Goal: Information Seeking & Learning: Learn about a topic

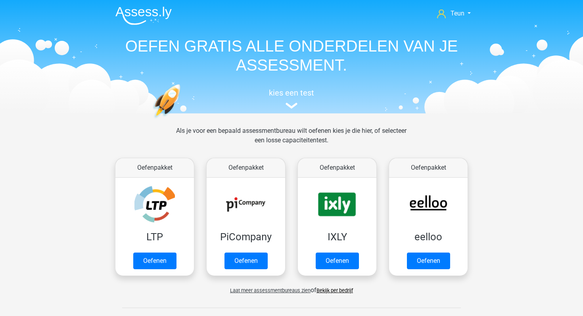
scroll to position [337, 0]
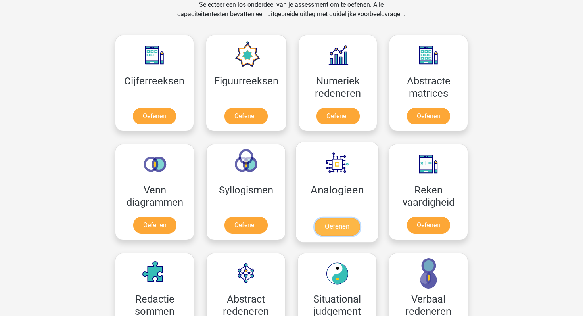
click at [329, 224] on link "Oefenen" at bounding box center [337, 226] width 45 height 17
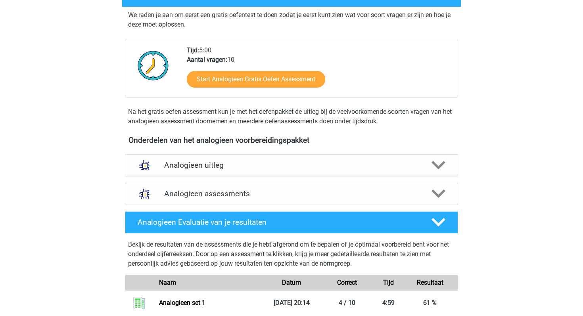
scroll to position [171, 0]
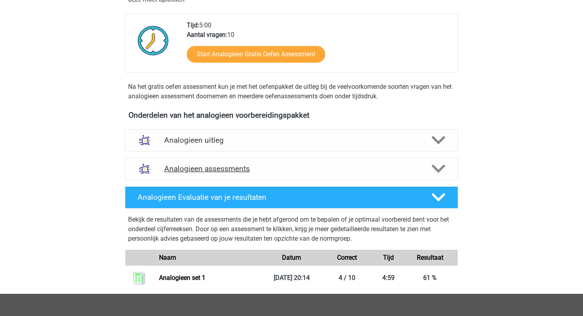
click at [445, 174] on div at bounding box center [438, 169] width 27 height 14
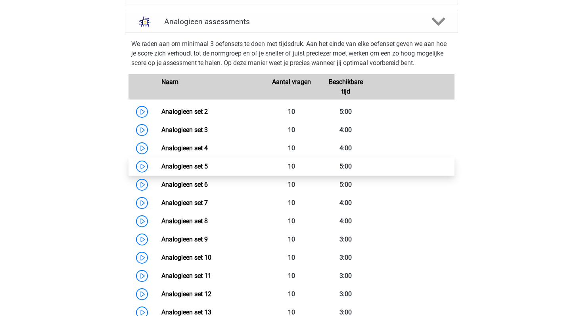
scroll to position [308, 0]
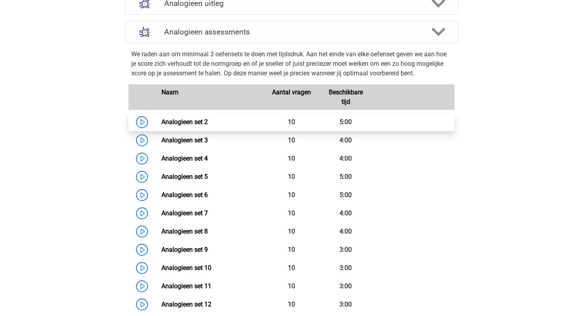
click at [161, 126] on link "Analogieen set 2" at bounding box center [184, 122] width 46 height 8
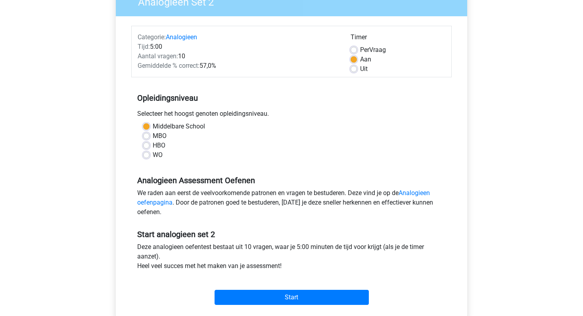
scroll to position [161, 0]
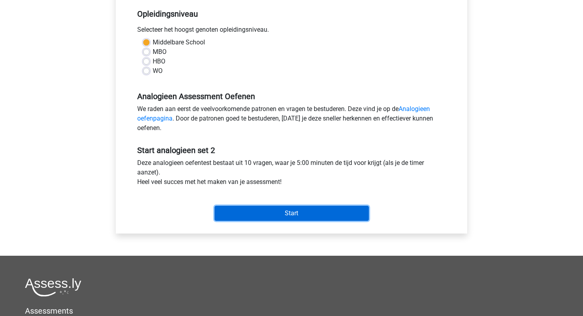
click at [282, 210] on input "Start" at bounding box center [292, 213] width 154 height 15
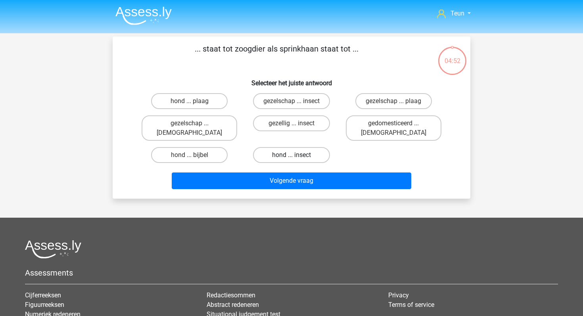
click at [307, 147] on label "hond ... insect" at bounding box center [291, 155] width 77 height 16
click at [297, 155] on input "hond ... insect" at bounding box center [294, 157] width 5 height 5
radio input "true"
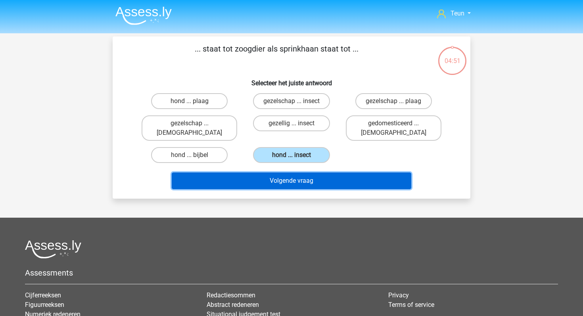
click at [299, 173] on button "Volgende vraag" at bounding box center [292, 181] width 240 height 17
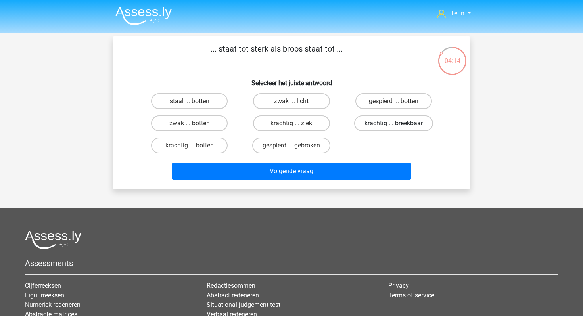
click at [361, 129] on label "krachtig ... breekbaar" at bounding box center [393, 123] width 79 height 16
click at [394, 129] on input "krachtig ... breekbaar" at bounding box center [396, 125] width 5 height 5
radio input "true"
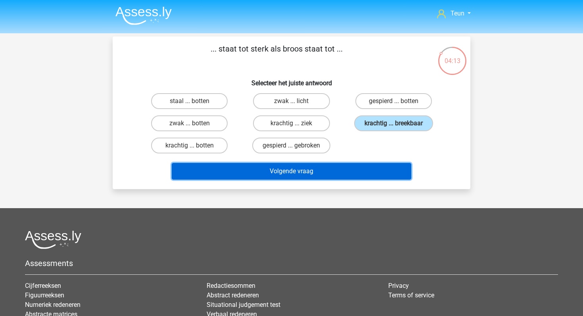
click at [343, 170] on button "Volgende vraag" at bounding box center [292, 171] width 240 height 17
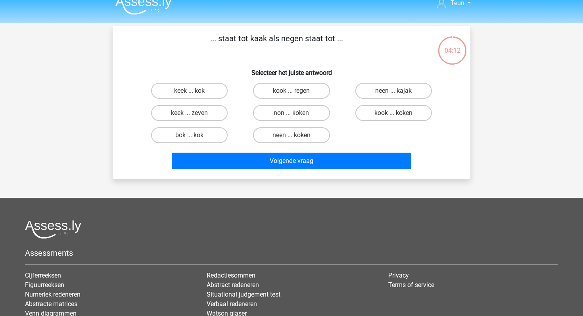
scroll to position [5, 0]
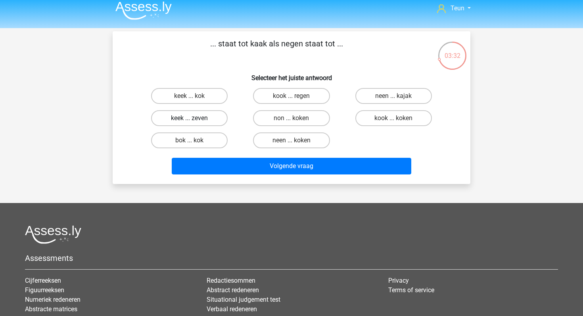
click at [209, 111] on label "keek ... zeven" at bounding box center [189, 118] width 77 height 16
click at [195, 118] on input "keek ... zeven" at bounding box center [192, 120] width 5 height 5
radio input "true"
click at [230, 152] on div "Volgende vraag" at bounding box center [291, 165] width 332 height 26
click at [238, 156] on div "Volgende vraag" at bounding box center [291, 165] width 332 height 26
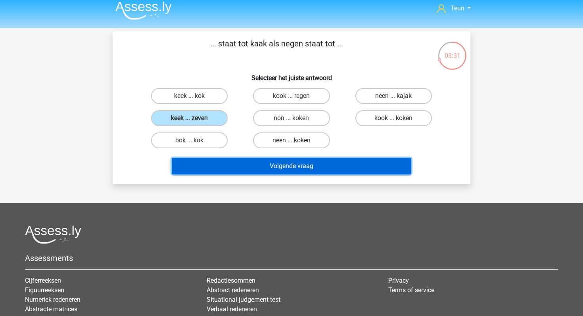
click at [244, 169] on button "Volgende vraag" at bounding box center [292, 166] width 240 height 17
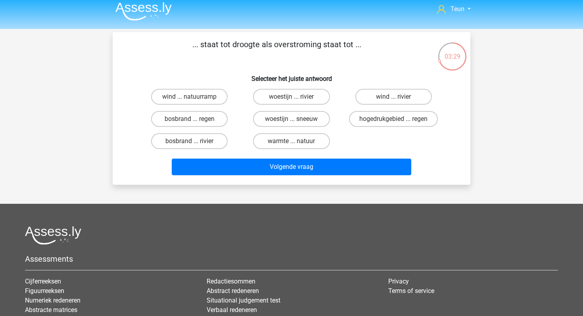
scroll to position [4, 0]
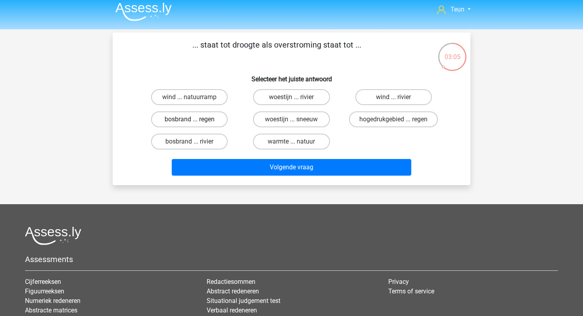
click at [209, 126] on label "bosbrand ... regen" at bounding box center [189, 119] width 77 height 16
click at [195, 125] on input "bosbrand ... regen" at bounding box center [192, 121] width 5 height 5
radio input "true"
click at [213, 140] on label "bosbrand ... rivier" at bounding box center [189, 142] width 77 height 16
click at [195, 142] on input "bosbrand ... rivier" at bounding box center [192, 144] width 5 height 5
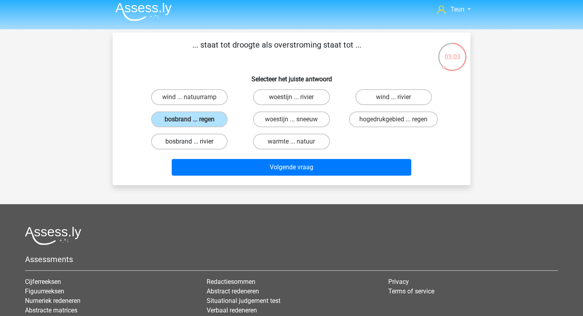
radio input "true"
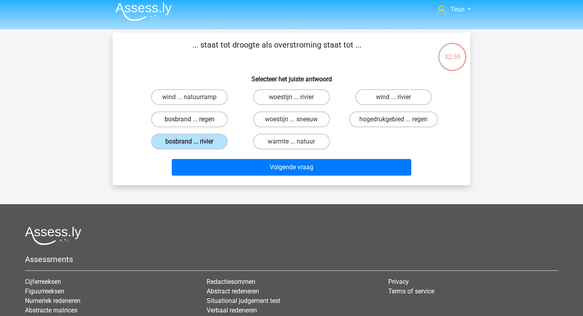
click at [209, 125] on label "bosbrand ... regen" at bounding box center [189, 119] width 77 height 16
click at [195, 125] on input "bosbrand ... regen" at bounding box center [192, 121] width 5 height 5
radio input "true"
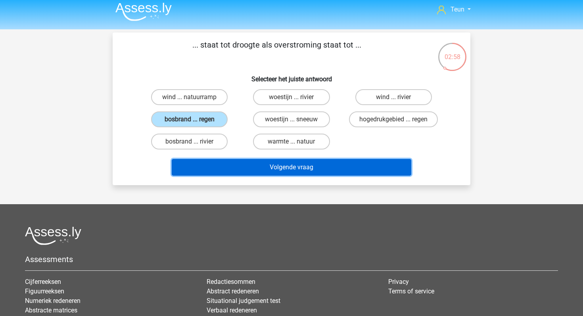
click at [224, 161] on button "Volgende vraag" at bounding box center [292, 167] width 240 height 17
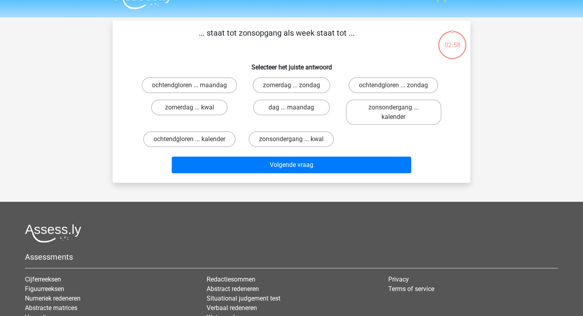
scroll to position [11, 0]
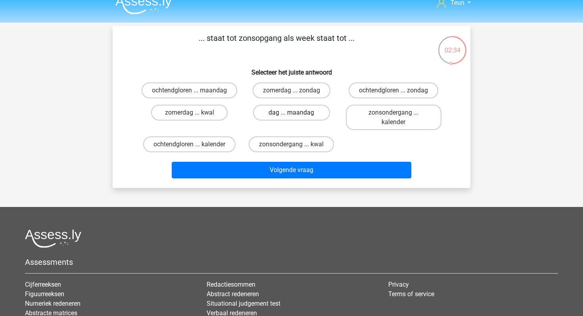
click at [288, 118] on label "dag ... maandag" at bounding box center [291, 113] width 77 height 16
click at [292, 118] on input "dag ... maandag" at bounding box center [294, 115] width 5 height 5
radio input "true"
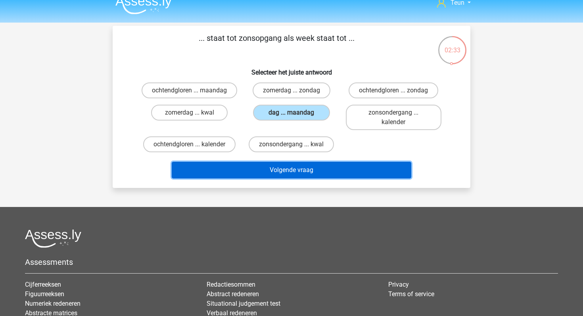
click at [299, 172] on button "Volgende vraag" at bounding box center [292, 170] width 240 height 17
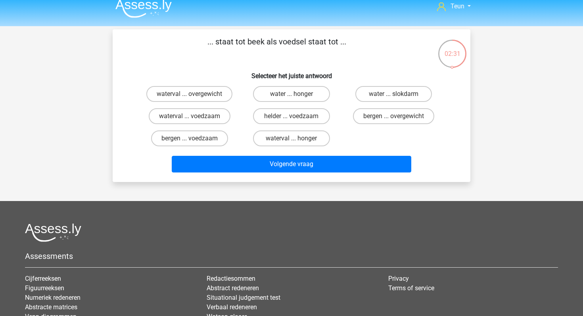
scroll to position [0, 0]
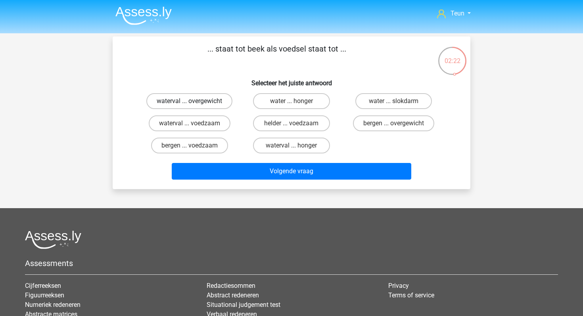
click at [210, 101] on label "waterval ... overgewicht" at bounding box center [189, 101] width 86 height 16
click at [195, 101] on input "waterval ... overgewicht" at bounding box center [192, 103] width 5 height 5
radio input "true"
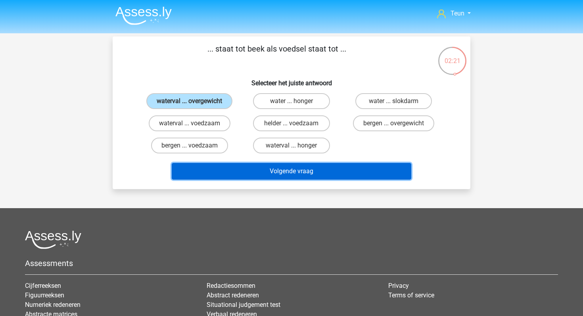
click at [252, 174] on button "Volgende vraag" at bounding box center [292, 171] width 240 height 17
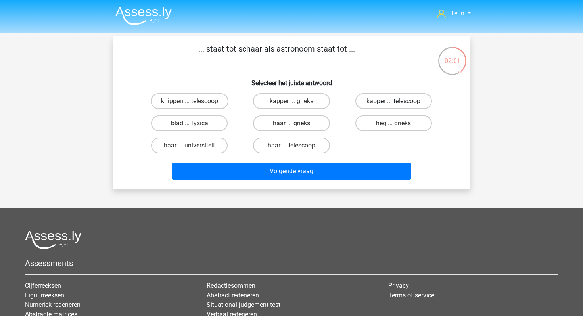
click at [386, 97] on label "kapper ... telescoop" at bounding box center [393, 101] width 77 height 16
click at [394, 101] on input "kapper ... telescoop" at bounding box center [396, 103] width 5 height 5
radio input "true"
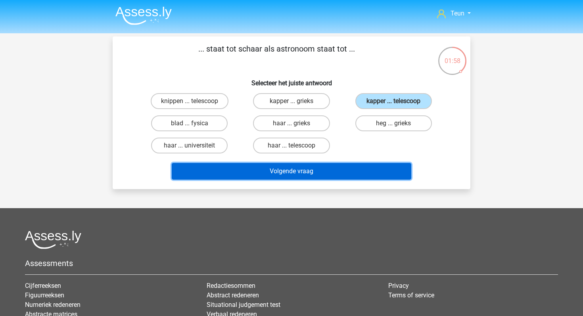
click at [340, 168] on button "Volgende vraag" at bounding box center [292, 171] width 240 height 17
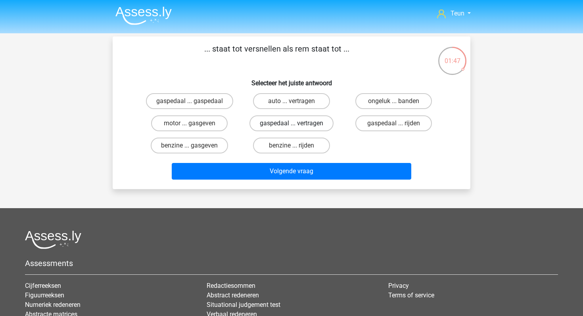
click at [328, 121] on label "gaspedaal ... vertragen" at bounding box center [292, 123] width 84 height 16
click at [297, 123] on input "gaspedaal ... vertragen" at bounding box center [294, 125] width 5 height 5
radio input "true"
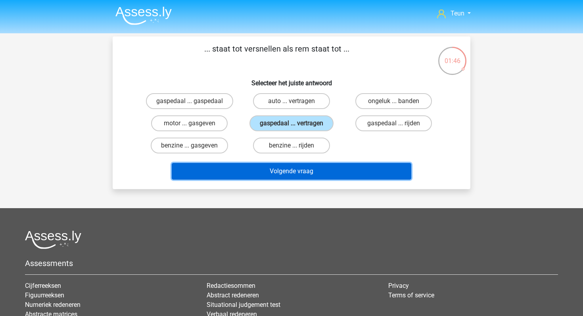
click at [316, 167] on button "Volgende vraag" at bounding box center [292, 171] width 240 height 17
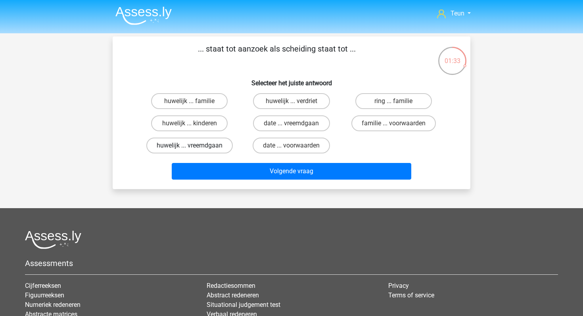
click at [200, 145] on label "huwelijk ... vreemdgaan" at bounding box center [189, 146] width 86 height 16
click at [195, 146] on input "huwelijk ... vreemdgaan" at bounding box center [192, 148] width 5 height 5
radio input "true"
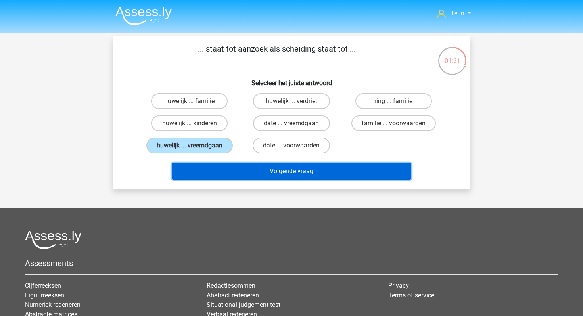
click at [241, 163] on button "Volgende vraag" at bounding box center [292, 171] width 240 height 17
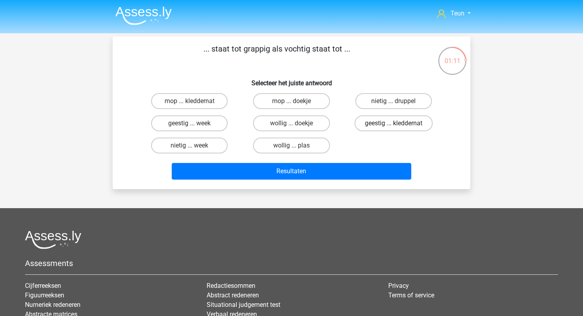
click at [355, 124] on label "geestig ... kleddernat" at bounding box center [394, 123] width 78 height 16
click at [394, 124] on input "geestig ... kleddernat" at bounding box center [396, 125] width 5 height 5
radio input "true"
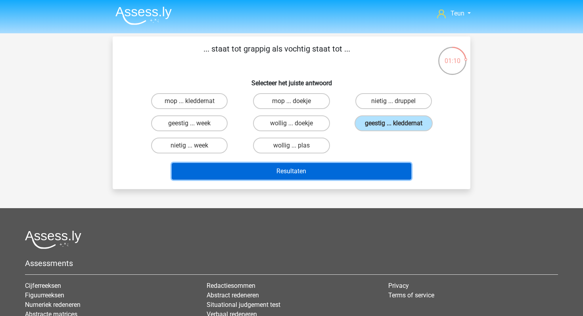
click at [345, 173] on button "Resultaten" at bounding box center [292, 171] width 240 height 17
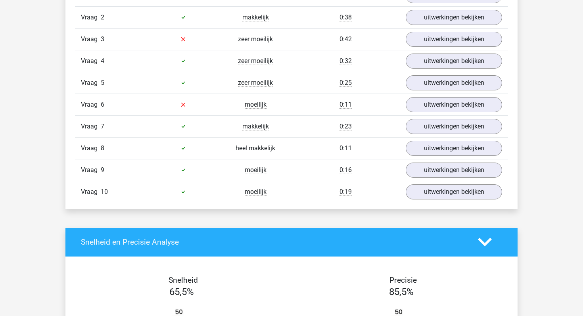
scroll to position [529, 0]
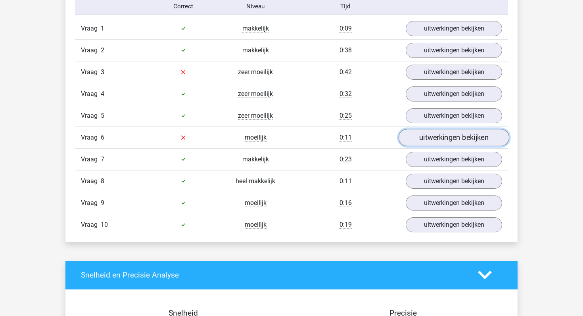
click at [420, 140] on link "uitwerkingen bekijken" at bounding box center [454, 137] width 111 height 17
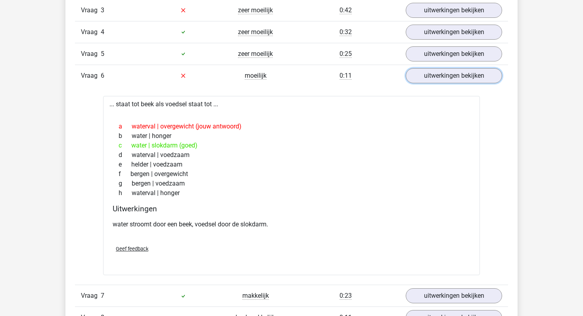
scroll to position [591, 0]
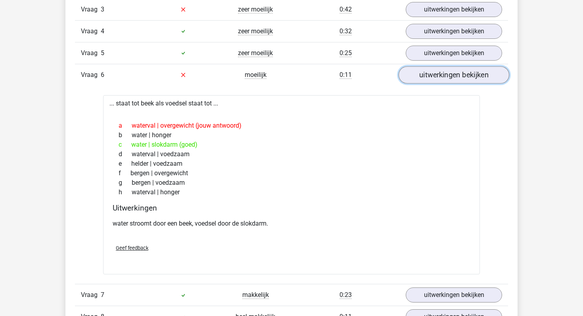
click at [410, 74] on link "uitwerkingen bekijken" at bounding box center [454, 74] width 111 height 17
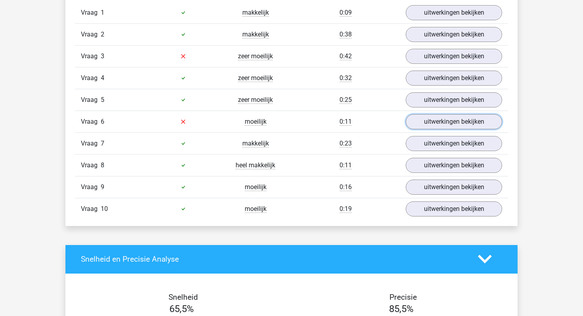
scroll to position [534, 0]
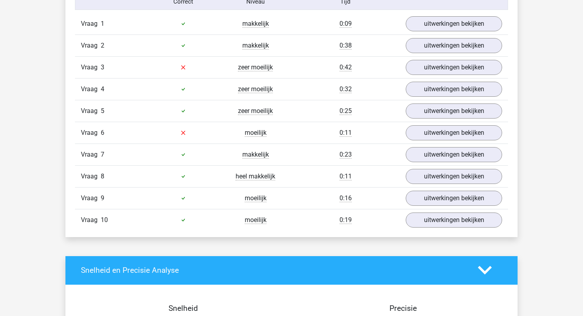
click at [421, 75] on div "Vraag 3 zeer moeilijk 0:42 uitwerkingen bekijken" at bounding box center [291, 67] width 433 height 22
click at [424, 64] on link "uitwerkingen bekijken" at bounding box center [454, 67] width 111 height 17
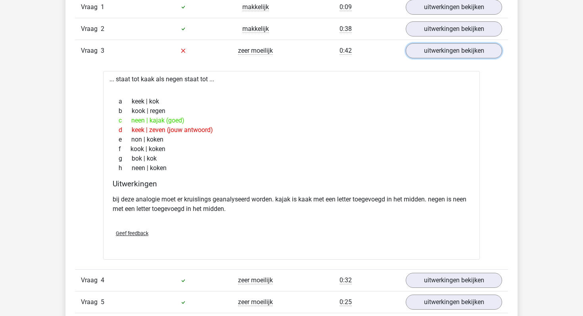
scroll to position [574, 0]
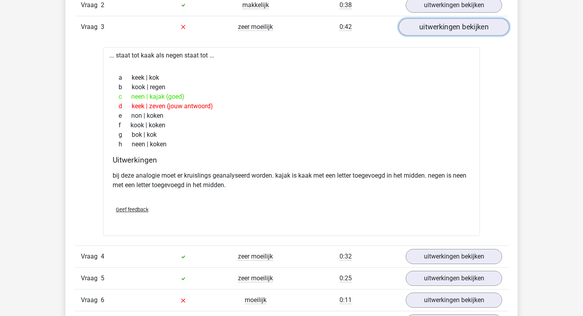
click at [438, 31] on link "uitwerkingen bekijken" at bounding box center [454, 26] width 111 height 17
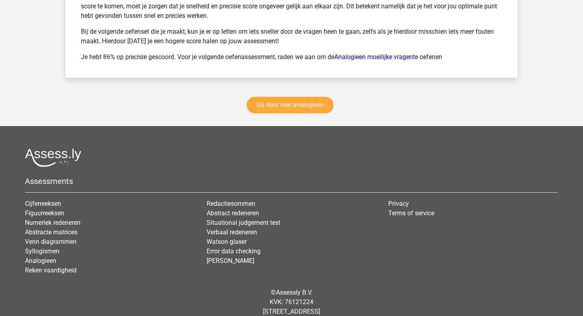
scroll to position [1137, 0]
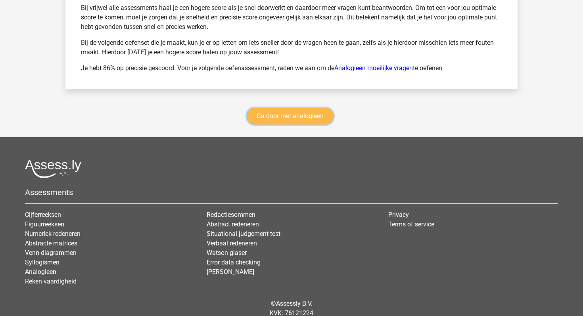
click at [302, 123] on link "Ga door met analogieen" at bounding box center [290, 116] width 87 height 17
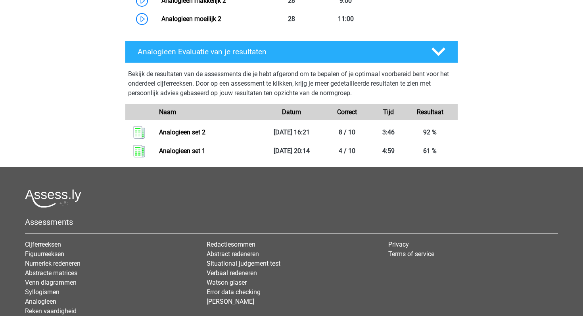
scroll to position [811, 0]
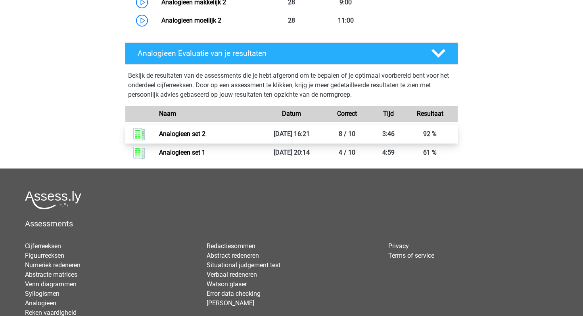
click at [200, 136] on link "Analogieen set 2" at bounding box center [182, 134] width 46 height 8
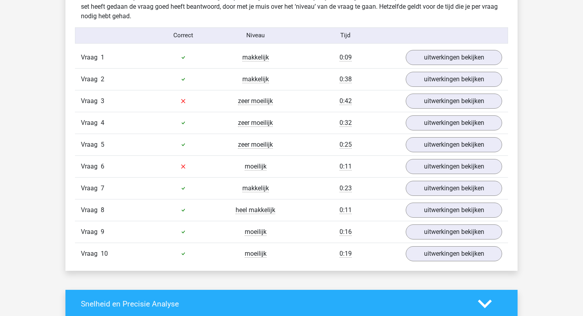
scroll to position [507, 0]
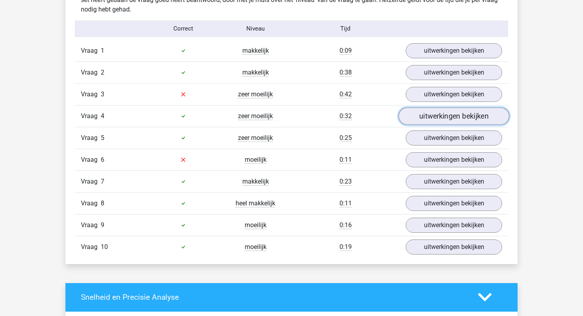
click at [440, 112] on link "uitwerkingen bekijken" at bounding box center [454, 116] width 111 height 17
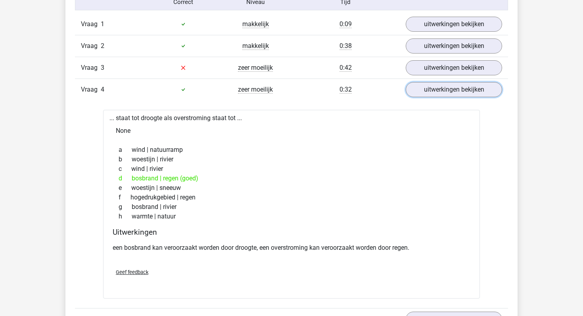
scroll to position [533, 0]
click at [410, 93] on link "uitwerkingen bekijken" at bounding box center [454, 89] width 111 height 17
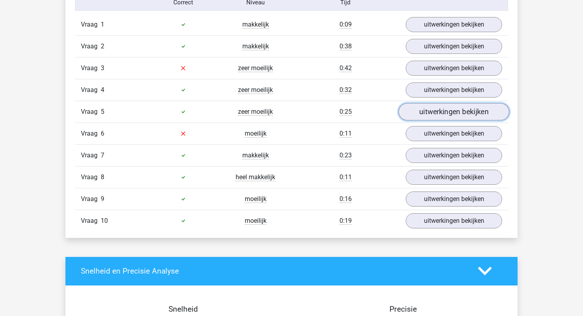
click at [418, 108] on link "uitwerkingen bekijken" at bounding box center [454, 111] width 111 height 17
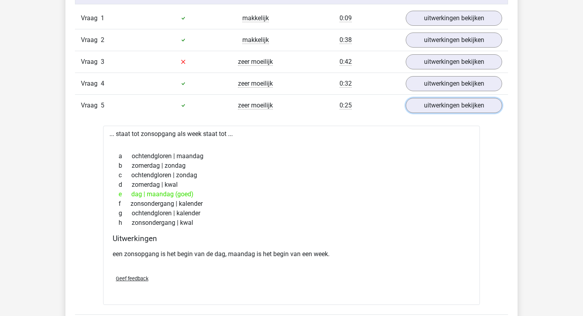
scroll to position [540, 0]
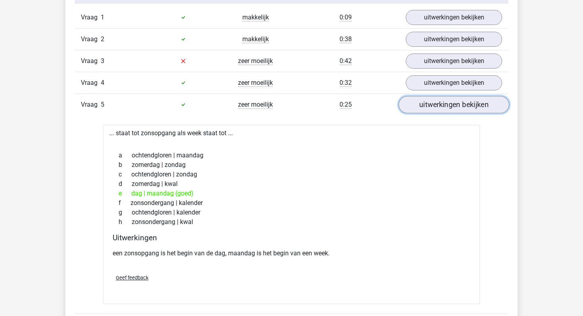
click at [453, 101] on link "uitwerkingen bekijken" at bounding box center [454, 104] width 111 height 17
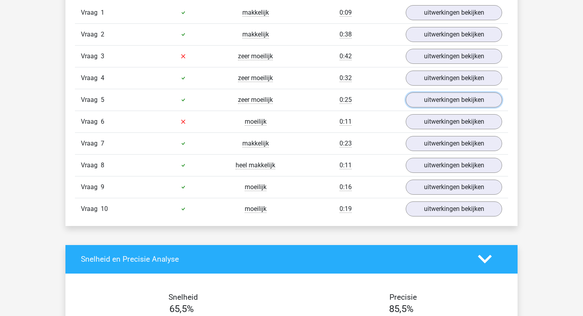
scroll to position [544, 0]
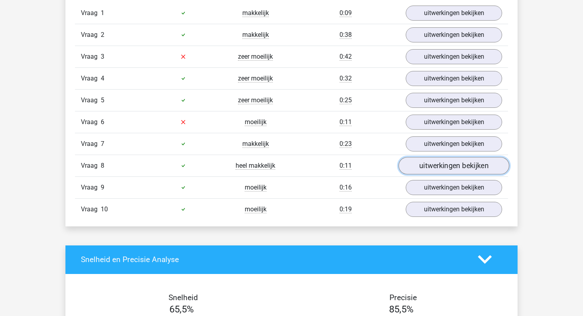
click at [423, 161] on link "uitwerkingen bekijken" at bounding box center [454, 165] width 111 height 17
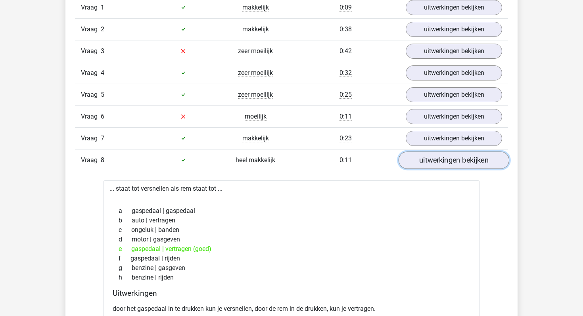
scroll to position [552, 0]
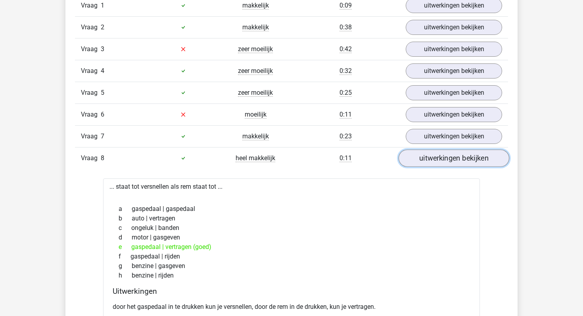
click at [420, 160] on link "uitwerkingen bekijken" at bounding box center [454, 158] width 111 height 17
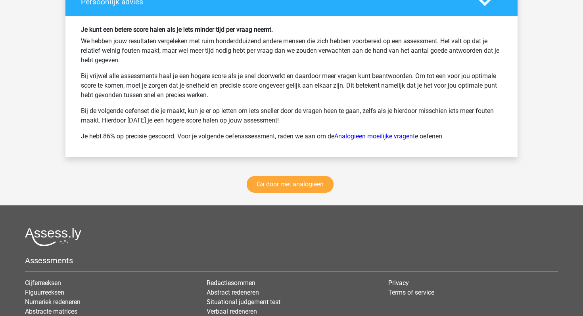
scroll to position [1167, 0]
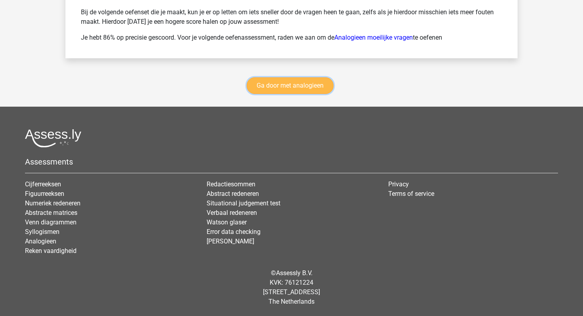
click at [291, 88] on link "Ga door met analogieen" at bounding box center [290, 85] width 87 height 17
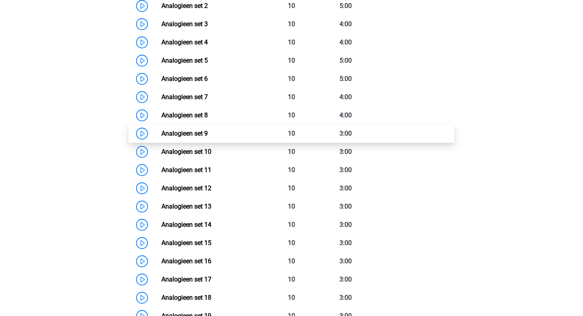
scroll to position [415, 0]
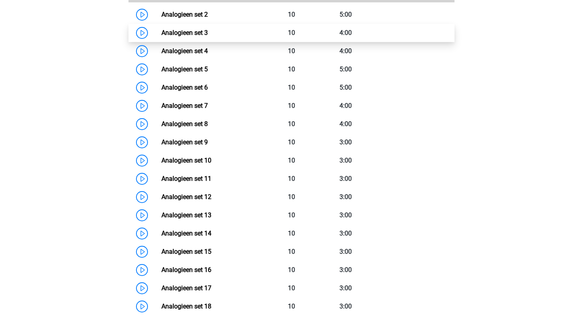
click at [161, 36] on link "Analogieen set 3" at bounding box center [184, 33] width 46 height 8
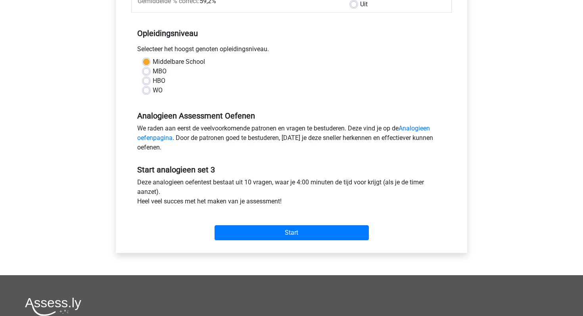
scroll to position [149, 0]
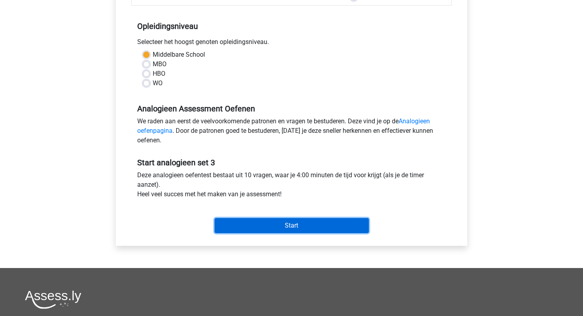
click at [244, 226] on input "Start" at bounding box center [292, 225] width 154 height 15
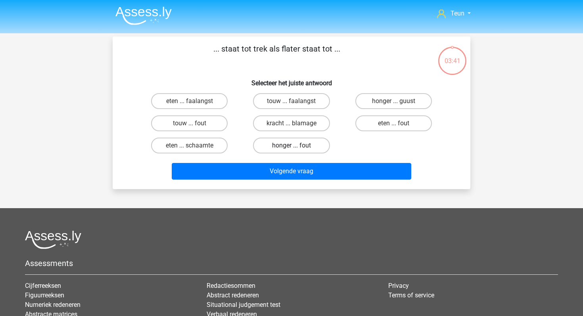
click at [314, 143] on label "honger ... fout" at bounding box center [291, 146] width 77 height 16
click at [297, 146] on input "honger ... fout" at bounding box center [294, 148] width 5 height 5
radio input "true"
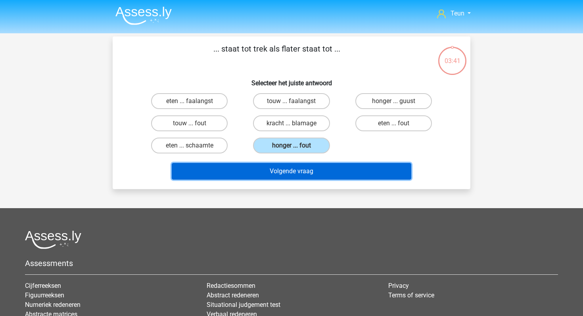
click at [299, 174] on button "Volgende vraag" at bounding box center [292, 171] width 240 height 17
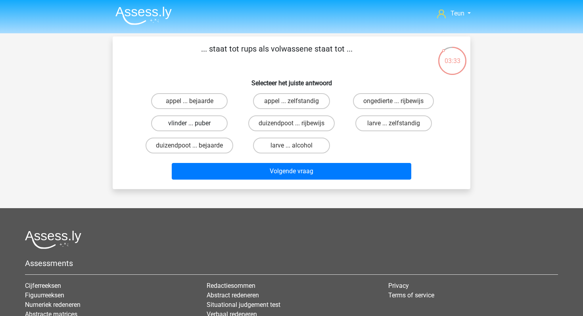
click at [222, 123] on label "vlinder ... puber" at bounding box center [189, 123] width 77 height 16
click at [195, 123] on input "vlinder ... puber" at bounding box center [192, 125] width 5 height 5
radio input "true"
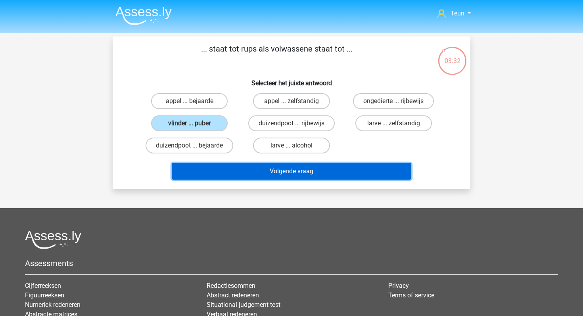
click at [228, 170] on button "Volgende vraag" at bounding box center [292, 171] width 240 height 17
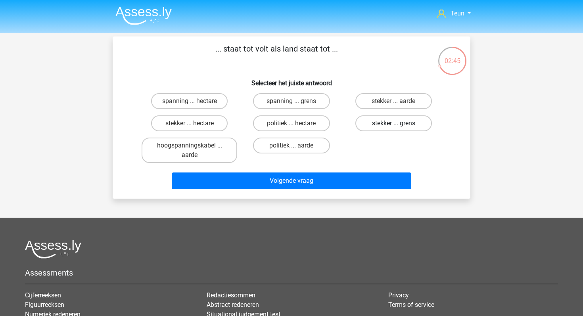
drag, startPoint x: 360, startPoint y: 125, endPoint x: 376, endPoint y: 126, distance: 15.9
click at [376, 126] on label "stekker ... grens" at bounding box center [393, 123] width 77 height 16
click at [394, 126] on input "stekker ... grens" at bounding box center [396, 125] width 5 height 5
radio input "true"
click at [376, 126] on label "stekker ... grens" at bounding box center [393, 123] width 77 height 16
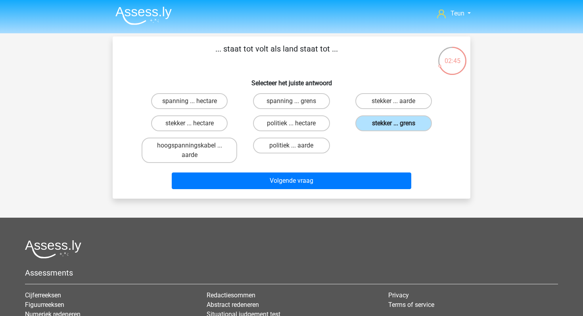
click at [394, 126] on input "stekker ... grens" at bounding box center [396, 125] width 5 height 5
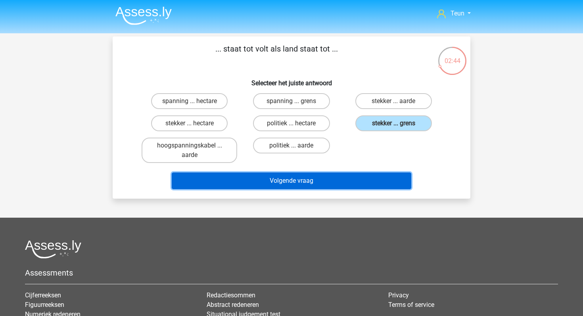
click at [342, 177] on button "Volgende vraag" at bounding box center [292, 181] width 240 height 17
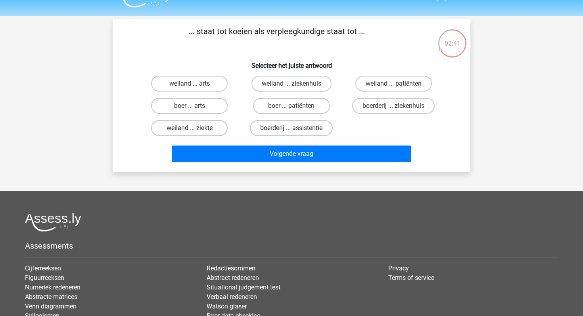
scroll to position [10, 0]
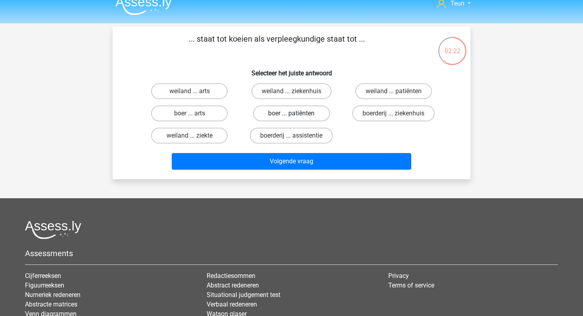
click at [298, 112] on label "boer ... patiënten" at bounding box center [291, 114] width 77 height 16
click at [297, 113] on input "boer ... patiënten" at bounding box center [294, 115] width 5 height 5
radio input "true"
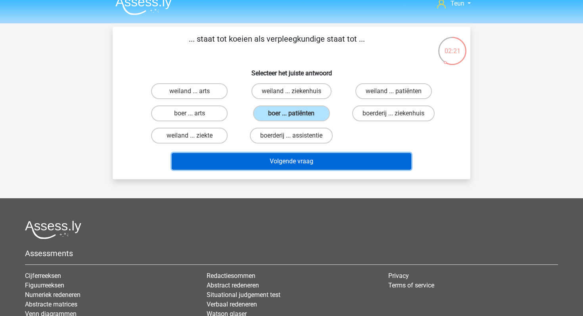
click at [287, 157] on button "Volgende vraag" at bounding box center [292, 161] width 240 height 17
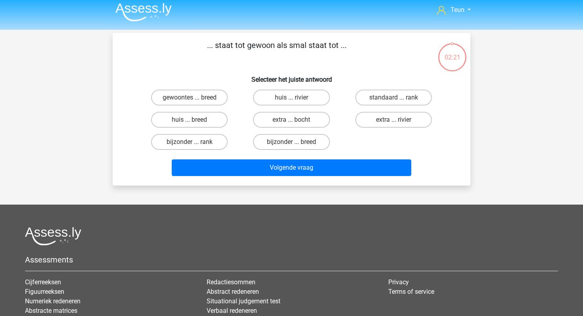
scroll to position [3, 0]
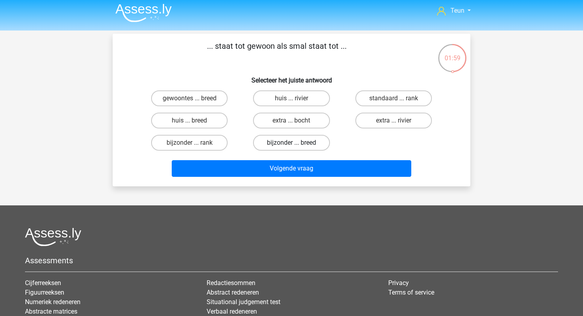
click at [299, 137] on label "bijzonder ... breed" at bounding box center [291, 143] width 77 height 16
click at [297, 143] on input "bijzonder ... breed" at bounding box center [294, 145] width 5 height 5
radio input "true"
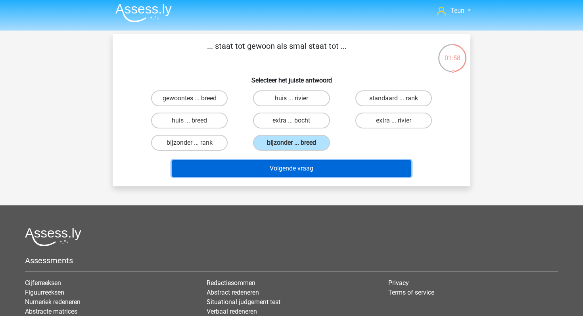
click at [283, 163] on button "Volgende vraag" at bounding box center [292, 168] width 240 height 17
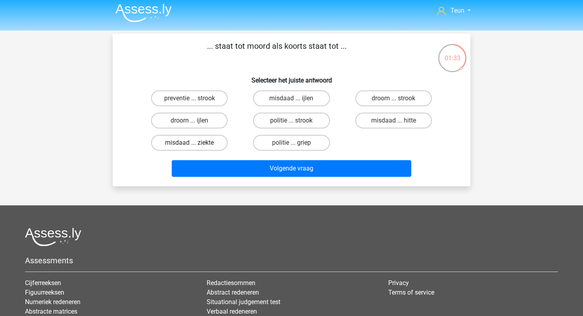
click at [189, 139] on label "misdaad ... ziekte" at bounding box center [189, 143] width 77 height 16
click at [190, 143] on input "misdaad ... ziekte" at bounding box center [192, 145] width 5 height 5
radio input "true"
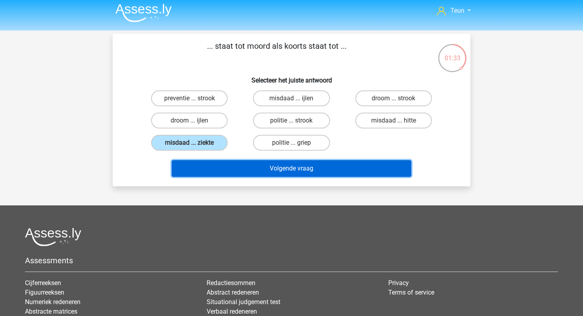
click at [234, 167] on button "Volgende vraag" at bounding box center [292, 168] width 240 height 17
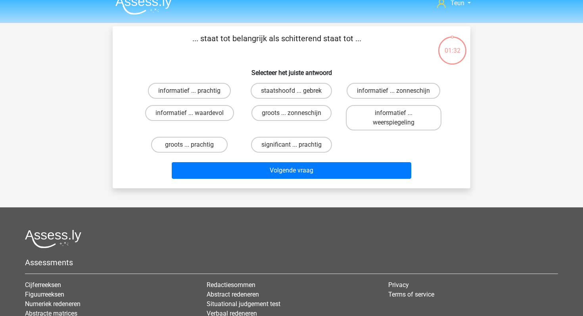
scroll to position [1, 0]
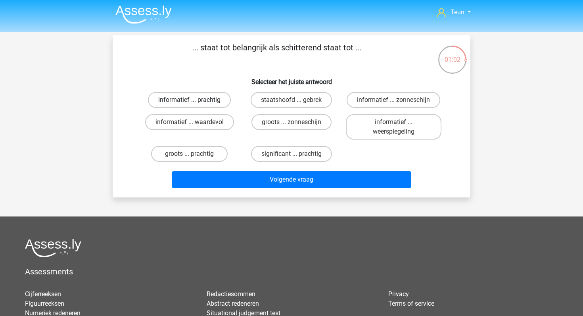
click at [218, 97] on label "informatief ... prachtig" at bounding box center [189, 100] width 83 height 16
click at [195, 100] on input "informatief ... prachtig" at bounding box center [192, 102] width 5 height 5
radio input "true"
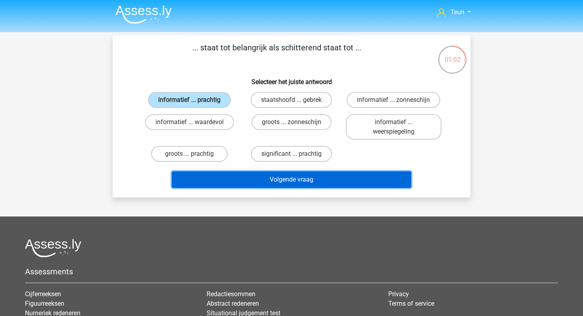
click at [257, 174] on button "Volgende vraag" at bounding box center [292, 179] width 240 height 17
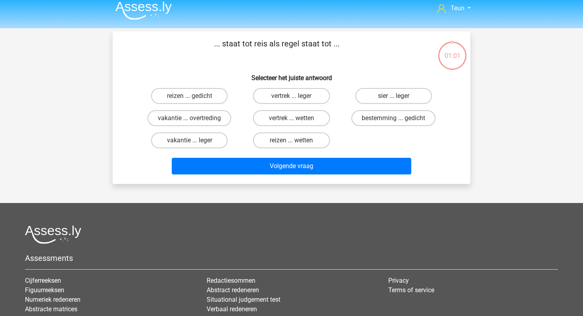
scroll to position [4, 0]
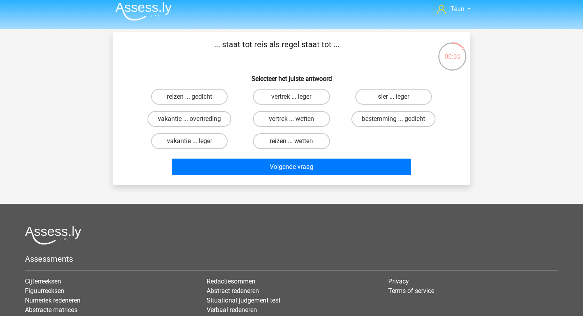
click at [273, 143] on label "reizen ... wetten" at bounding box center [291, 141] width 77 height 16
click at [292, 143] on input "reizen ... wetten" at bounding box center [294, 143] width 5 height 5
radio input "true"
click at [379, 100] on label "sier ... leger" at bounding box center [393, 97] width 77 height 16
click at [394, 100] on input "sier ... leger" at bounding box center [396, 99] width 5 height 5
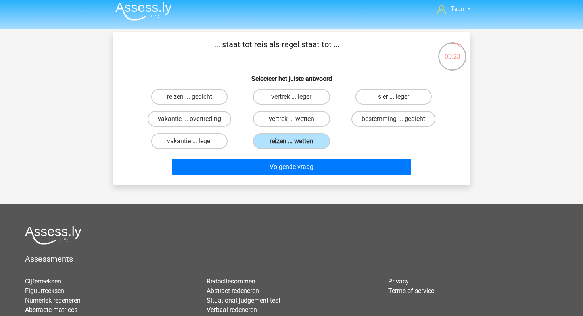
radio input "true"
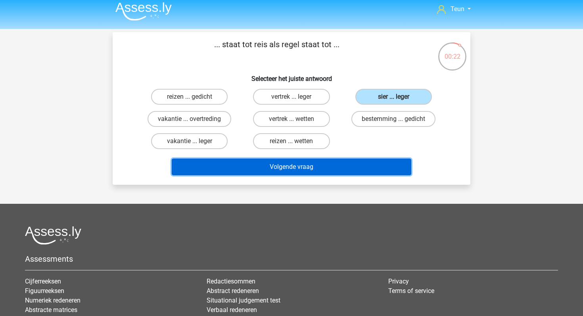
click at [340, 161] on button "Volgende vraag" at bounding box center [292, 167] width 240 height 17
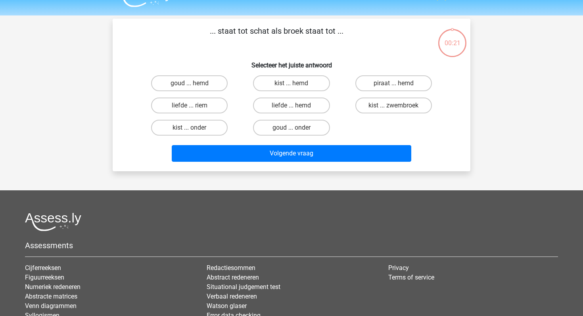
scroll to position [10, 0]
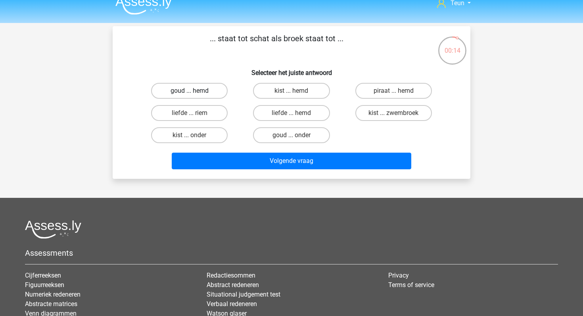
click at [219, 89] on label "goud ... hemd" at bounding box center [189, 91] width 77 height 16
click at [195, 91] on input "goud ... hemd" at bounding box center [192, 93] width 5 height 5
radio input "true"
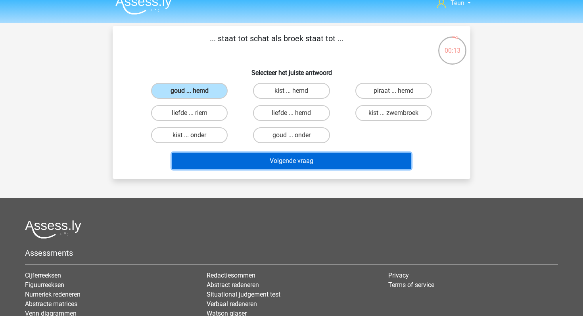
click at [232, 153] on button "Volgende vraag" at bounding box center [292, 161] width 240 height 17
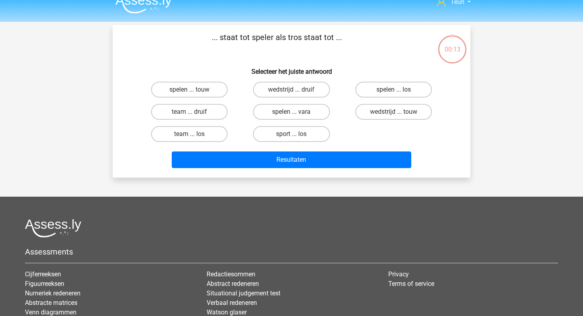
scroll to position [0, 0]
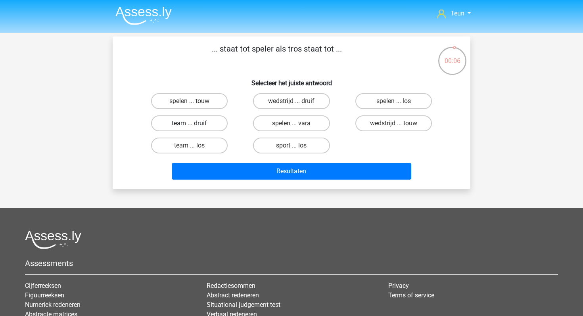
click at [219, 129] on label "team ... druif" at bounding box center [189, 123] width 77 height 16
click at [195, 129] on input "team ... druif" at bounding box center [192, 125] width 5 height 5
radio input "true"
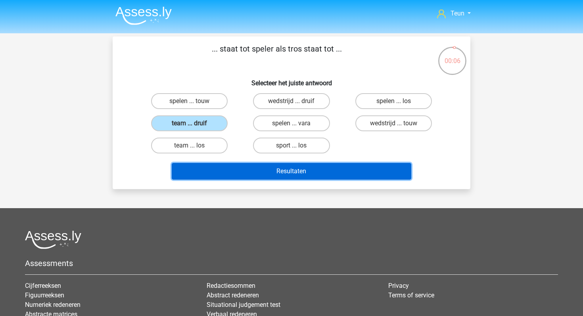
click at [243, 173] on button "Resultaten" at bounding box center [292, 171] width 240 height 17
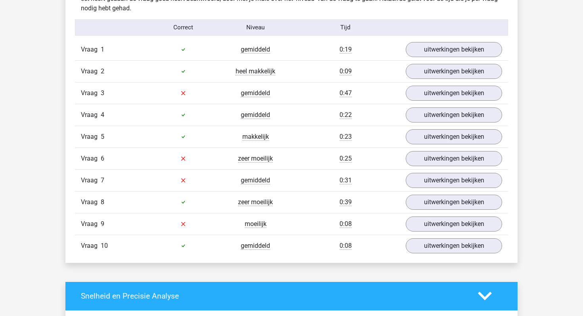
scroll to position [501, 0]
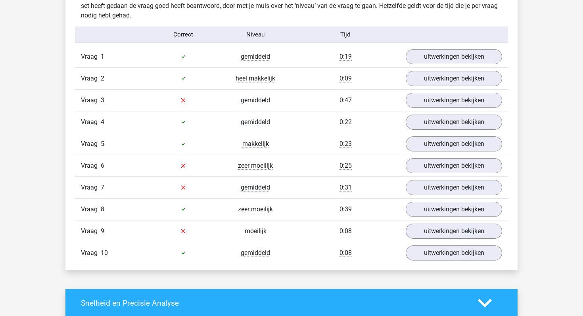
click at [426, 109] on div "Vraag 3 gemiddeld 0:47 uitwerkingen bekijken" at bounding box center [291, 100] width 433 height 22
click at [426, 106] on link "uitwerkingen bekijken" at bounding box center [454, 100] width 111 height 17
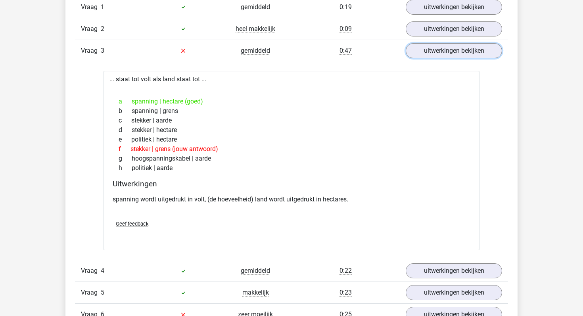
scroll to position [551, 0]
click at [422, 55] on link "uitwerkingen bekijken" at bounding box center [454, 50] width 111 height 17
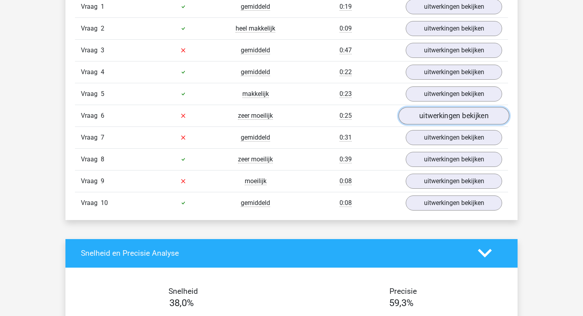
click at [420, 110] on link "uitwerkingen bekijken" at bounding box center [454, 115] width 111 height 17
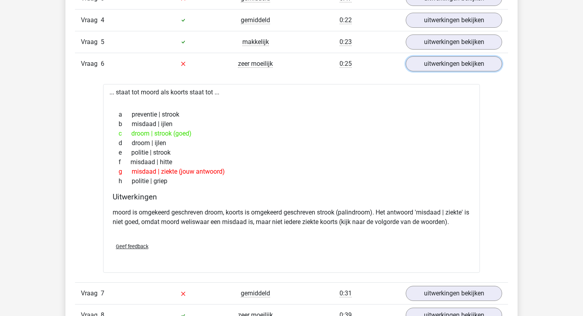
scroll to position [604, 0]
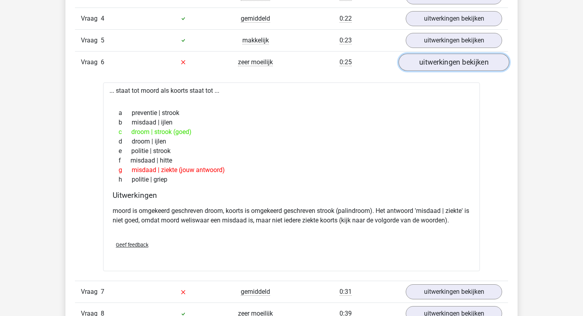
click at [423, 63] on link "uitwerkingen bekijken" at bounding box center [454, 62] width 111 height 17
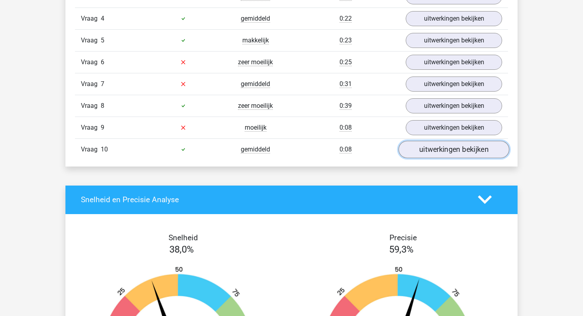
click at [428, 144] on link "uitwerkingen bekijken" at bounding box center [454, 149] width 111 height 17
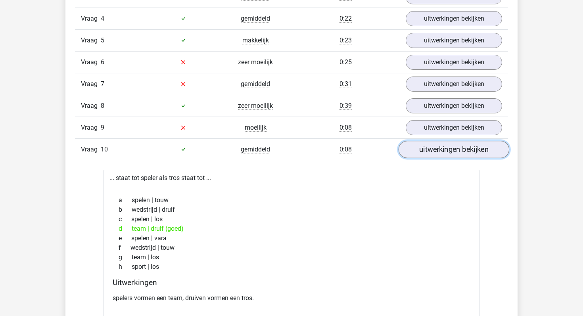
click at [426, 150] on link "uitwerkingen bekijken" at bounding box center [454, 149] width 111 height 17
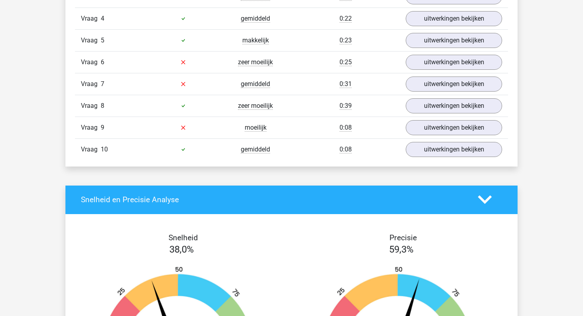
click at [424, 137] on div "Vraag 9 moeilijk 0:08 uitwerkingen bekijken" at bounding box center [291, 128] width 433 height 22
click at [424, 132] on link "uitwerkingen bekijken" at bounding box center [454, 127] width 111 height 17
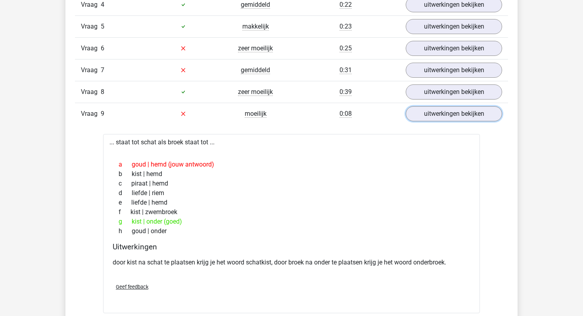
scroll to position [619, 0]
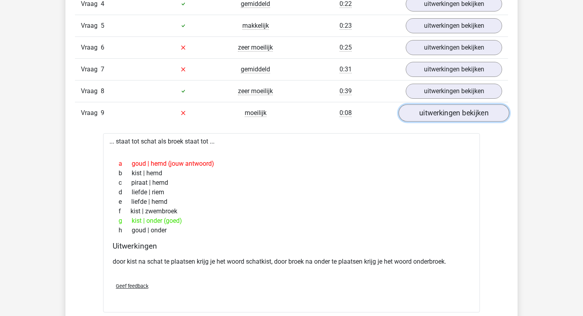
click at [440, 113] on link "uitwerkingen bekijken" at bounding box center [454, 112] width 111 height 17
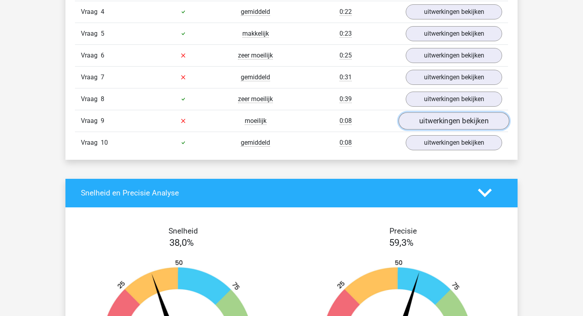
scroll to position [610, 0]
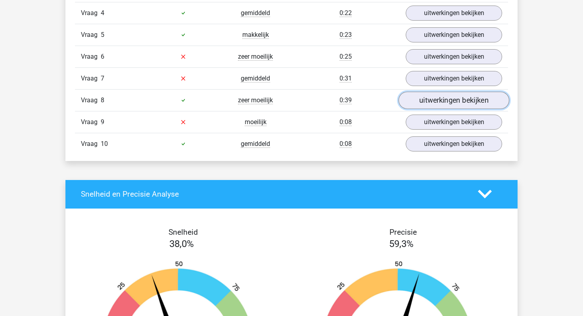
click at [434, 103] on link "uitwerkingen bekijken" at bounding box center [454, 100] width 111 height 17
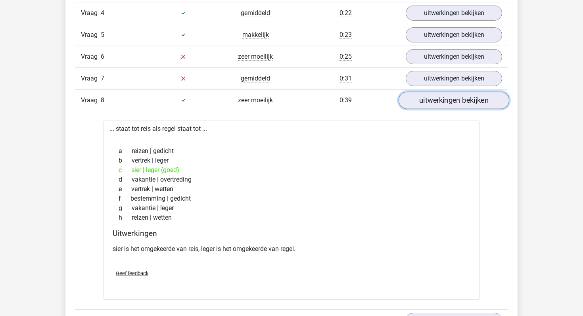
click at [434, 103] on link "uitwerkingen bekijken" at bounding box center [454, 100] width 111 height 17
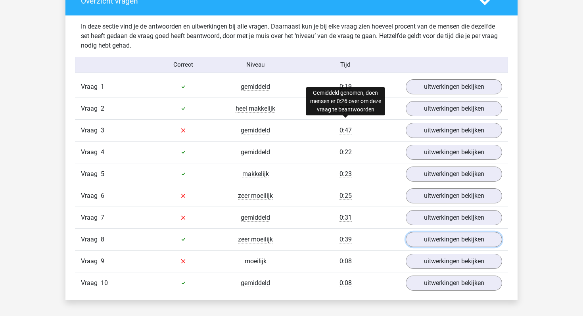
scroll to position [478, 0]
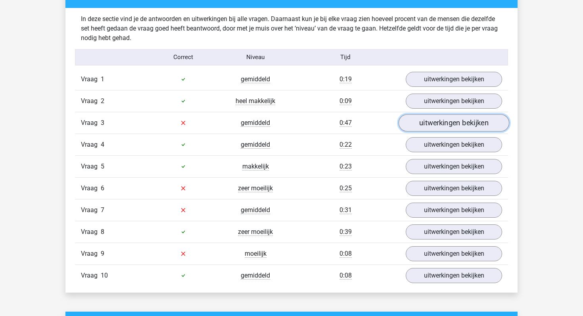
click at [427, 123] on link "uitwerkingen bekijken" at bounding box center [454, 122] width 111 height 17
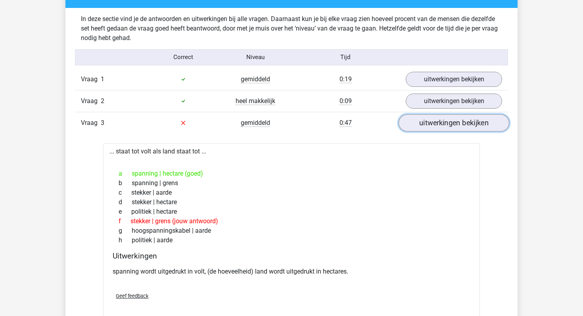
click at [427, 123] on link "uitwerkingen bekijken" at bounding box center [454, 122] width 111 height 17
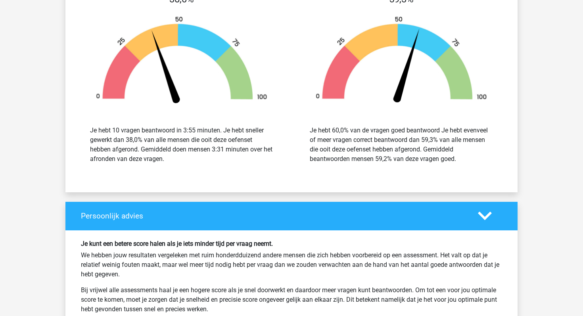
scroll to position [980, 0]
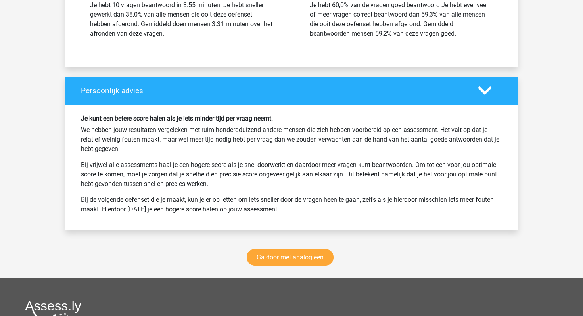
click at [286, 267] on div "Ga door met analogieen" at bounding box center [291, 259] width 452 height 39
click at [287, 263] on link "Ga door met analogieen" at bounding box center [290, 257] width 87 height 17
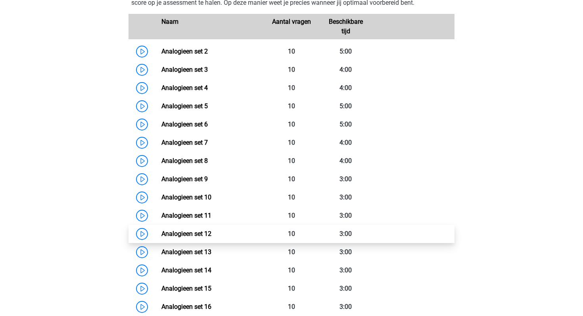
scroll to position [367, 0]
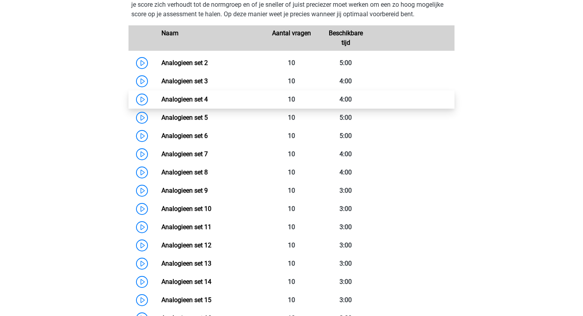
click at [161, 96] on link "Analogieen set 4" at bounding box center [184, 100] width 46 height 8
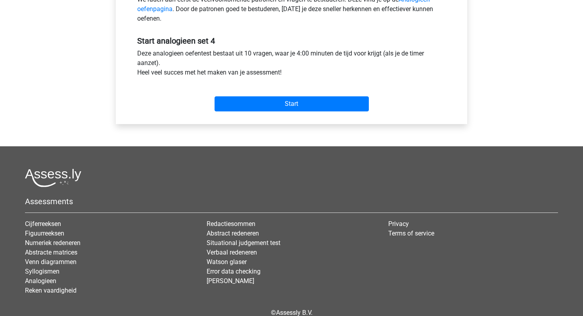
scroll to position [273, 0]
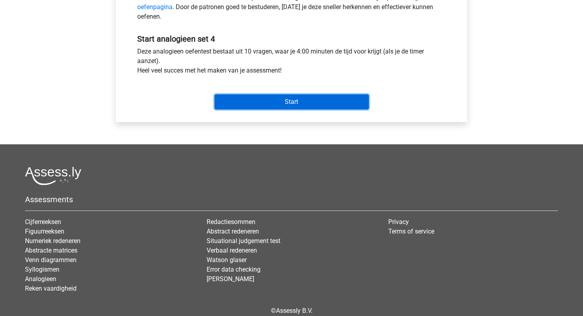
click at [252, 106] on input "Start" at bounding box center [292, 101] width 154 height 15
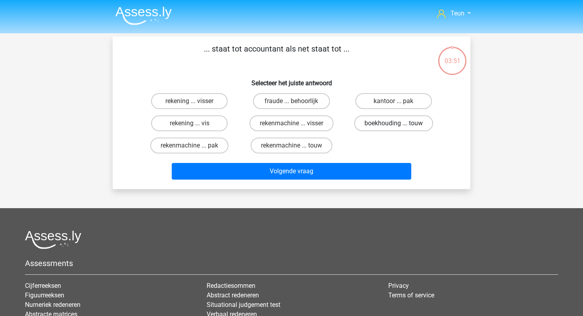
click at [367, 127] on label "boekhouding ... touw" at bounding box center [393, 123] width 79 height 16
click at [394, 127] on input "boekhouding ... touw" at bounding box center [396, 125] width 5 height 5
radio input "true"
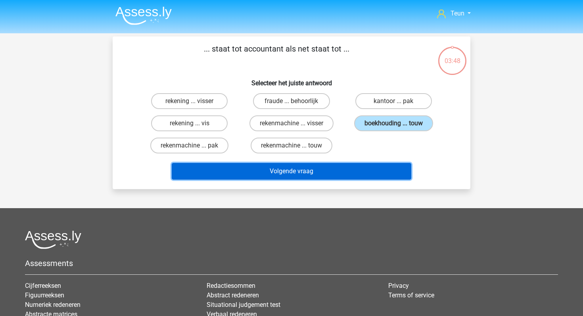
click at [328, 176] on button "Volgende vraag" at bounding box center [292, 171] width 240 height 17
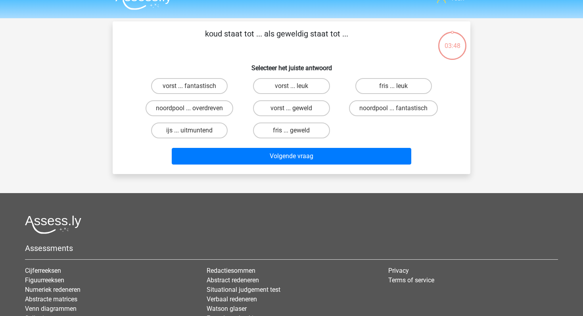
scroll to position [10, 0]
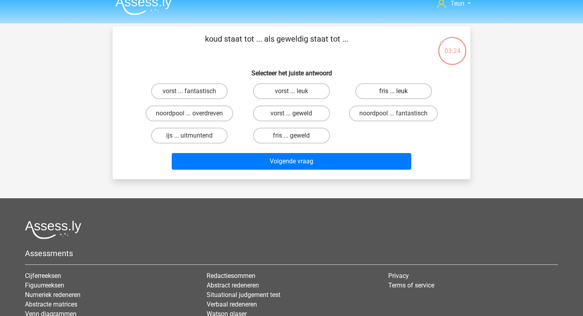
click at [389, 88] on label "fris ... leuk" at bounding box center [393, 91] width 77 height 16
click at [394, 91] on input "fris ... leuk" at bounding box center [396, 93] width 5 height 5
radio input "true"
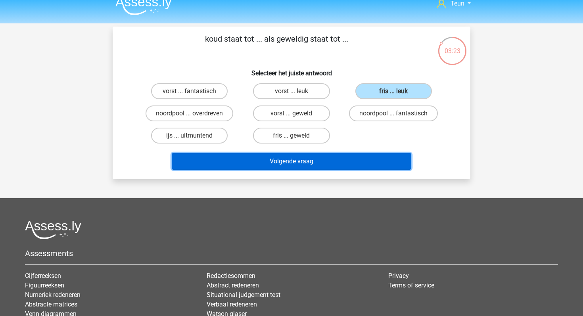
click at [323, 159] on button "Volgende vraag" at bounding box center [292, 161] width 240 height 17
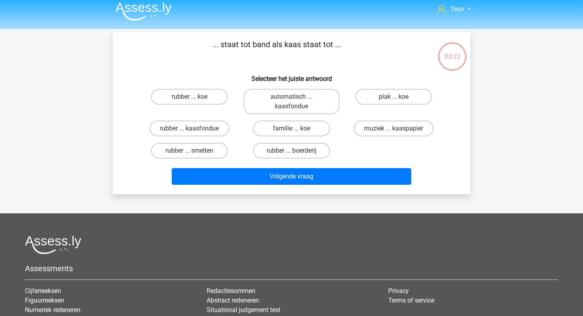
scroll to position [4, 0]
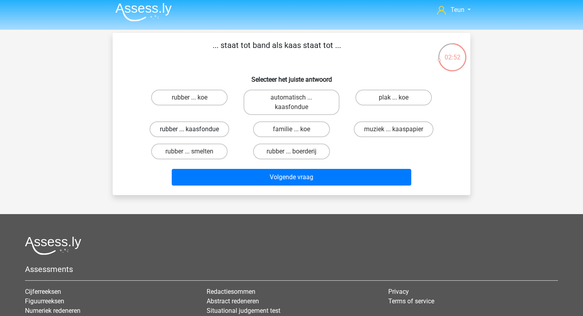
click at [224, 131] on label "rubber ... kaasfondue" at bounding box center [190, 129] width 80 height 16
click at [195, 131] on input "rubber ... kaasfondue" at bounding box center [192, 131] width 5 height 5
radio input "true"
click at [239, 164] on div "Volgende vraag" at bounding box center [291, 176] width 332 height 26
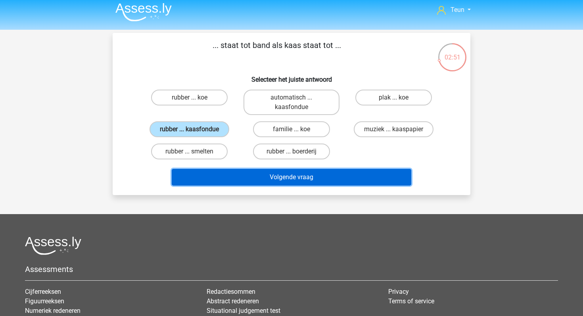
click at [241, 173] on button "Volgende vraag" at bounding box center [292, 177] width 240 height 17
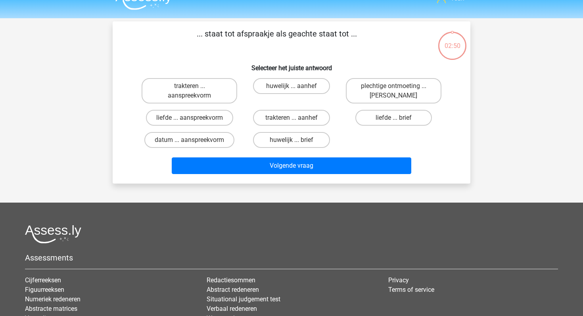
scroll to position [10, 0]
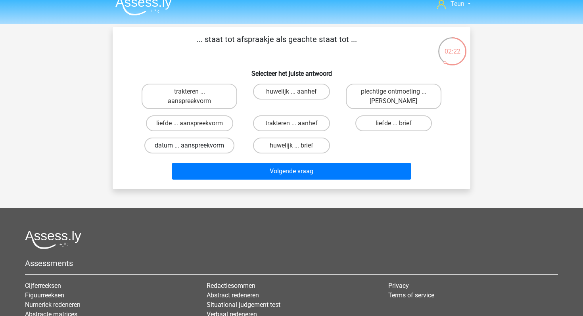
click at [225, 145] on label "datum ... aanspreekvorm" at bounding box center [189, 146] width 90 height 16
click at [195, 146] on input "datum ... aanspreekvorm" at bounding box center [192, 148] width 5 height 5
radio input "true"
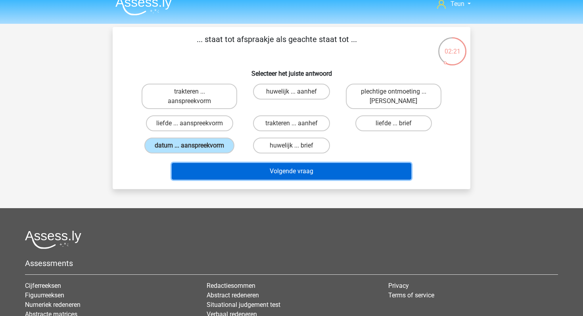
click at [233, 169] on button "Volgende vraag" at bounding box center [292, 171] width 240 height 17
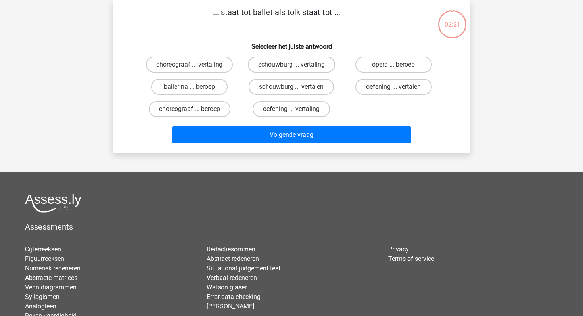
scroll to position [0, 0]
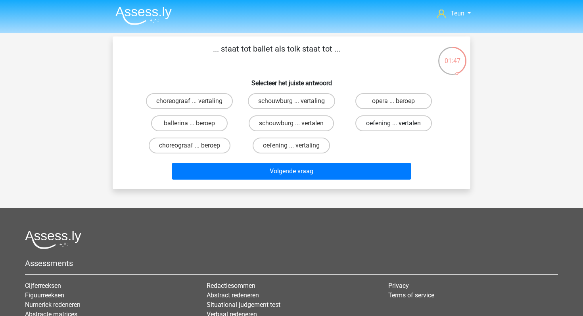
click at [374, 124] on label "oefening ... vertalen" at bounding box center [393, 123] width 77 height 16
click at [394, 124] on input "oefening ... vertalen" at bounding box center [396, 125] width 5 height 5
radio input "true"
click at [331, 182] on div "Volgende vraag" at bounding box center [291, 173] width 306 height 20
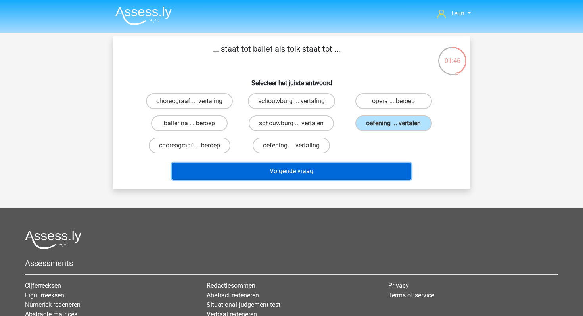
click at [337, 171] on button "Volgende vraag" at bounding box center [292, 171] width 240 height 17
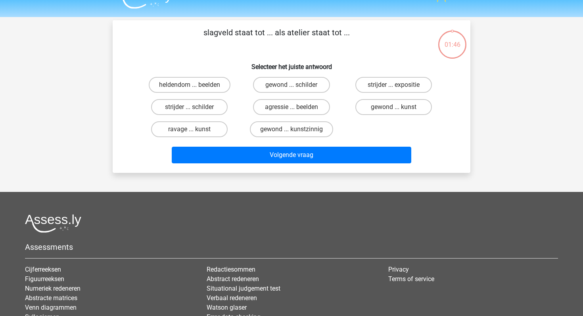
scroll to position [15, 0]
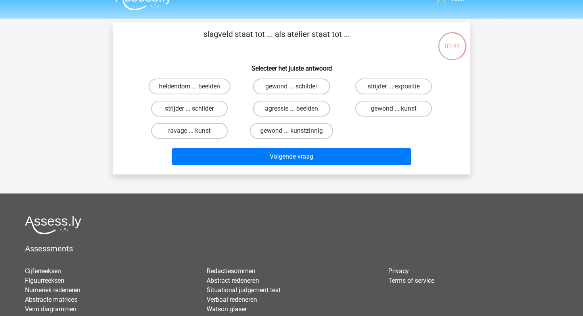
click at [200, 114] on label "strijder ... schilder" at bounding box center [189, 109] width 77 height 16
click at [195, 114] on input "strijder ... schilder" at bounding box center [192, 111] width 5 height 5
radio input "true"
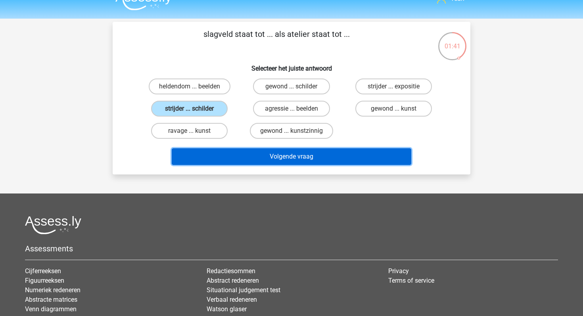
click at [232, 151] on button "Volgende vraag" at bounding box center [292, 156] width 240 height 17
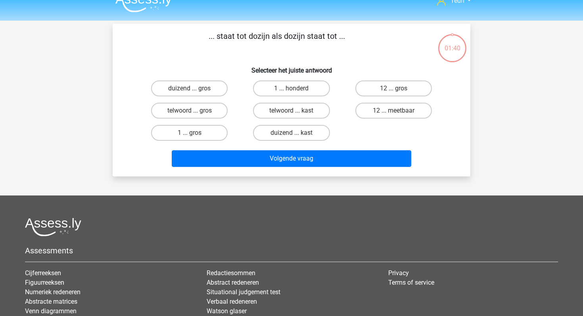
scroll to position [7, 0]
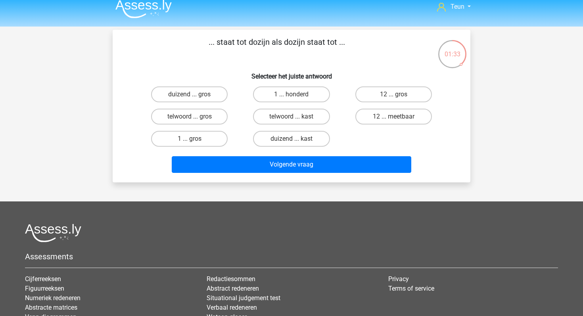
click at [381, 85] on div "12 ... gros" at bounding box center [394, 94] width 102 height 22
click at [381, 87] on label "12 ... gros" at bounding box center [393, 94] width 77 height 16
click at [394, 94] on input "12 ... gros" at bounding box center [396, 96] width 5 height 5
radio input "true"
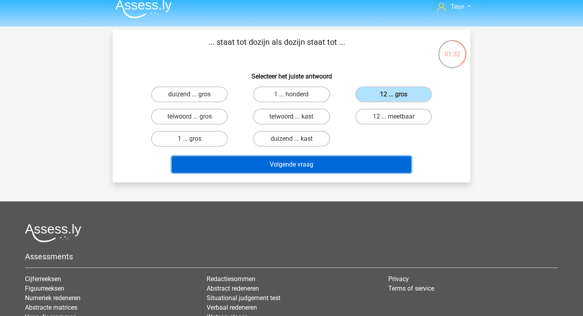
click at [347, 172] on button "Volgende vraag" at bounding box center [292, 164] width 240 height 17
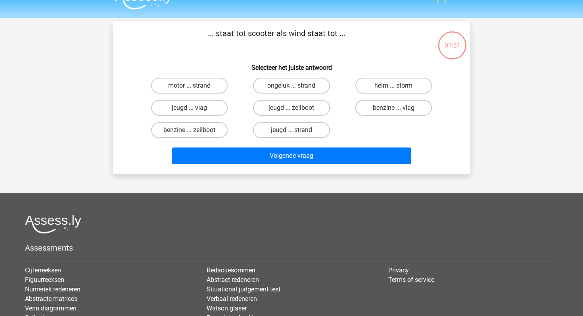
scroll to position [15, 0]
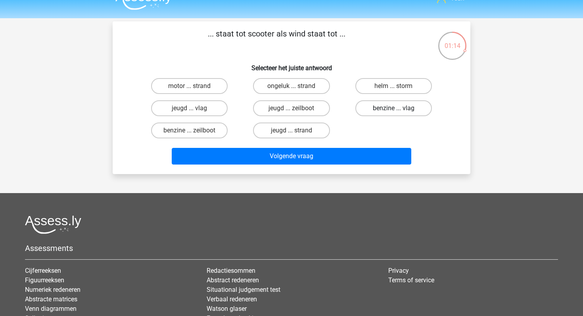
click at [377, 107] on label "benzine ... vlag" at bounding box center [393, 108] width 77 height 16
click at [394, 108] on input "benzine ... vlag" at bounding box center [396, 110] width 5 height 5
radio input "true"
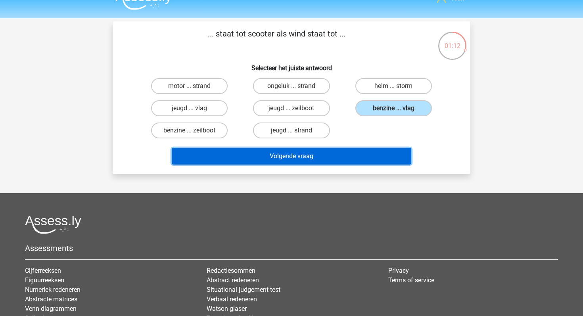
click at [362, 154] on button "Volgende vraag" at bounding box center [292, 156] width 240 height 17
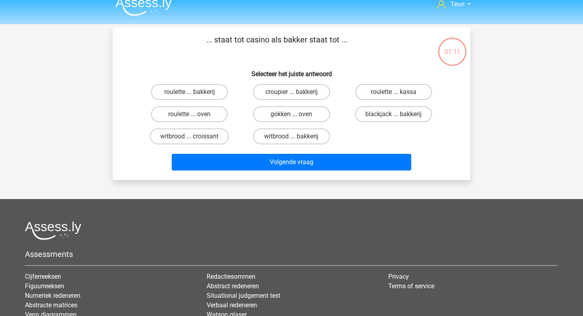
scroll to position [10, 0]
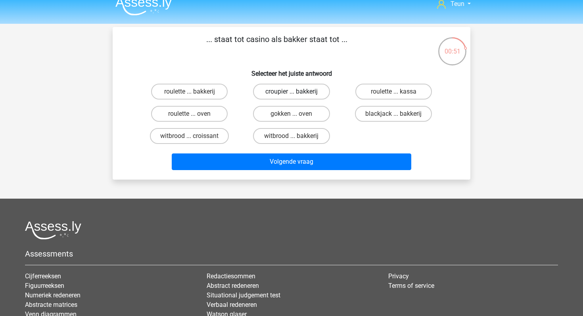
click at [314, 90] on label "croupier ... bakkerij" at bounding box center [291, 92] width 77 height 16
click at [297, 92] on input "croupier ... bakkerij" at bounding box center [294, 94] width 5 height 5
radio input "true"
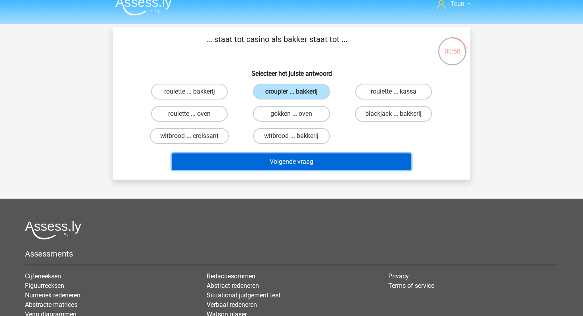
click at [287, 163] on button "Volgende vraag" at bounding box center [292, 162] width 240 height 17
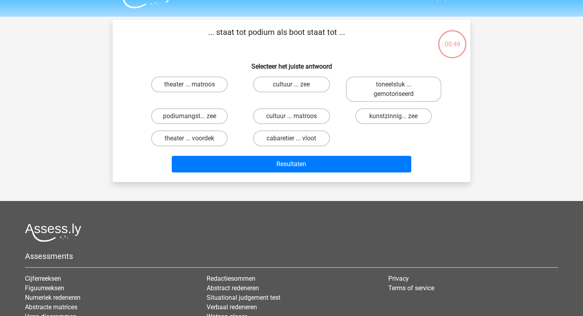
scroll to position [16, 0]
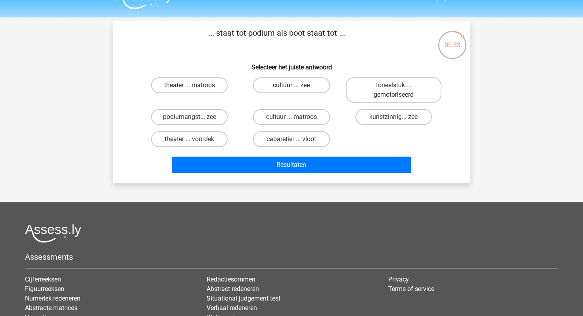
click at [312, 84] on label "cultuur ... zee" at bounding box center [291, 85] width 77 height 16
click at [297, 85] on input "cultuur ... zee" at bounding box center [294, 87] width 5 height 5
radio input "true"
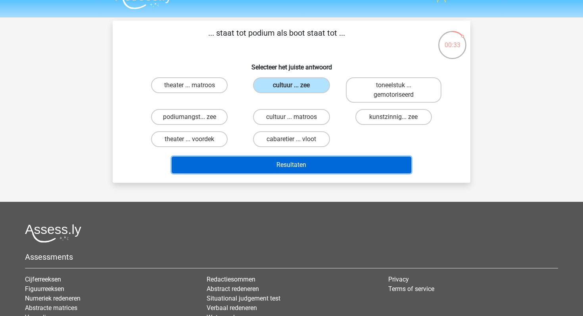
click at [298, 161] on button "Resultaten" at bounding box center [292, 165] width 240 height 17
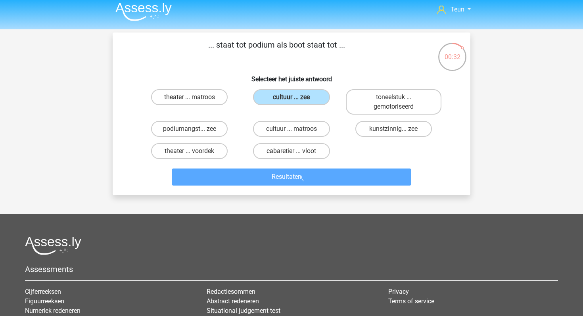
scroll to position [3, 0]
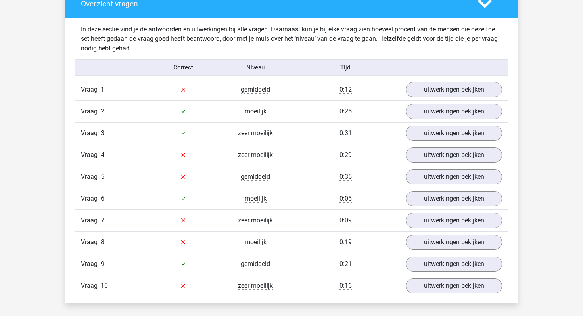
scroll to position [476, 0]
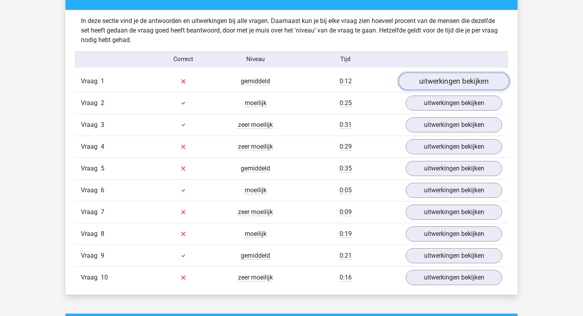
click at [420, 83] on link "uitwerkingen bekijken" at bounding box center [454, 81] width 111 height 17
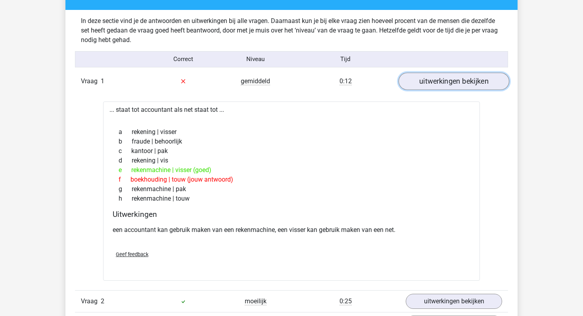
click at [420, 83] on link "uitwerkingen bekijken" at bounding box center [454, 81] width 111 height 17
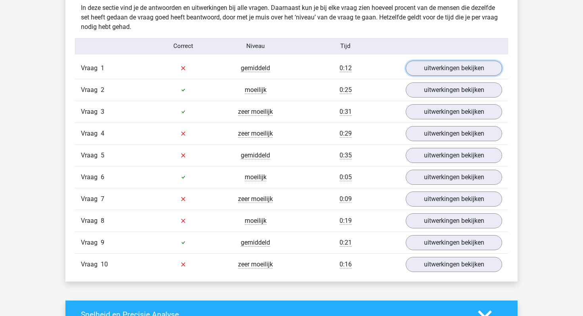
scroll to position [496, 0]
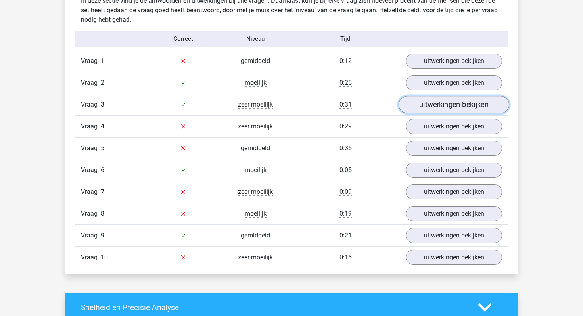
click at [424, 103] on link "uitwerkingen bekijken" at bounding box center [454, 104] width 111 height 17
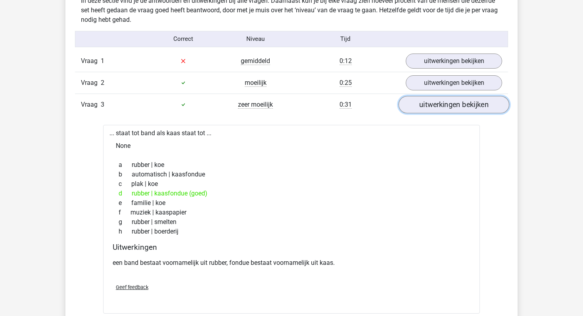
click at [424, 103] on link "uitwerkingen bekijken" at bounding box center [454, 104] width 111 height 17
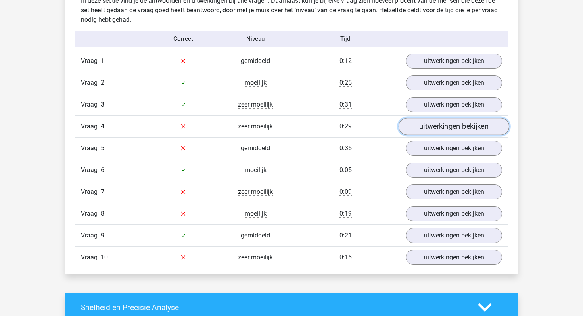
click at [425, 123] on link "uitwerkingen bekijken" at bounding box center [454, 126] width 111 height 17
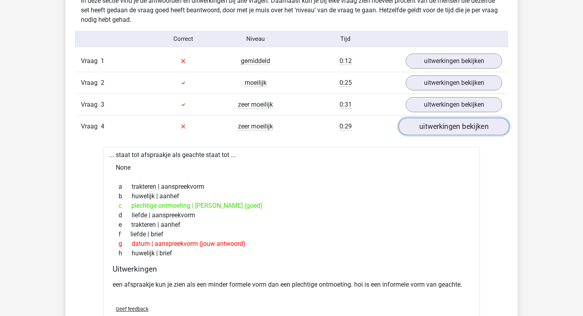
click at [425, 123] on link "uitwerkingen bekijken" at bounding box center [454, 126] width 111 height 17
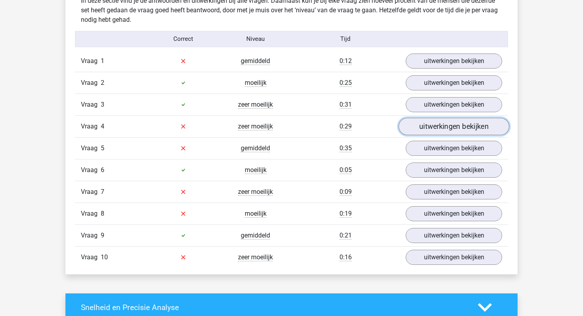
scroll to position [527, 0]
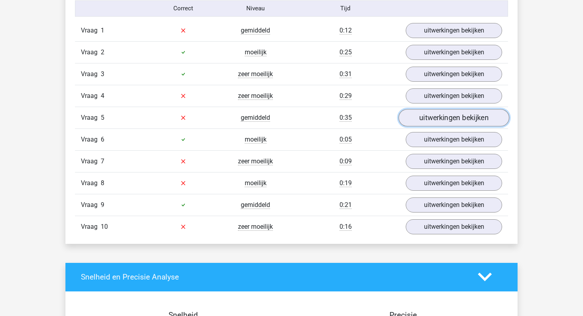
click at [433, 120] on link "uitwerkingen bekijken" at bounding box center [454, 117] width 111 height 17
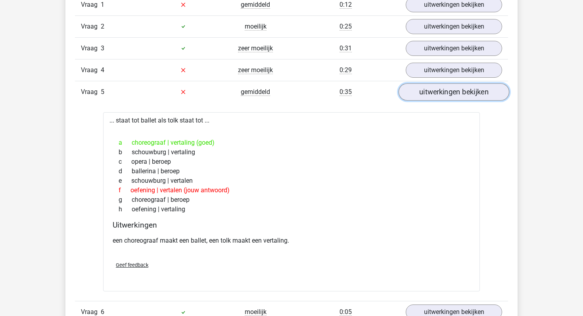
scroll to position [554, 0]
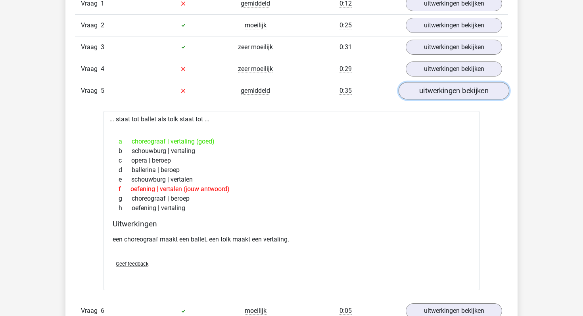
click at [444, 96] on link "uitwerkingen bekijken" at bounding box center [454, 90] width 111 height 17
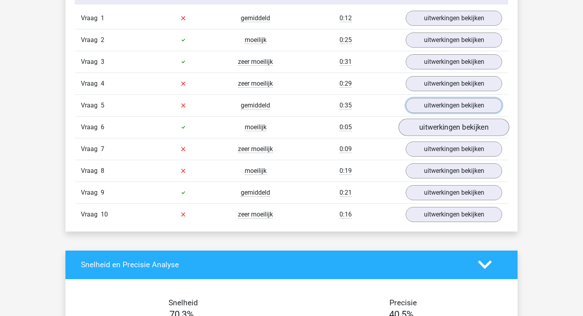
scroll to position [535, 0]
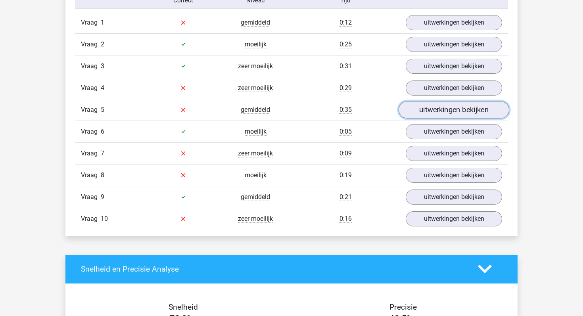
click at [432, 107] on link "uitwerkingen bekijken" at bounding box center [454, 109] width 111 height 17
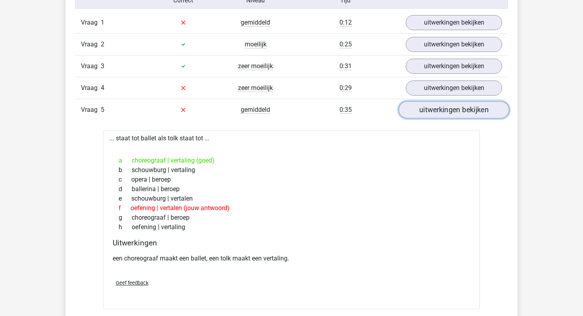
click at [432, 107] on link "uitwerkingen bekijken" at bounding box center [454, 109] width 111 height 17
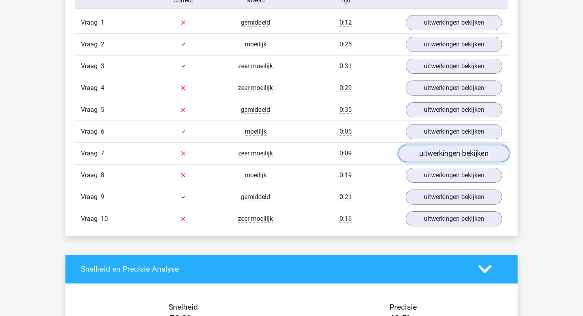
click at [422, 151] on link "uitwerkingen bekijken" at bounding box center [454, 153] width 111 height 17
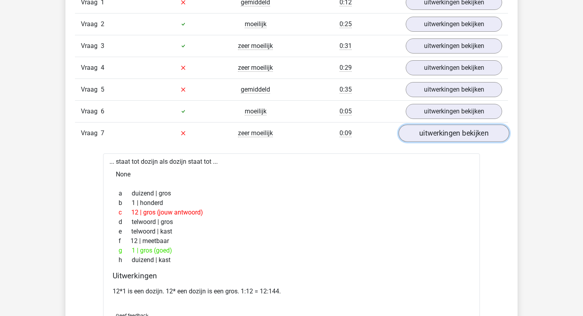
scroll to position [554, 0]
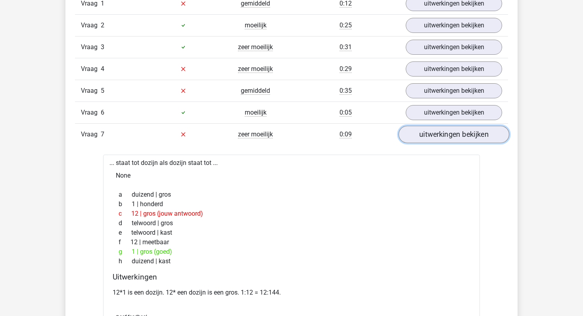
click at [422, 139] on link "uitwerkingen bekijken" at bounding box center [454, 134] width 111 height 17
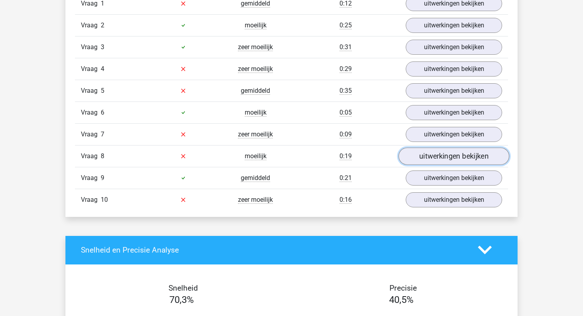
click at [417, 157] on link "uitwerkingen bekijken" at bounding box center [454, 156] width 111 height 17
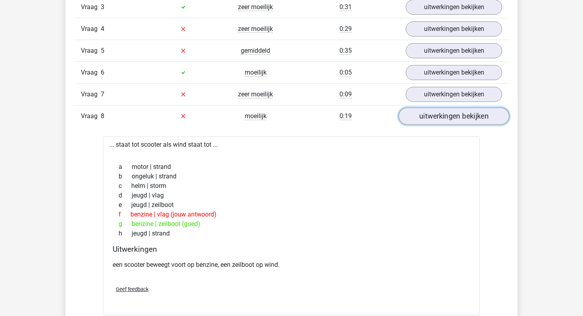
scroll to position [593, 0]
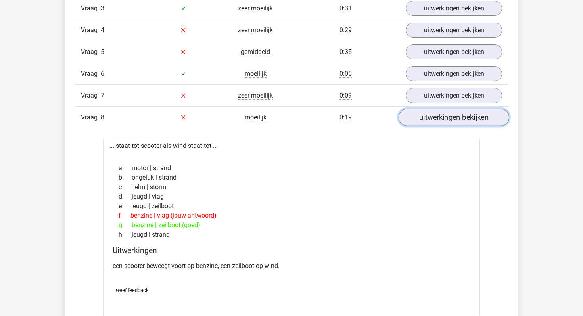
click at [451, 123] on link "uitwerkingen bekijken" at bounding box center [454, 117] width 111 height 17
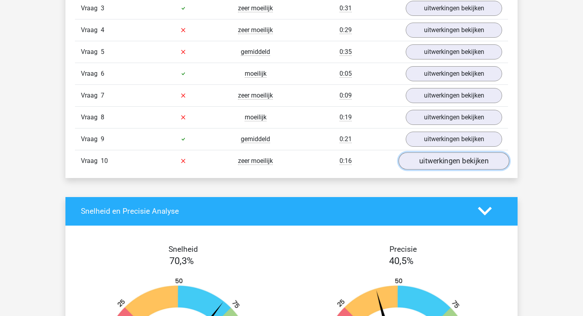
click at [424, 161] on link "uitwerkingen bekijken" at bounding box center [454, 160] width 111 height 17
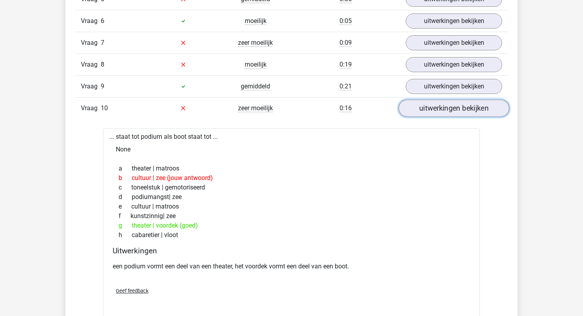
scroll to position [641, 0]
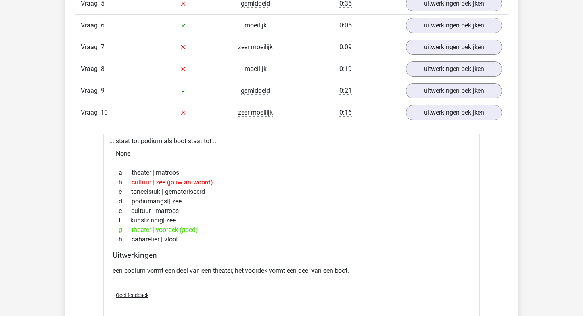
click at [436, 121] on div "Vraag 10 zeer moeilijk 0:16 uitwerkingen bekijken" at bounding box center [291, 113] width 433 height 22
click at [433, 115] on link "uitwerkingen bekijken" at bounding box center [454, 112] width 111 height 17
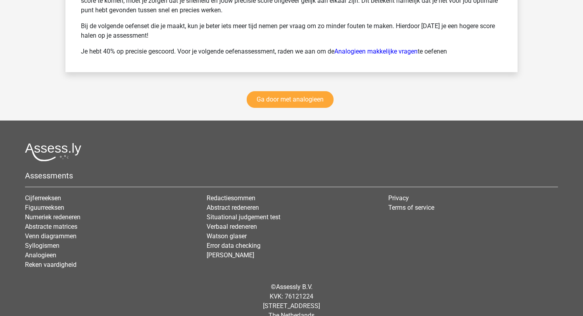
scroll to position [1158, 0]
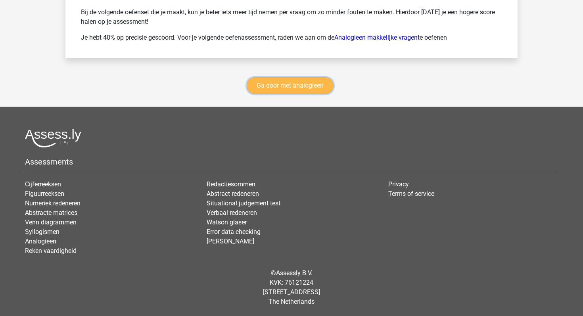
click at [314, 87] on link "Ga door met analogieen" at bounding box center [290, 85] width 87 height 17
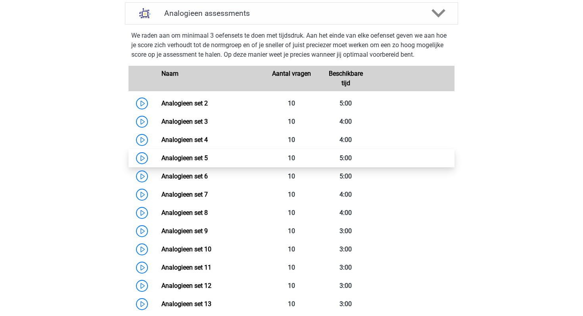
scroll to position [313, 0]
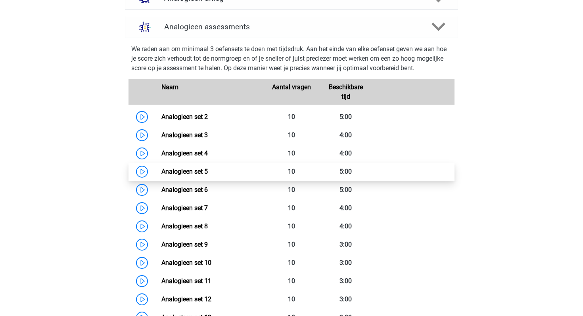
click at [161, 171] on link "Analogieen set 5" at bounding box center [184, 172] width 46 height 8
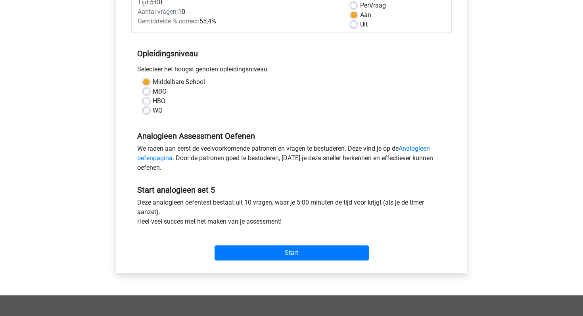
scroll to position [127, 0]
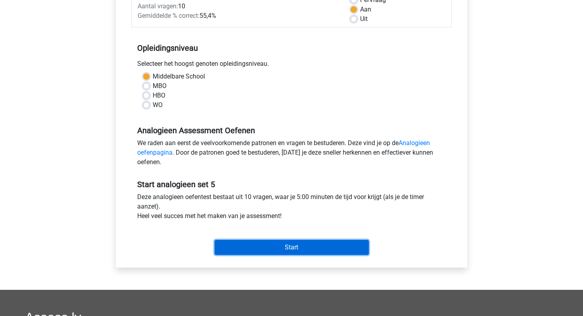
click at [318, 246] on input "Start" at bounding box center [292, 247] width 154 height 15
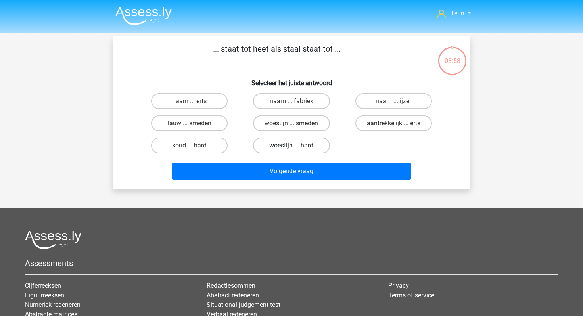
click at [276, 148] on label "woestijn ... hard" at bounding box center [291, 146] width 77 height 16
click at [292, 148] on input "woestijn ... hard" at bounding box center [294, 148] width 5 height 5
radio input "true"
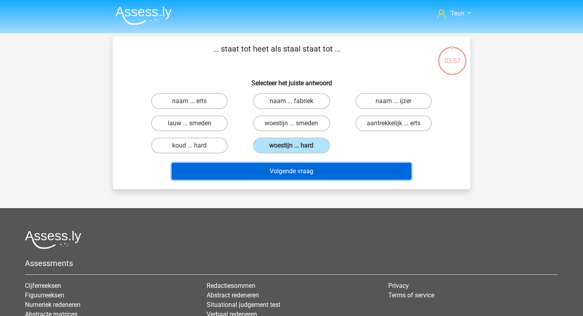
click at [272, 169] on button "Volgende vraag" at bounding box center [292, 171] width 240 height 17
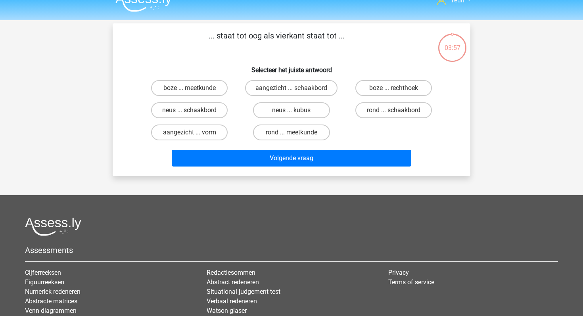
scroll to position [1, 0]
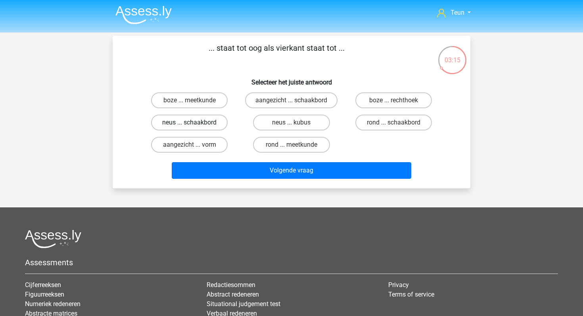
click at [213, 119] on label "neus ... schaakbord" at bounding box center [189, 123] width 77 height 16
click at [195, 123] on input "neus ... schaakbord" at bounding box center [192, 125] width 5 height 5
radio input "true"
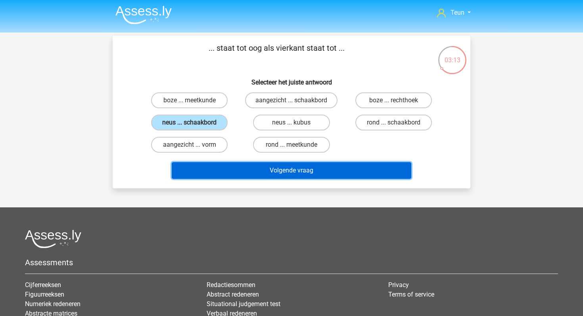
click at [231, 165] on button "Volgende vraag" at bounding box center [292, 170] width 240 height 17
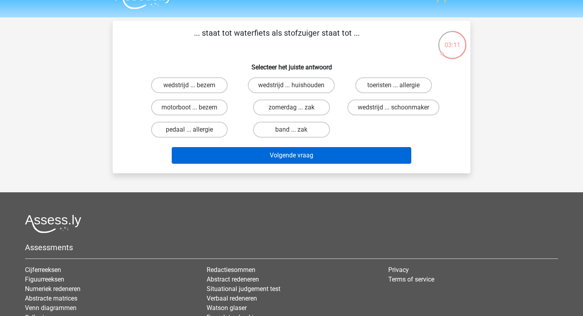
scroll to position [14, 0]
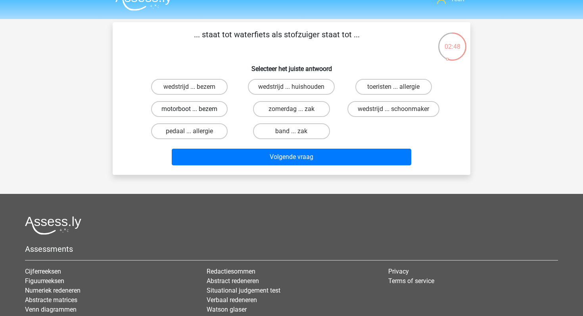
click at [210, 107] on label "motorboot ... bezem" at bounding box center [189, 109] width 77 height 16
click at [195, 109] on input "motorboot ... bezem" at bounding box center [192, 111] width 5 height 5
radio input "true"
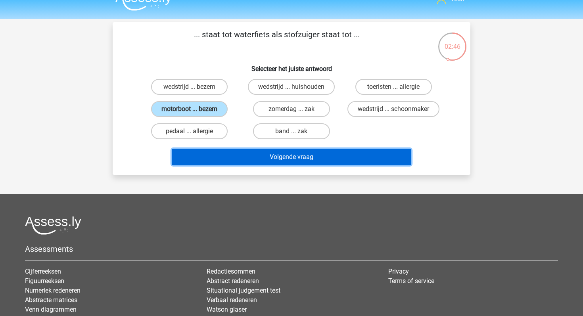
click at [238, 163] on button "Volgende vraag" at bounding box center [292, 157] width 240 height 17
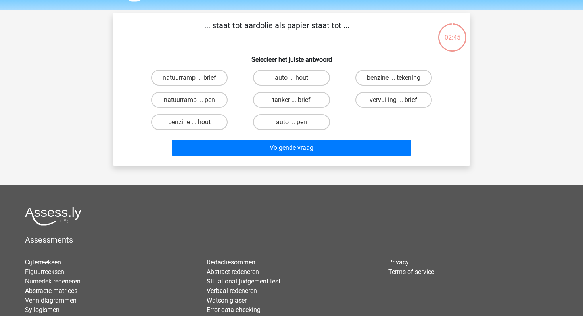
scroll to position [12, 0]
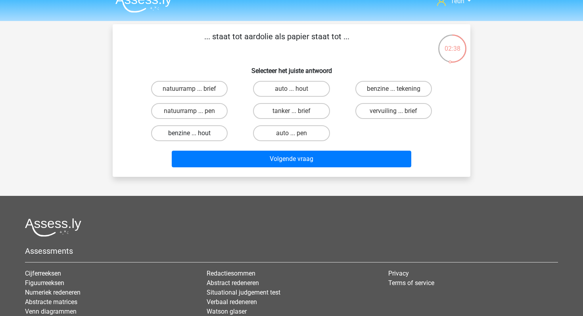
click at [211, 131] on label "benzine ... hout" at bounding box center [189, 133] width 77 height 16
click at [195, 133] on input "benzine ... hout" at bounding box center [192, 135] width 5 height 5
radio input "true"
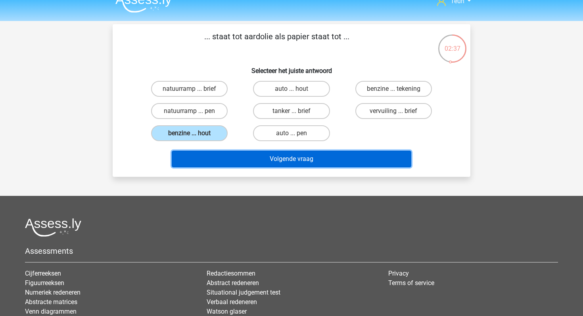
click at [233, 152] on button "Volgende vraag" at bounding box center [292, 159] width 240 height 17
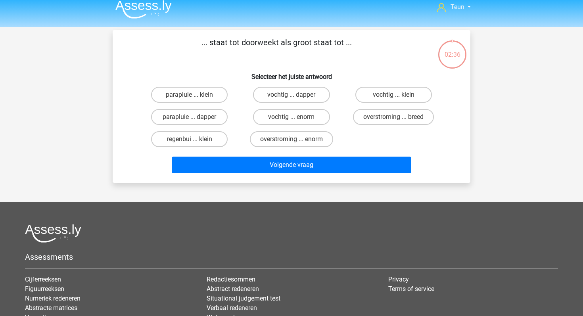
scroll to position [2, 0]
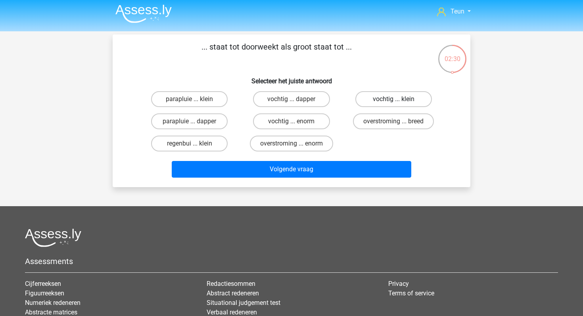
click at [376, 106] on label "vochtig ... klein" at bounding box center [393, 99] width 77 height 16
click at [394, 104] on input "vochtig ... klein" at bounding box center [396, 101] width 5 height 5
radio input "true"
click at [349, 161] on div "Volgende vraag" at bounding box center [291, 168] width 332 height 26
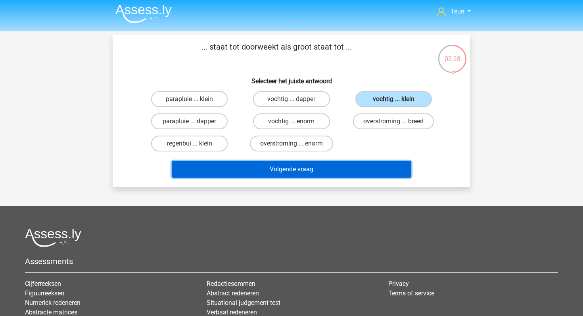
click at [348, 165] on button "Volgende vraag" at bounding box center [292, 169] width 240 height 17
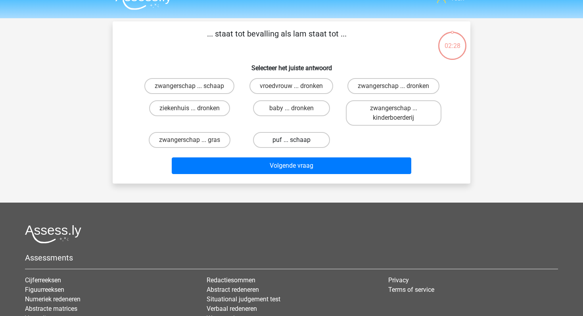
scroll to position [12, 0]
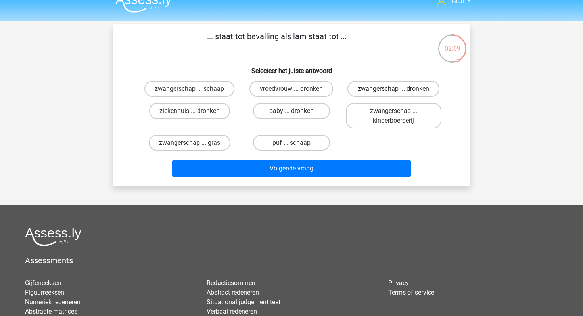
click at [373, 92] on label "zwangerschap ... dronken" at bounding box center [394, 89] width 92 height 16
click at [394, 92] on input "zwangerschap ... dronken" at bounding box center [396, 91] width 5 height 5
radio input "true"
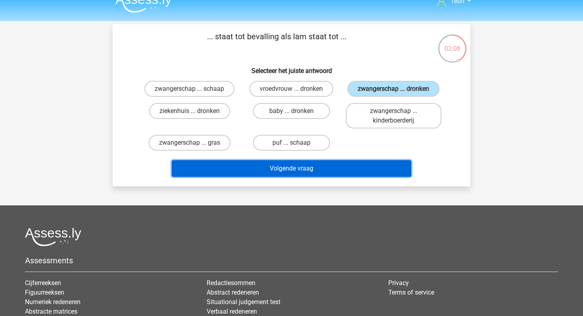
click at [336, 163] on button "Volgende vraag" at bounding box center [292, 168] width 240 height 17
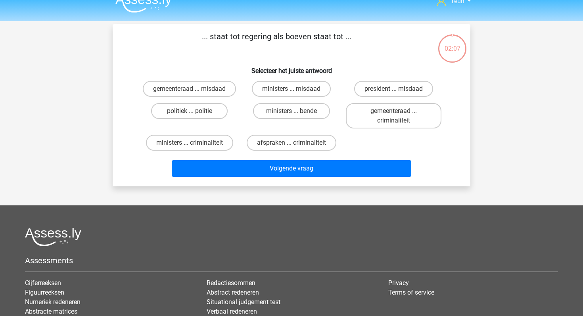
scroll to position [12, 0]
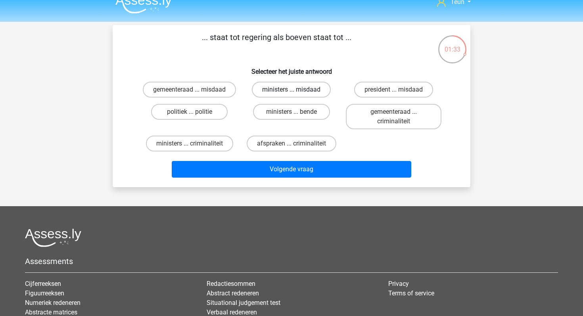
click at [277, 89] on label "ministers ... misdaad" at bounding box center [291, 90] width 79 height 16
click at [292, 90] on input "ministers ... misdaad" at bounding box center [294, 92] width 5 height 5
radio input "true"
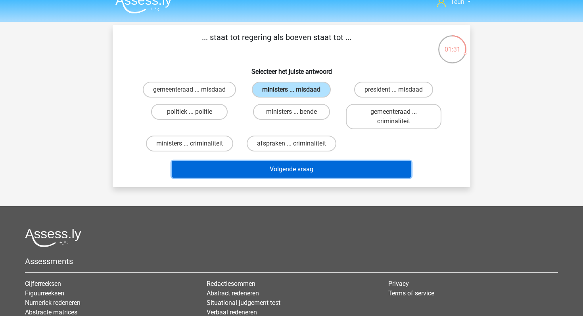
click at [268, 164] on button "Volgende vraag" at bounding box center [292, 169] width 240 height 17
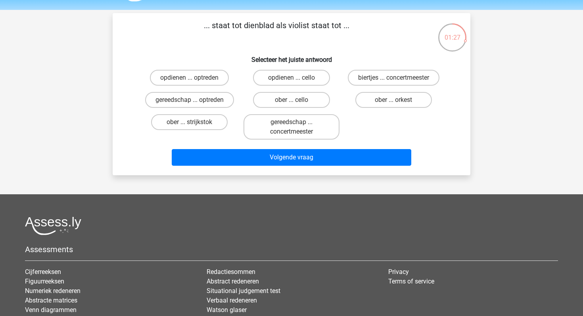
scroll to position [17, 0]
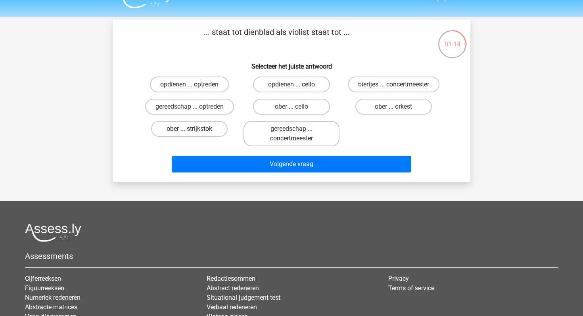
click at [199, 127] on label "ober ... strijkstok" at bounding box center [189, 129] width 77 height 16
click at [195, 129] on input "ober ... strijkstok" at bounding box center [192, 131] width 5 height 5
radio input "true"
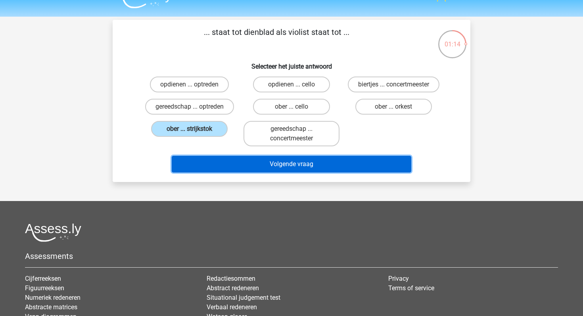
click at [222, 158] on button "Volgende vraag" at bounding box center [292, 164] width 240 height 17
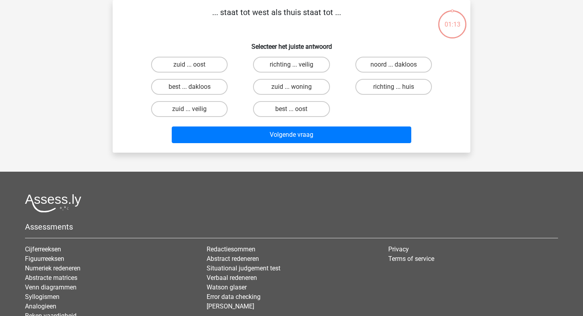
scroll to position [12, 0]
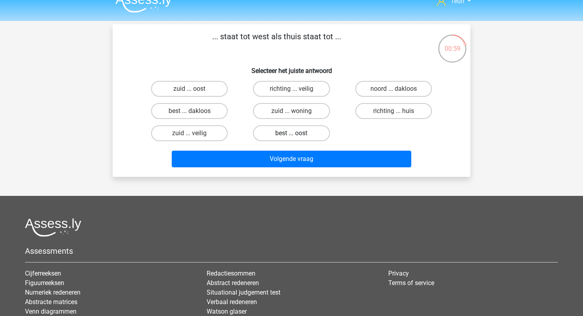
click at [282, 127] on label "best ... oost" at bounding box center [291, 133] width 77 height 16
click at [292, 133] on input "best ... oost" at bounding box center [294, 135] width 5 height 5
radio input "true"
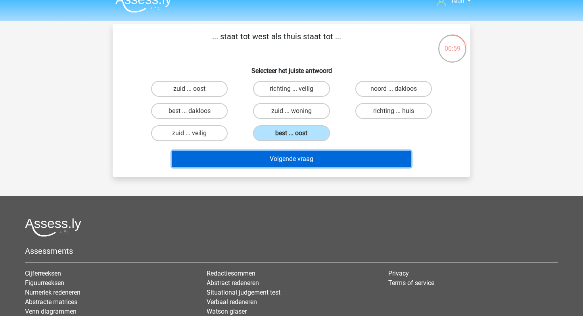
click at [279, 160] on button "Volgende vraag" at bounding box center [292, 159] width 240 height 17
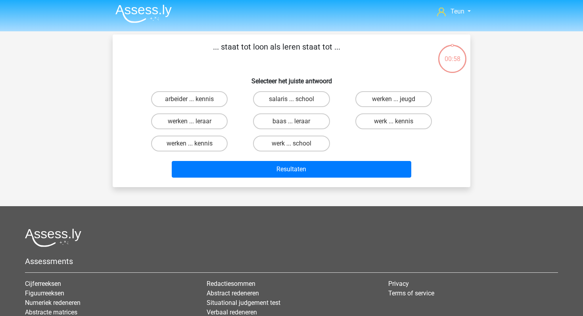
scroll to position [0, 0]
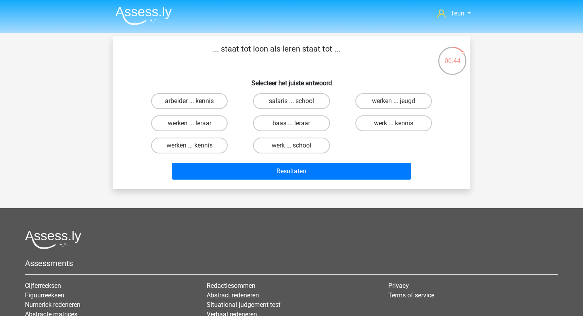
click at [214, 106] on label "arbeider ... kennis" at bounding box center [189, 101] width 77 height 16
click at [195, 106] on input "arbeider ... kennis" at bounding box center [192, 103] width 5 height 5
radio input "true"
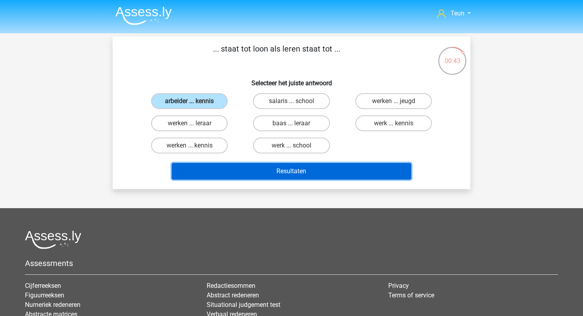
click at [259, 172] on button "Resultaten" at bounding box center [292, 171] width 240 height 17
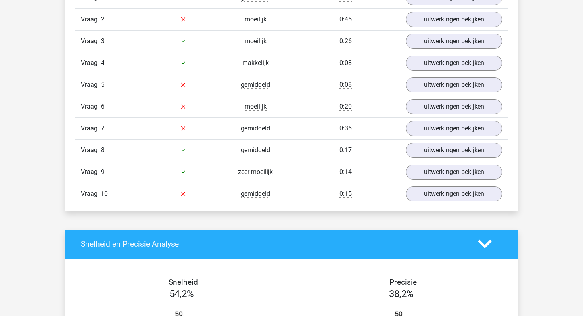
scroll to position [545, 0]
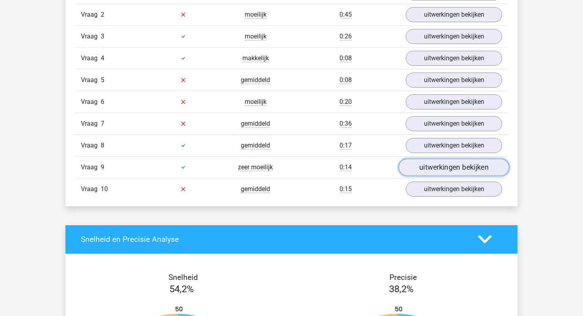
click at [420, 170] on link "uitwerkingen bekijken" at bounding box center [454, 167] width 111 height 17
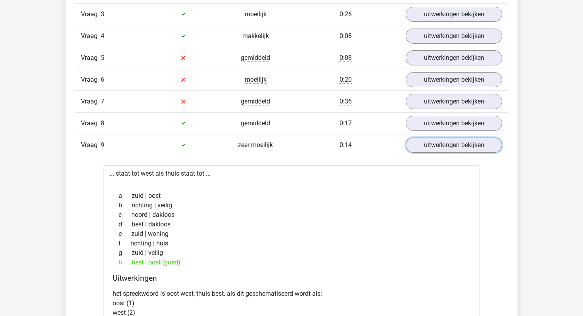
scroll to position [560, 0]
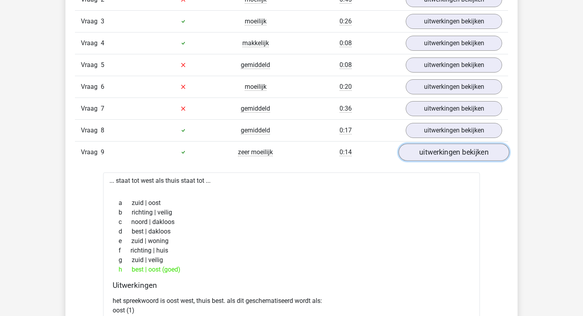
click at [409, 157] on link "uitwerkingen bekijken" at bounding box center [454, 152] width 111 height 17
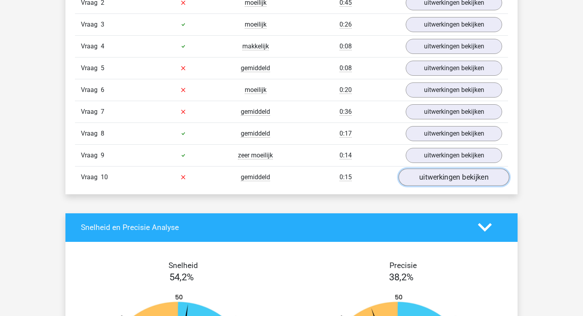
click at [427, 177] on link "uitwerkingen bekijken" at bounding box center [454, 177] width 111 height 17
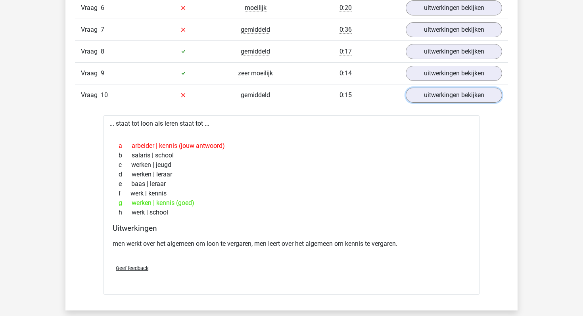
scroll to position [629, 0]
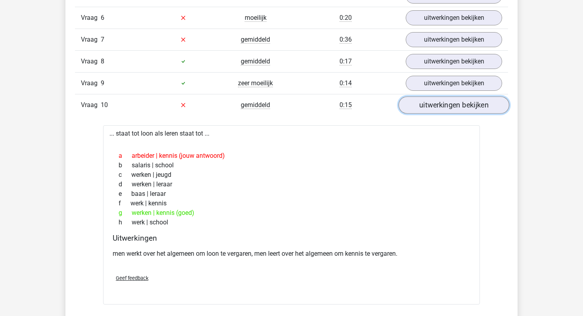
click at [437, 109] on link "uitwerkingen bekijken" at bounding box center [454, 104] width 111 height 17
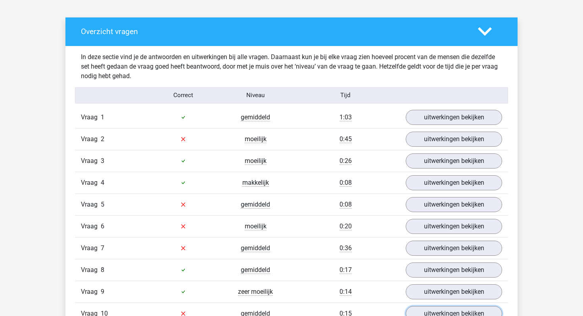
scroll to position [449, 0]
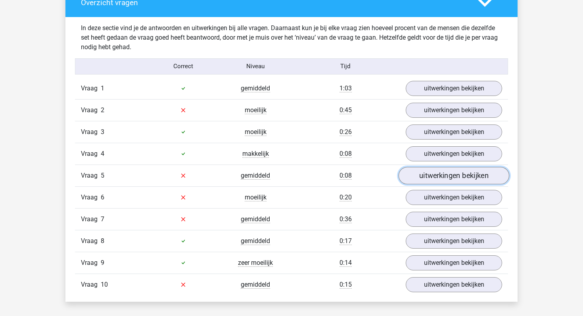
click at [421, 171] on link "uitwerkingen bekijken" at bounding box center [454, 175] width 111 height 17
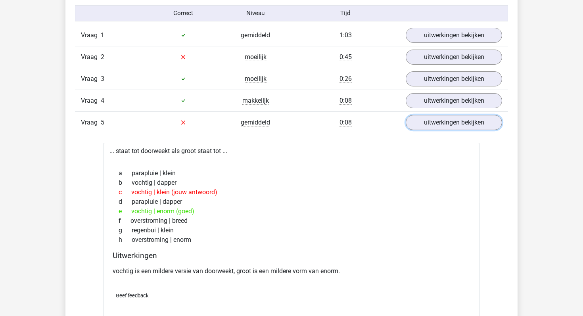
scroll to position [513, 0]
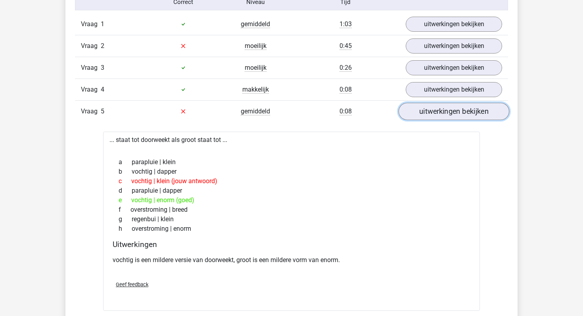
click at [425, 108] on link "uitwerkingen bekijken" at bounding box center [454, 111] width 111 height 17
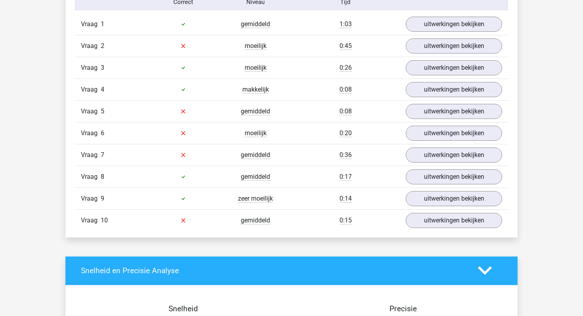
click at [413, 142] on div "Vraag 6 moeilijk 0:20 uitwerkingen bekijken" at bounding box center [291, 133] width 433 height 22
click at [415, 139] on link "uitwerkingen bekijken" at bounding box center [454, 133] width 111 height 17
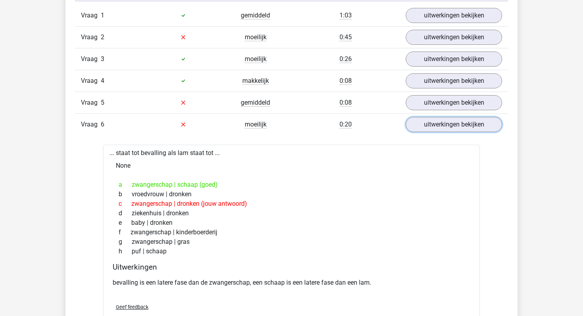
scroll to position [521, 0]
click at [430, 128] on link "uitwerkingen bekijken" at bounding box center [454, 125] width 111 height 17
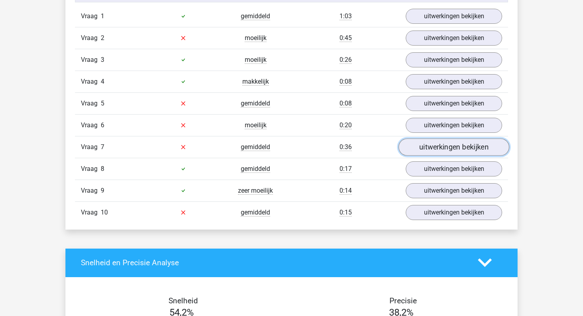
click at [427, 151] on link "uitwerkingen bekijken" at bounding box center [454, 146] width 111 height 17
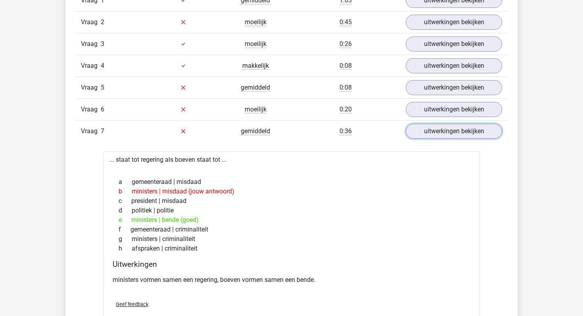
scroll to position [538, 0]
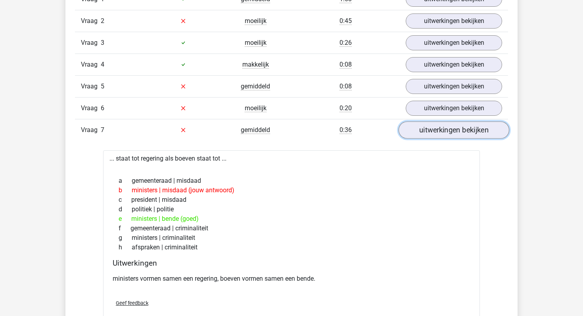
click at [415, 136] on link "uitwerkingen bekijken" at bounding box center [454, 129] width 111 height 17
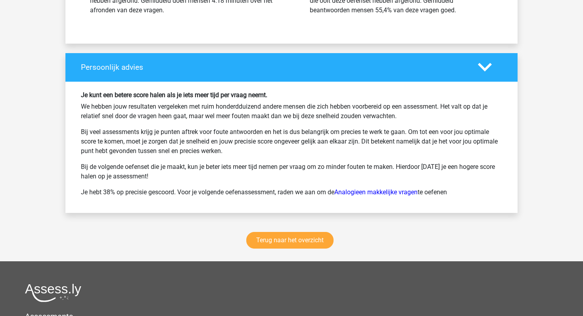
scroll to position [996, 0]
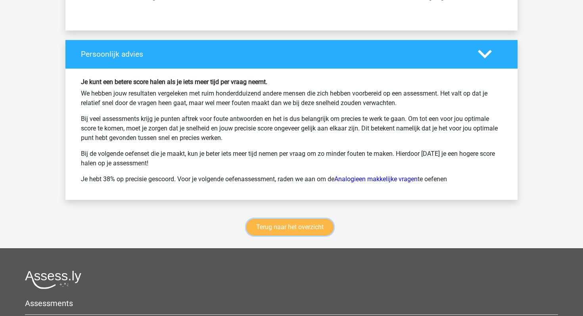
click at [276, 233] on link "Terug naar het overzicht" at bounding box center [289, 227] width 87 height 17
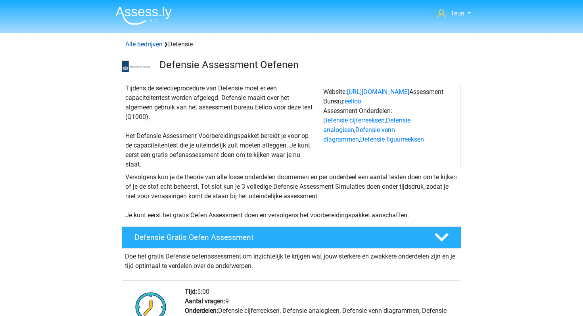
click at [156, 46] on link "Alle bedrijven" at bounding box center [143, 44] width 37 height 8
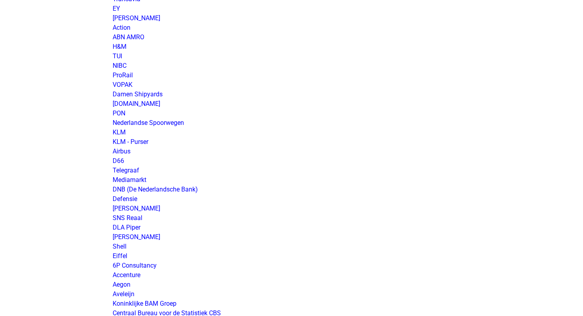
scroll to position [687, 0]
click at [123, 129] on link "KLM" at bounding box center [119, 132] width 13 height 8
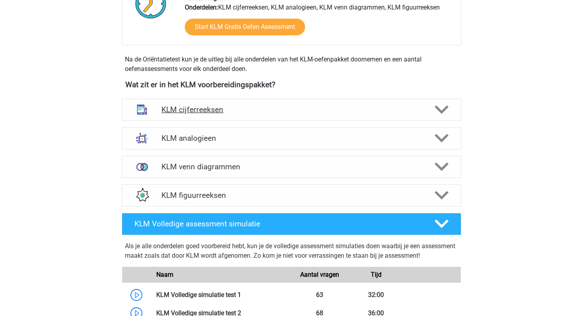
scroll to position [311, 0]
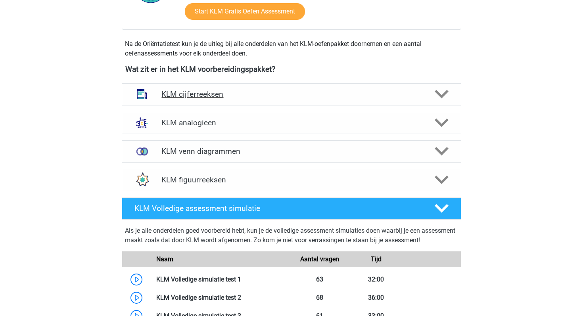
click at [295, 85] on div "KLM cijferreeksen" at bounding box center [292, 94] width 340 height 22
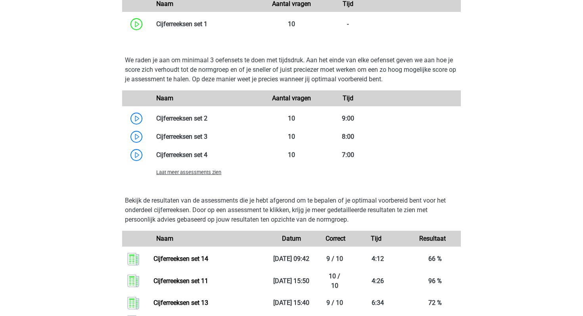
scroll to position [653, 0]
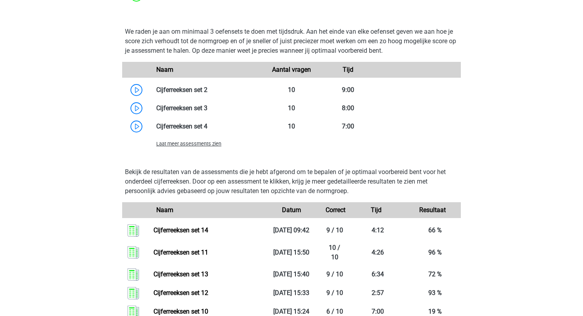
click at [219, 143] on span "Laat meer assessments zien" at bounding box center [188, 144] width 65 height 6
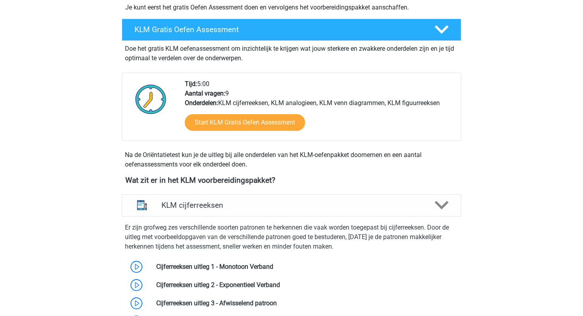
scroll to position [195, 0]
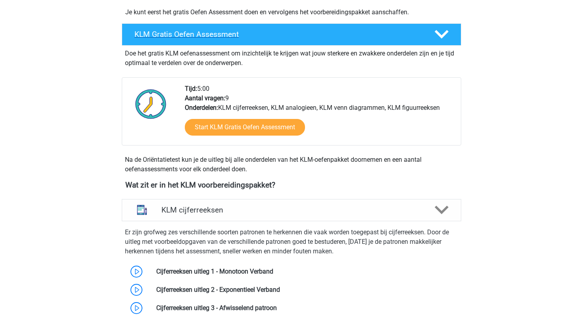
click at [439, 35] on polygon at bounding box center [442, 34] width 14 height 9
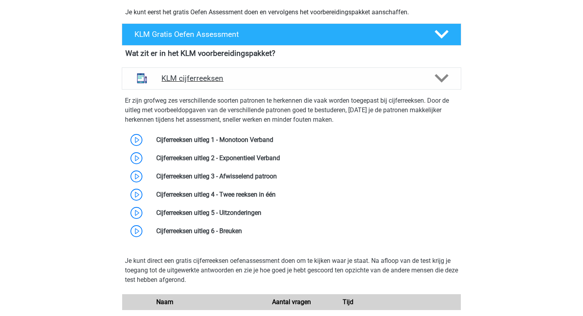
click at [443, 77] on icon at bounding box center [442, 78] width 14 height 14
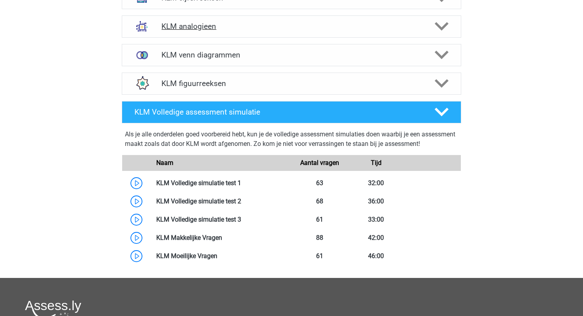
scroll to position [273, 0]
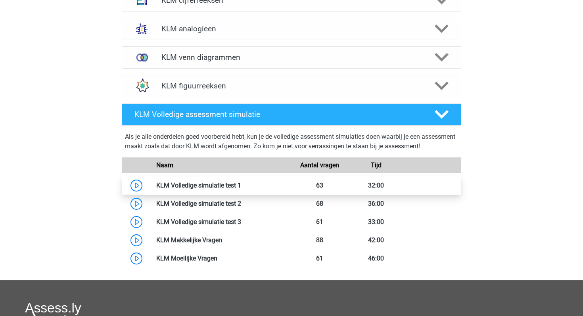
click at [241, 185] on link at bounding box center [241, 186] width 0 height 8
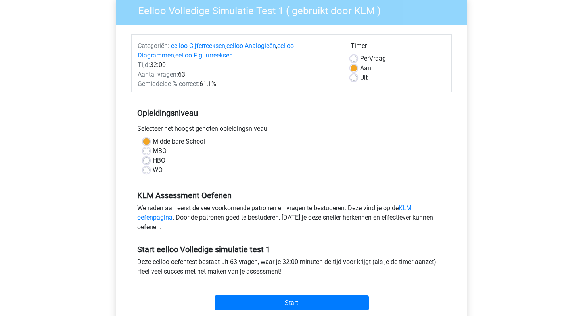
scroll to position [161, 0]
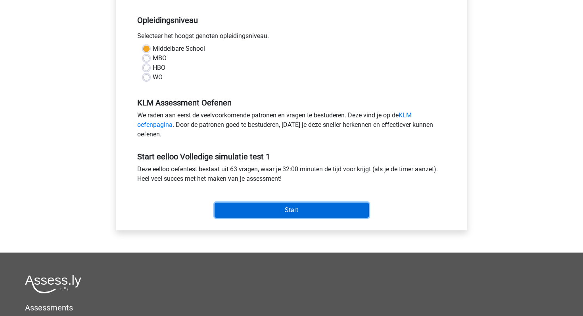
click at [249, 209] on input "Start" at bounding box center [292, 210] width 154 height 15
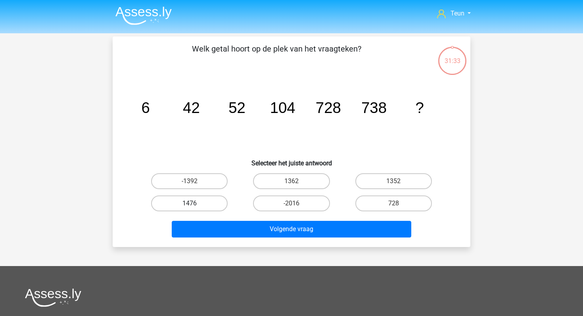
click at [211, 206] on label "1476" at bounding box center [189, 204] width 77 height 16
click at [195, 206] on input "1476" at bounding box center [192, 206] width 5 height 5
radio input "true"
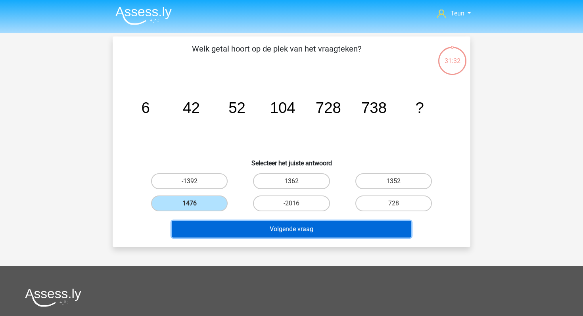
click at [220, 222] on button "Volgende vraag" at bounding box center [292, 229] width 240 height 17
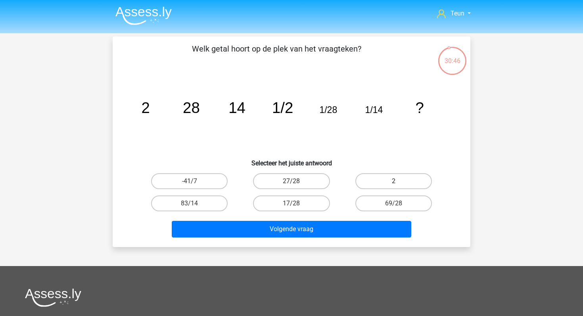
click at [400, 175] on label "2" at bounding box center [393, 181] width 77 height 16
click at [399, 181] on input "2" at bounding box center [396, 183] width 5 height 5
radio input "true"
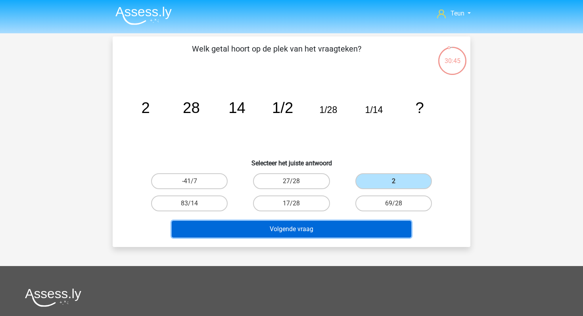
click at [350, 228] on button "Volgende vraag" at bounding box center [292, 229] width 240 height 17
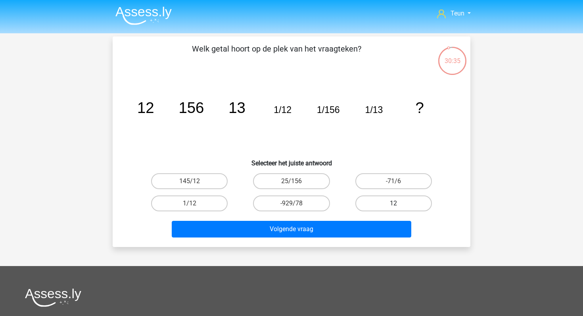
click at [375, 200] on label "12" at bounding box center [393, 204] width 77 height 16
click at [394, 204] on input "12" at bounding box center [396, 206] width 5 height 5
radio input "true"
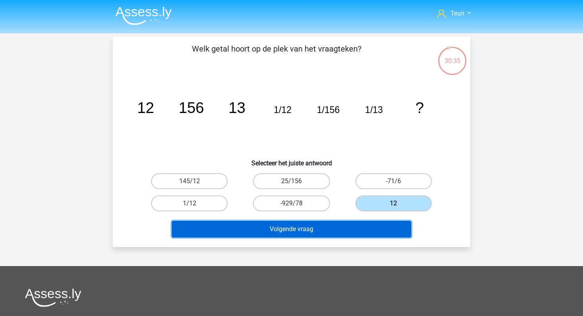
click at [341, 227] on button "Volgende vraag" at bounding box center [292, 229] width 240 height 17
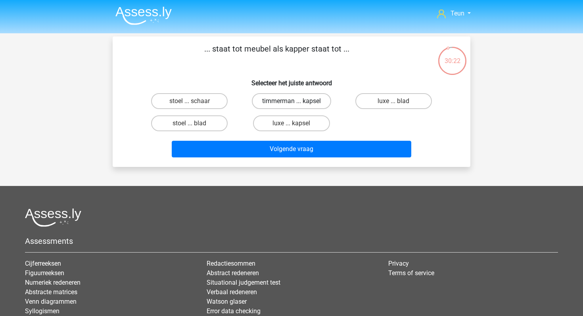
click at [314, 100] on label "timmerman ... kapsel" at bounding box center [291, 101] width 79 height 16
click at [297, 101] on input "timmerman ... kapsel" at bounding box center [294, 103] width 5 height 5
radio input "true"
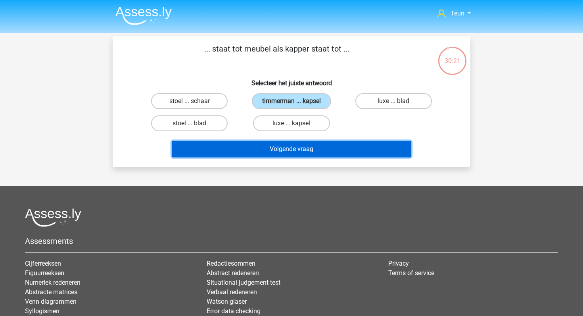
click at [306, 146] on button "Volgende vraag" at bounding box center [292, 149] width 240 height 17
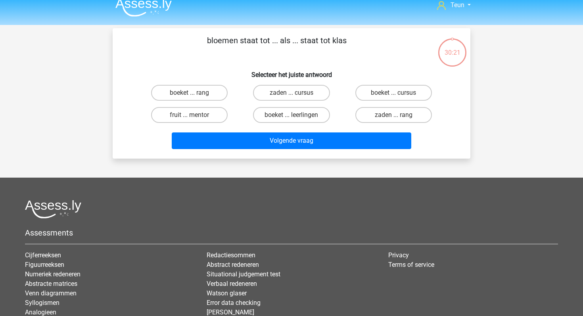
scroll to position [4, 0]
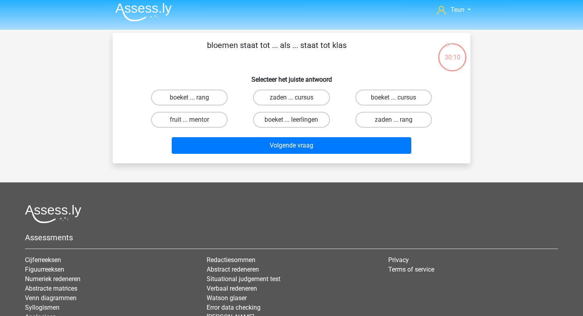
click at [292, 120] on input "boeket ... leerlingen" at bounding box center [294, 122] width 5 height 5
radio input "true"
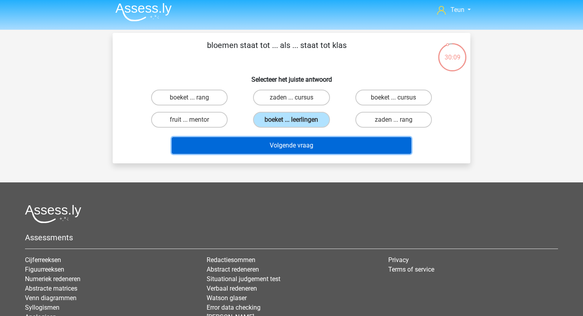
click at [290, 150] on button "Volgende vraag" at bounding box center [292, 145] width 240 height 17
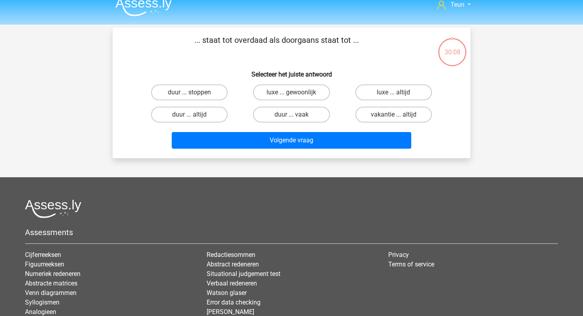
scroll to position [0, 0]
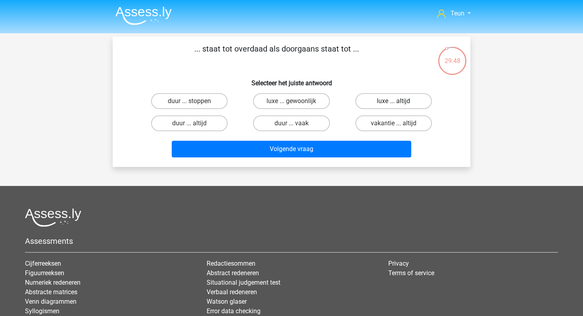
click at [367, 100] on label "luxe ... altijd" at bounding box center [393, 101] width 77 height 16
click at [394, 101] on input "luxe ... altijd" at bounding box center [396, 103] width 5 height 5
radio input "true"
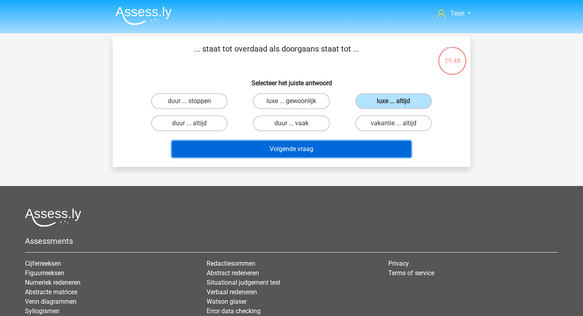
click at [323, 153] on button "Volgende vraag" at bounding box center [292, 149] width 240 height 17
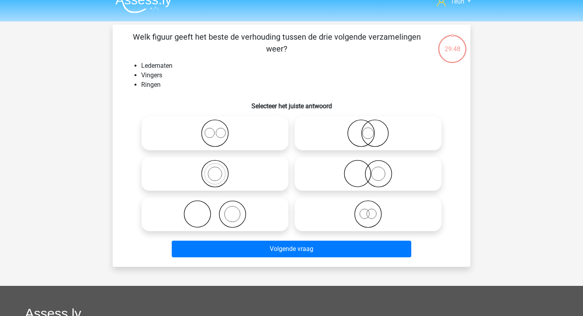
scroll to position [10, 0]
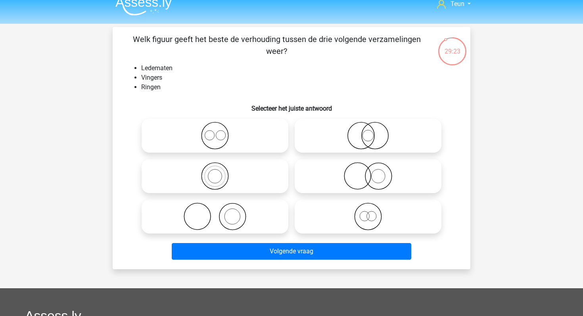
click at [237, 205] on icon at bounding box center [215, 217] width 140 height 28
click at [220, 207] on input "radio" at bounding box center [217, 209] width 5 height 5
radio input "true"
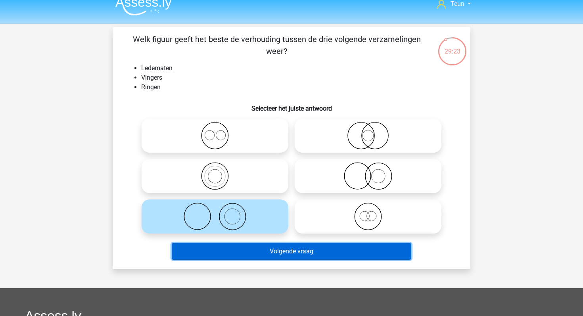
click at [240, 251] on button "Volgende vraag" at bounding box center [292, 251] width 240 height 17
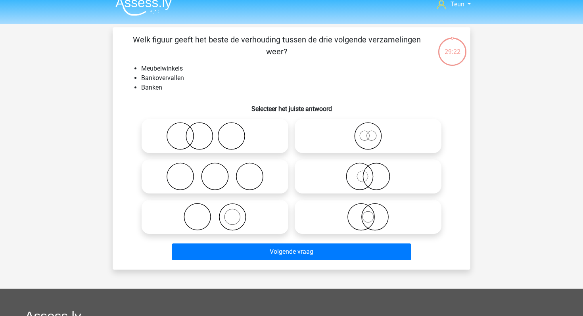
scroll to position [6, 0]
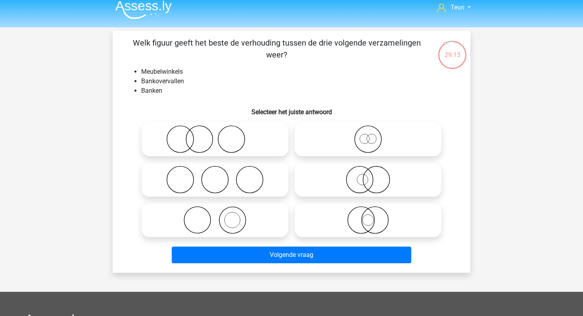
click at [217, 165] on label at bounding box center [215, 180] width 147 height 34
click at [217, 171] on input "radio" at bounding box center [217, 173] width 5 height 5
radio input "true"
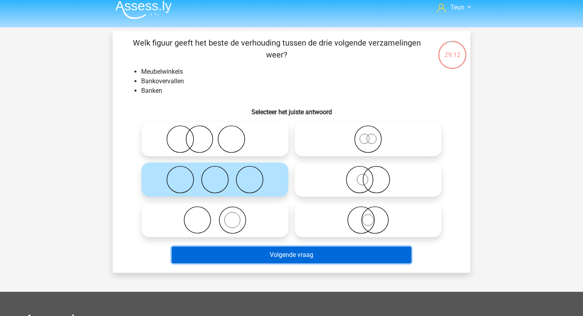
click at [231, 250] on button "Volgende vraag" at bounding box center [292, 255] width 240 height 17
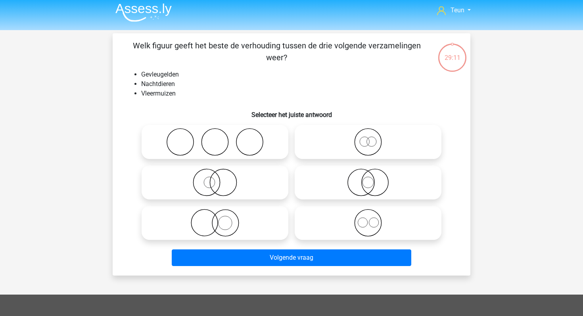
scroll to position [1, 0]
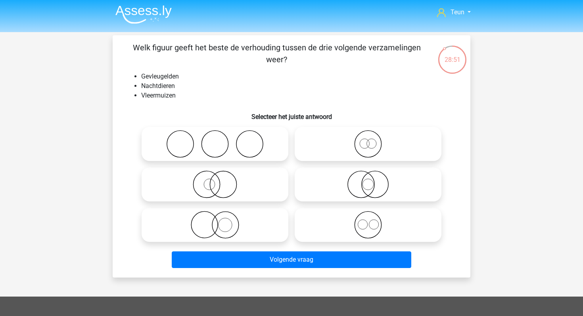
click at [359, 191] on icon at bounding box center [368, 185] width 140 height 28
click at [368, 180] on input "radio" at bounding box center [370, 177] width 5 height 5
radio input "true"
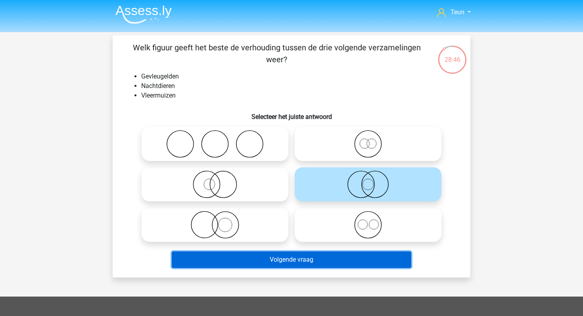
click at [320, 267] on button "Volgende vraag" at bounding box center [292, 260] width 240 height 17
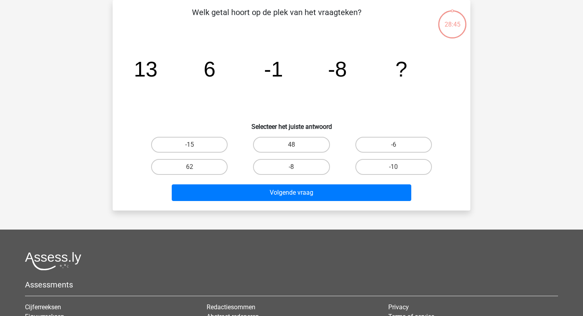
scroll to position [0, 0]
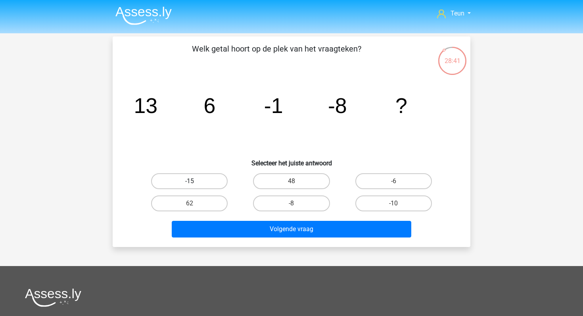
click at [216, 186] on label "-15" at bounding box center [189, 181] width 77 height 16
click at [195, 186] on input "-15" at bounding box center [192, 183] width 5 height 5
radio input "true"
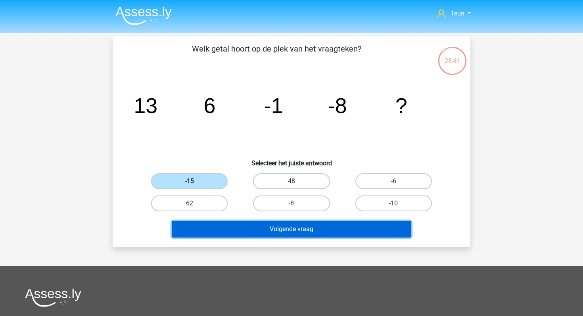
click at [238, 225] on button "Volgende vraag" at bounding box center [292, 229] width 240 height 17
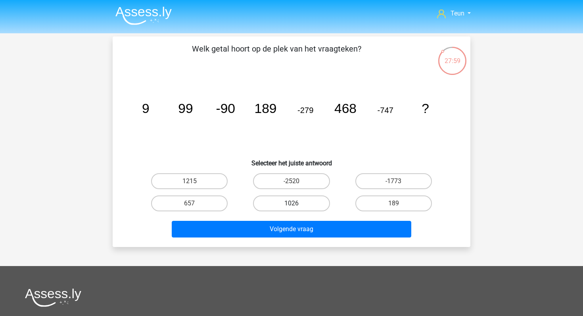
click at [301, 205] on label "1026" at bounding box center [291, 204] width 77 height 16
click at [297, 205] on input "1026" at bounding box center [294, 206] width 5 height 5
radio input "true"
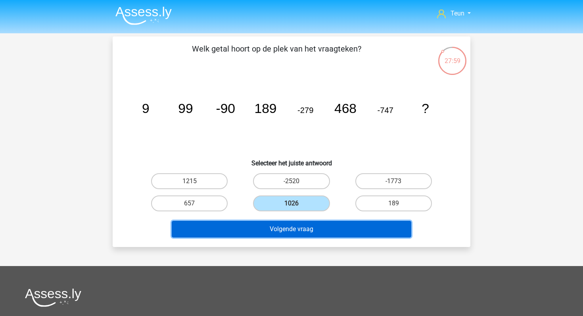
click at [298, 229] on button "Volgende vraag" at bounding box center [292, 229] width 240 height 17
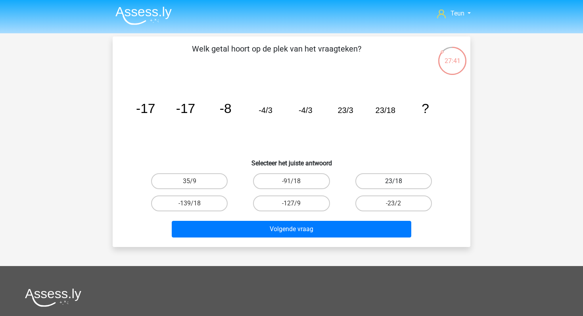
click at [380, 182] on label "23/18" at bounding box center [393, 181] width 77 height 16
click at [394, 182] on input "23/18" at bounding box center [396, 183] width 5 height 5
radio input "true"
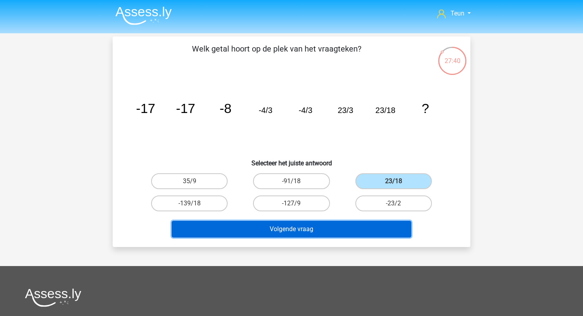
click at [343, 221] on button "Volgende vraag" at bounding box center [292, 229] width 240 height 17
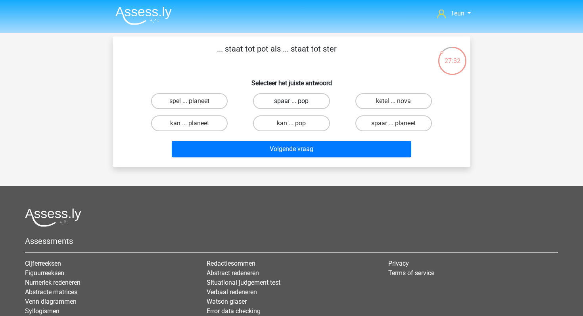
click at [292, 108] on label "spaar ... pop" at bounding box center [291, 101] width 77 height 16
click at [292, 106] on input "spaar ... pop" at bounding box center [294, 103] width 5 height 5
radio input "true"
click at [294, 103] on input "spaar ... pop" at bounding box center [294, 103] width 5 height 5
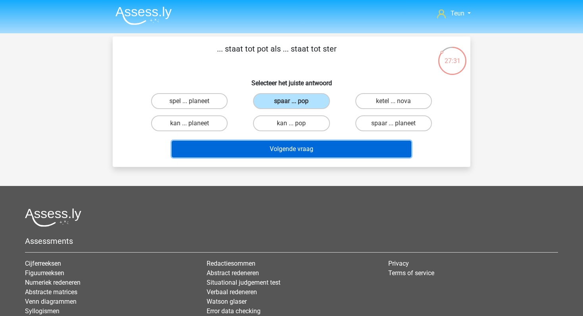
click at [294, 154] on button "Volgende vraag" at bounding box center [292, 149] width 240 height 17
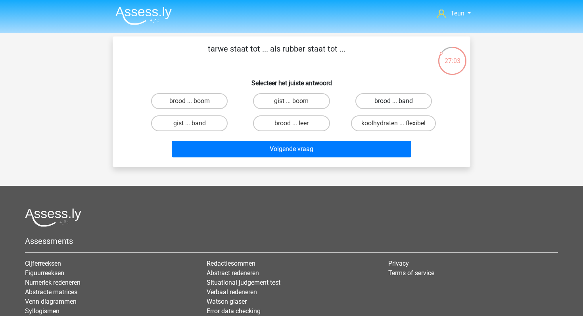
click at [388, 99] on label "brood ... band" at bounding box center [393, 101] width 77 height 16
click at [394, 101] on input "brood ... band" at bounding box center [396, 103] width 5 height 5
radio input "true"
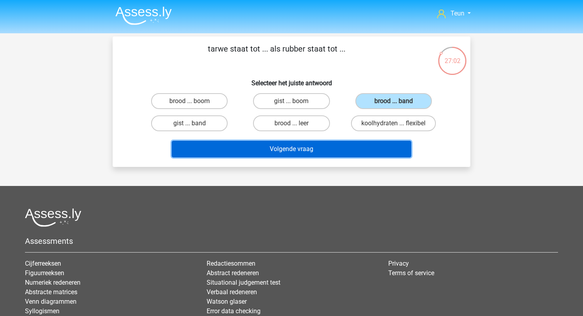
click at [315, 151] on button "Volgende vraag" at bounding box center [292, 149] width 240 height 17
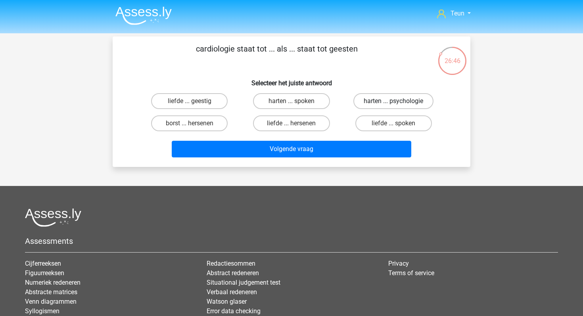
click at [374, 98] on label "harten ... psychologie" at bounding box center [393, 101] width 80 height 16
click at [394, 101] on input "harten ... psychologie" at bounding box center [396, 103] width 5 height 5
radio input "true"
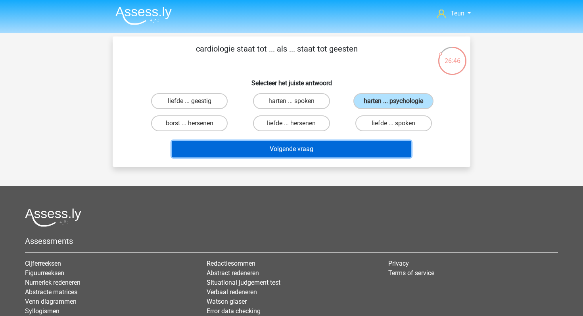
click at [323, 151] on button "Volgende vraag" at bounding box center [292, 149] width 240 height 17
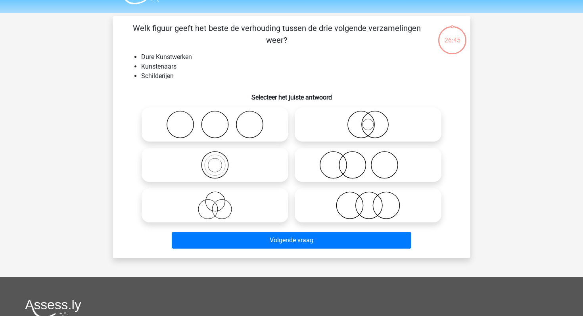
scroll to position [18, 0]
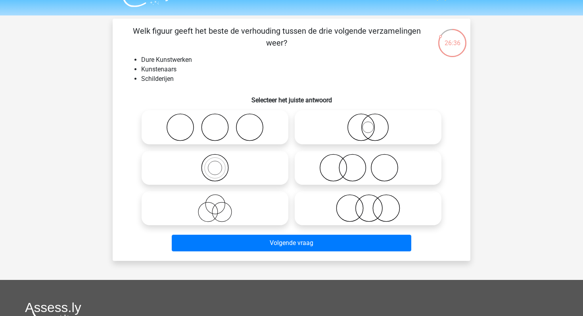
click at [343, 125] on icon at bounding box center [368, 127] width 140 height 28
click at [368, 123] on input "radio" at bounding box center [370, 120] width 5 height 5
radio input "true"
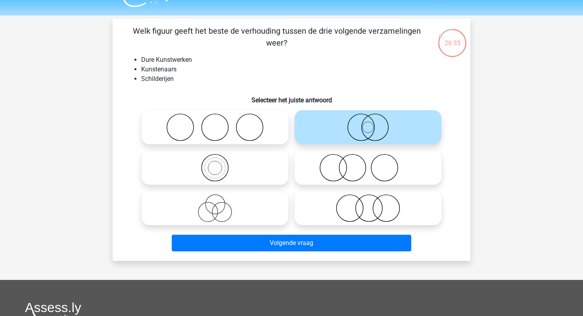
click at [343, 165] on icon at bounding box center [368, 168] width 140 height 28
click at [368, 164] on input "radio" at bounding box center [370, 161] width 5 height 5
radio input "true"
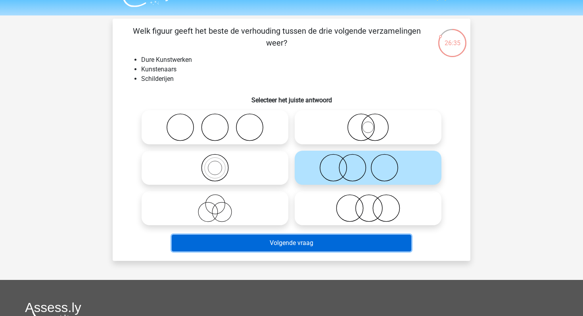
click at [315, 241] on button "Volgende vraag" at bounding box center [292, 243] width 240 height 17
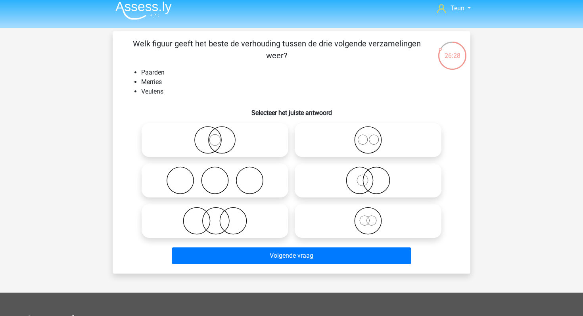
scroll to position [8, 0]
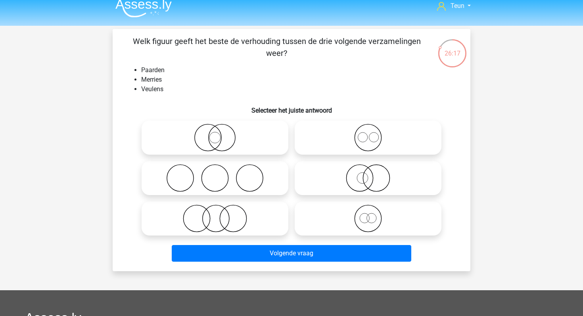
click at [308, 147] on icon at bounding box center [368, 138] width 140 height 28
click at [368, 134] on input "radio" at bounding box center [370, 131] width 5 height 5
radio input "true"
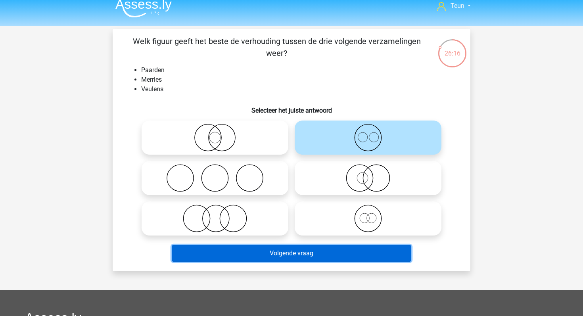
click at [284, 250] on button "Volgende vraag" at bounding box center [292, 253] width 240 height 17
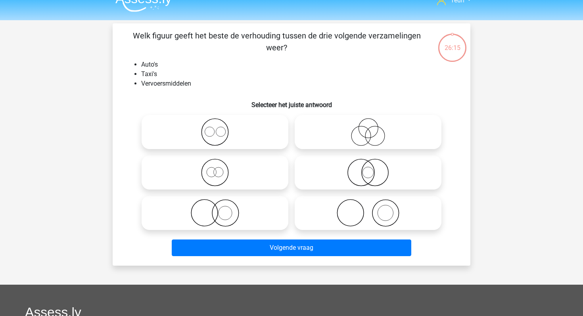
scroll to position [0, 0]
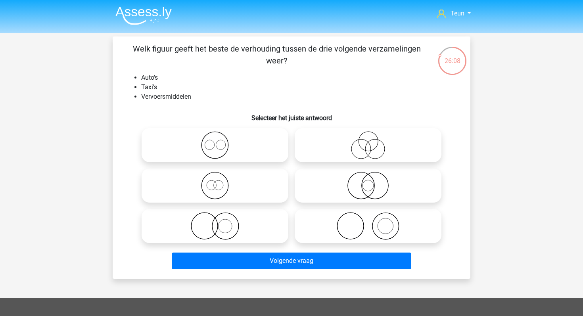
click at [221, 180] on icon at bounding box center [215, 186] width 140 height 28
click at [220, 180] on input "radio" at bounding box center [217, 179] width 5 height 5
radio input "true"
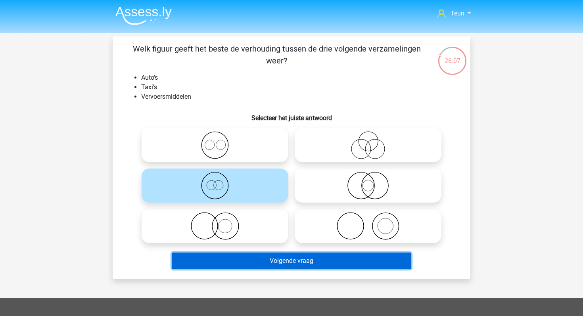
click at [237, 268] on button "Volgende vraag" at bounding box center [292, 261] width 240 height 17
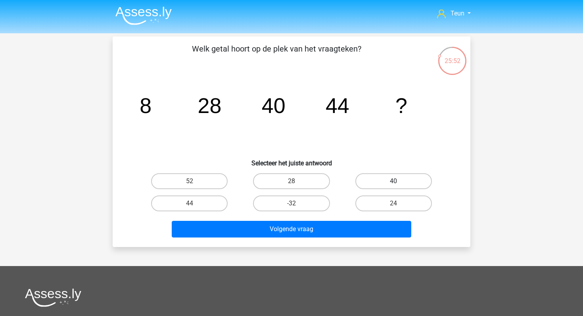
click at [376, 177] on label "40" at bounding box center [393, 181] width 77 height 16
click at [394, 181] on input "40" at bounding box center [396, 183] width 5 height 5
radio input "true"
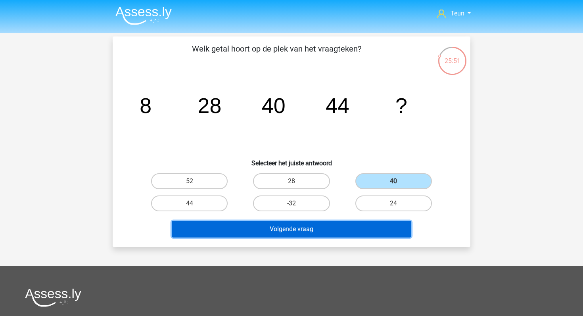
click at [317, 230] on button "Volgende vraag" at bounding box center [292, 229] width 240 height 17
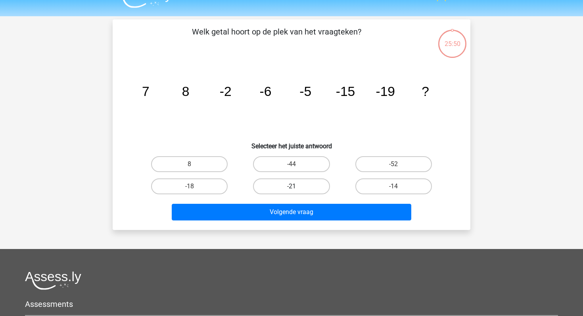
scroll to position [1, 0]
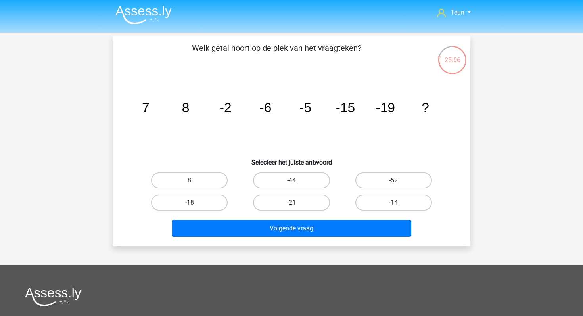
click at [290, 200] on label "-21" at bounding box center [291, 203] width 77 height 16
click at [292, 203] on input "-21" at bounding box center [294, 205] width 5 height 5
radio input "true"
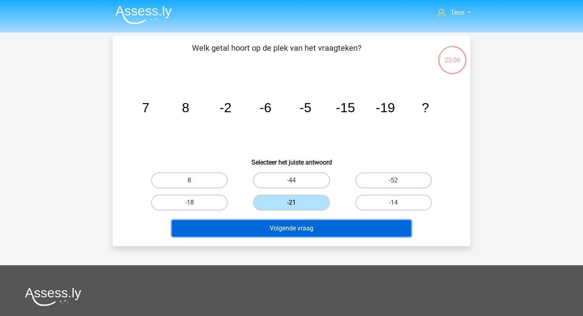
click at [278, 231] on button "Volgende vraag" at bounding box center [292, 228] width 240 height 17
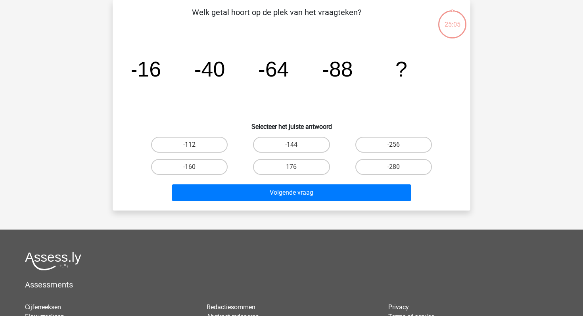
scroll to position [0, 0]
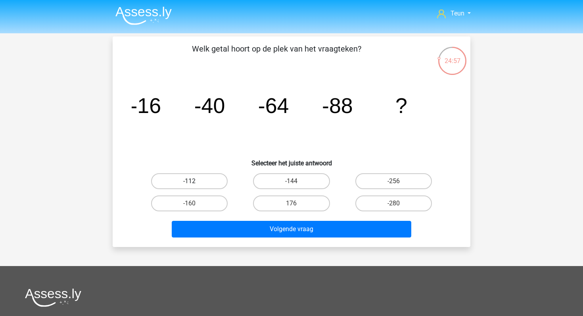
click at [218, 178] on label "-112" at bounding box center [189, 181] width 77 height 16
click at [195, 181] on input "-112" at bounding box center [192, 183] width 5 height 5
radio input "true"
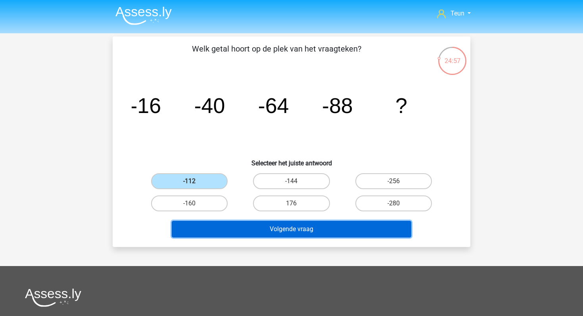
click at [238, 222] on button "Volgende vraag" at bounding box center [292, 229] width 240 height 17
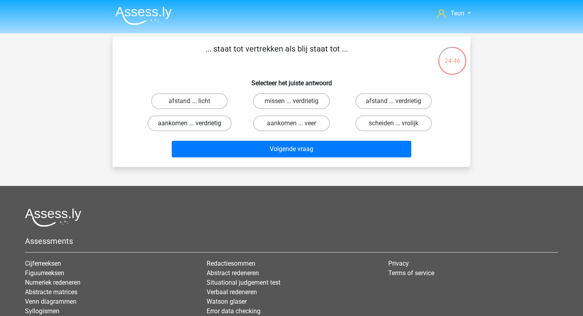
click at [202, 122] on label "aankomen ... verdrietig" at bounding box center [190, 123] width 84 height 16
click at [195, 123] on input "aankomen ... verdrietig" at bounding box center [192, 125] width 5 height 5
radio input "true"
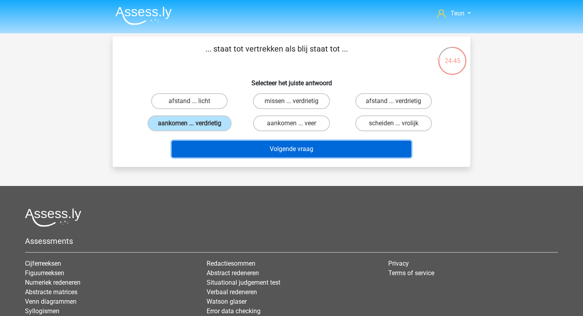
click at [227, 151] on button "Volgende vraag" at bounding box center [292, 149] width 240 height 17
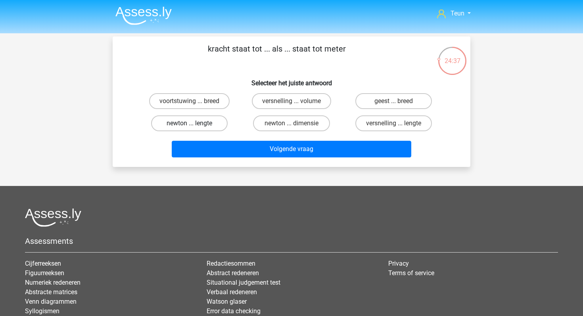
click at [222, 123] on label "newton ... lengte" at bounding box center [189, 123] width 77 height 16
click at [195, 123] on input "newton ... lengte" at bounding box center [192, 125] width 5 height 5
radio input "true"
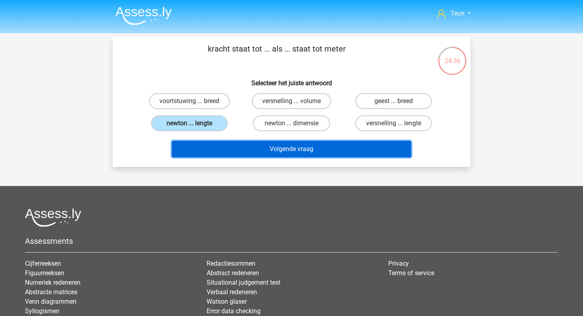
click at [242, 144] on button "Volgende vraag" at bounding box center [292, 149] width 240 height 17
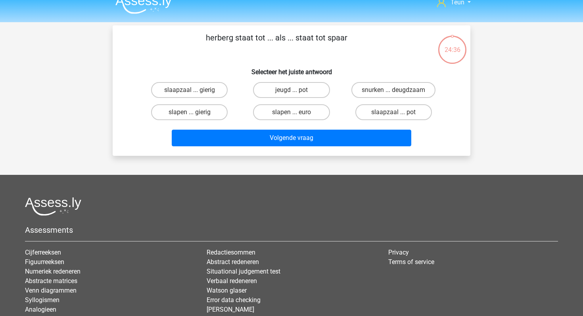
scroll to position [10, 0]
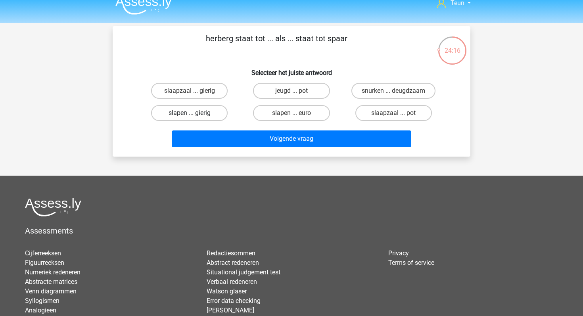
click at [207, 115] on label "slapen ... gierig" at bounding box center [189, 113] width 77 height 16
click at [195, 115] on input "slapen ... gierig" at bounding box center [192, 115] width 5 height 5
radio input "true"
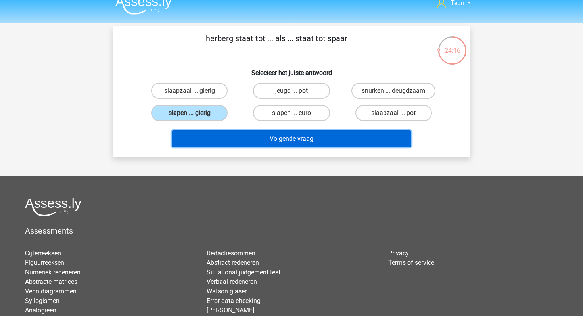
click at [244, 139] on button "Volgende vraag" at bounding box center [292, 139] width 240 height 17
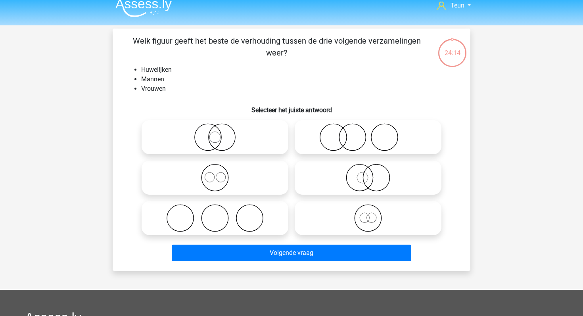
scroll to position [0, 0]
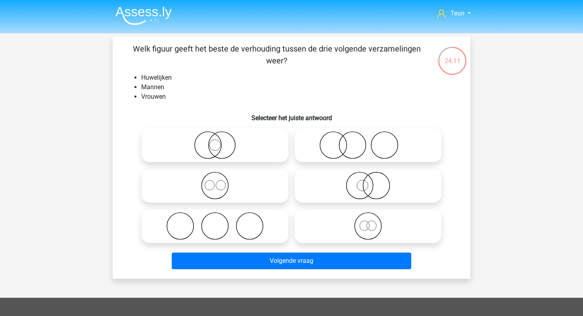
click at [213, 208] on div at bounding box center [214, 226] width 153 height 40
click at [216, 223] on icon at bounding box center [215, 226] width 140 height 28
click at [216, 222] on input "radio" at bounding box center [217, 219] width 5 height 5
radio input "true"
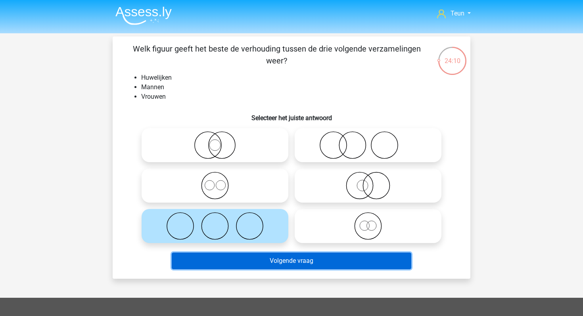
click at [234, 254] on button "Volgende vraag" at bounding box center [292, 261] width 240 height 17
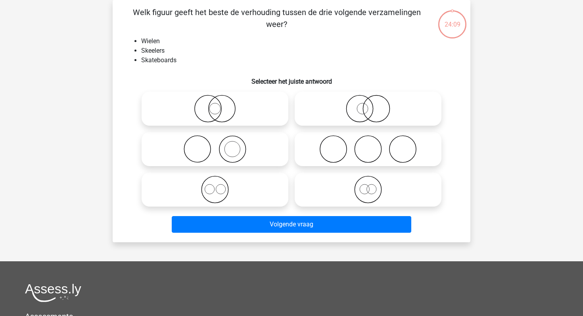
scroll to position [15, 0]
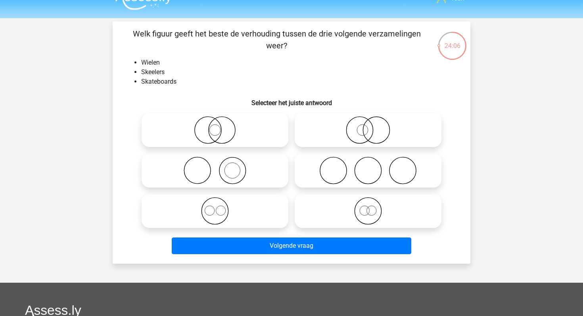
click at [344, 168] on icon at bounding box center [368, 171] width 140 height 28
click at [368, 167] on input "radio" at bounding box center [370, 163] width 5 height 5
radio input "true"
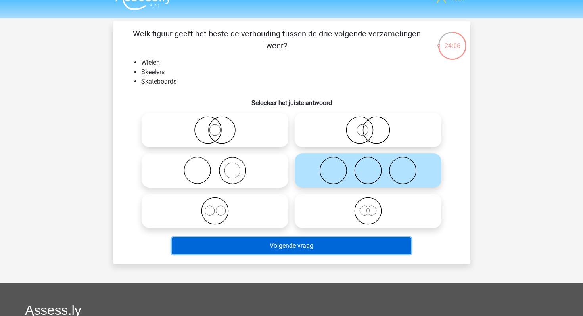
click at [287, 245] on button "Volgende vraag" at bounding box center [292, 246] width 240 height 17
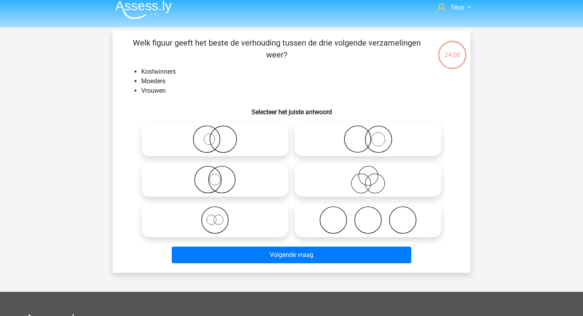
scroll to position [5, 0]
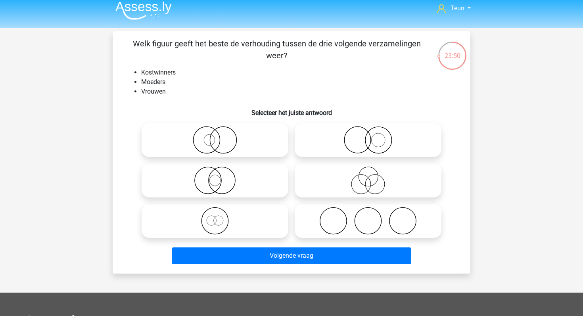
click at [217, 157] on div at bounding box center [214, 140] width 153 height 40
click at [225, 146] on icon at bounding box center [215, 140] width 140 height 28
click at [220, 136] on input "radio" at bounding box center [217, 133] width 5 height 5
radio input "true"
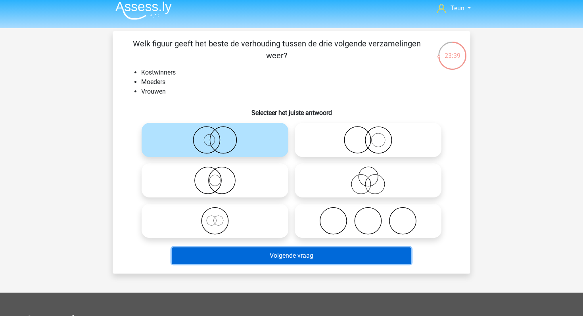
click at [246, 257] on button "Volgende vraag" at bounding box center [292, 256] width 240 height 17
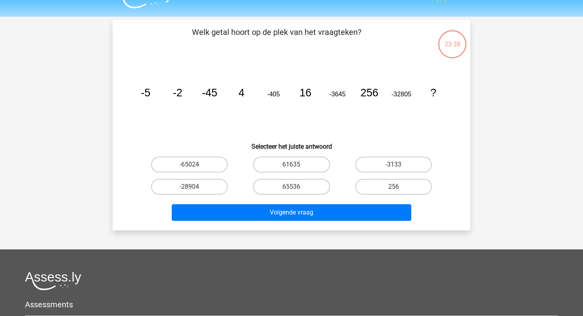
scroll to position [0, 0]
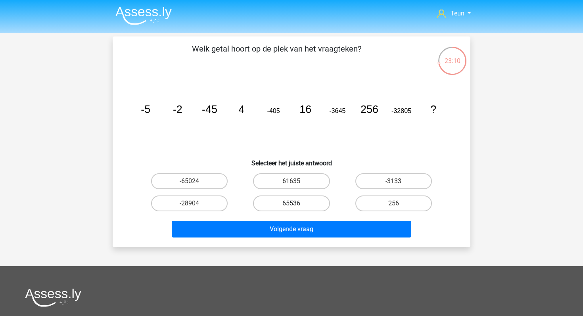
click at [311, 204] on label "65536" at bounding box center [291, 204] width 77 height 16
click at [297, 204] on input "65536" at bounding box center [294, 206] width 5 height 5
radio input "true"
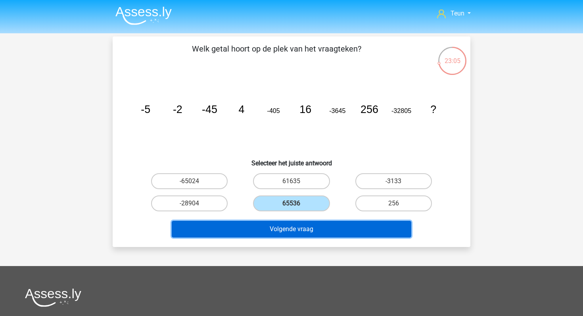
click at [301, 231] on button "Volgende vraag" at bounding box center [292, 229] width 240 height 17
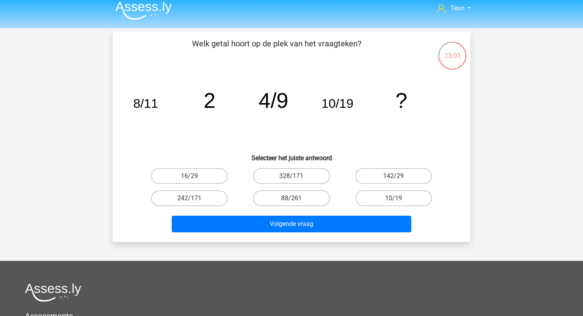
scroll to position [4, 0]
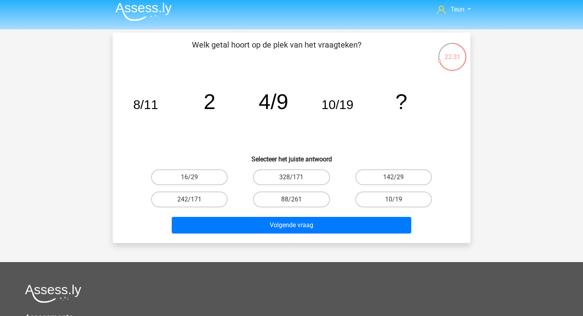
click at [444, 63] on div "22:31" at bounding box center [453, 51] width 30 height 30
click at [189, 173] on label "16/29" at bounding box center [189, 177] width 77 height 16
click at [190, 177] on input "16/29" at bounding box center [192, 179] width 5 height 5
radio input "true"
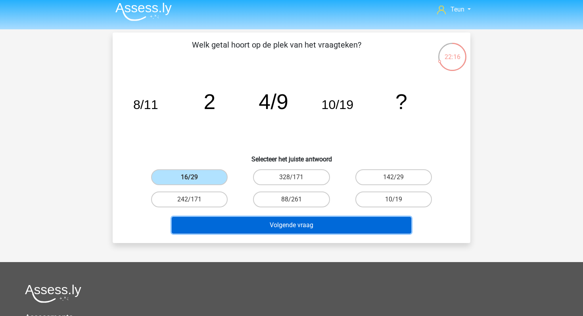
click at [244, 230] on button "Volgende vraag" at bounding box center [292, 225] width 240 height 17
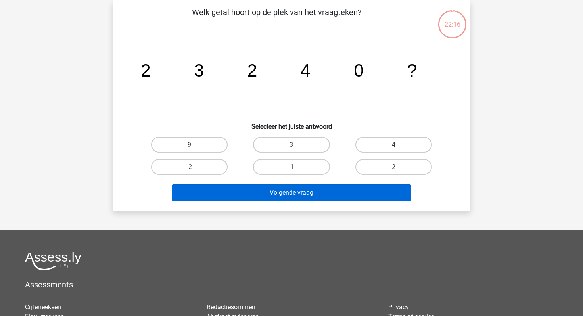
scroll to position [0, 0]
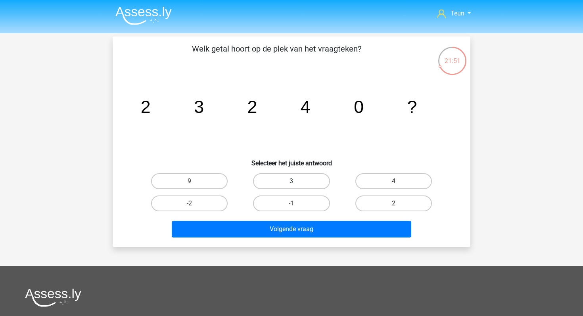
click at [277, 182] on label "3" at bounding box center [291, 181] width 77 height 16
click at [292, 182] on input "3" at bounding box center [294, 183] width 5 height 5
radio input "true"
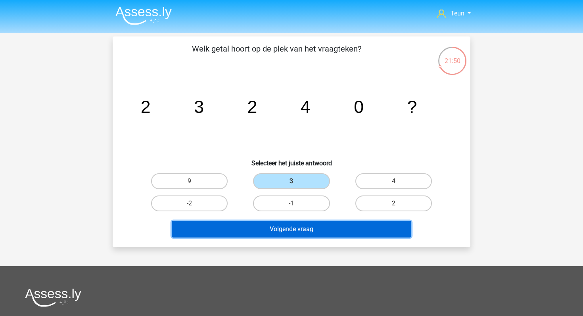
click at [274, 228] on button "Volgende vraag" at bounding box center [292, 229] width 240 height 17
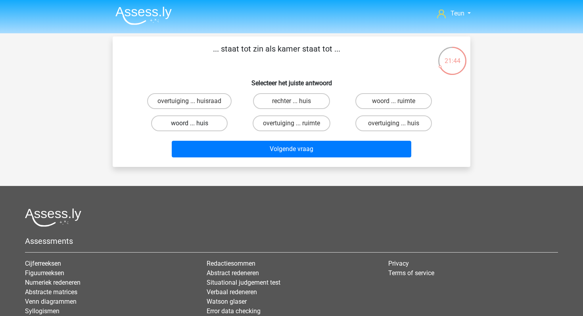
click at [212, 119] on label "woord ... huis" at bounding box center [189, 123] width 77 height 16
click at [195, 123] on input "woord ... huis" at bounding box center [192, 125] width 5 height 5
radio input "true"
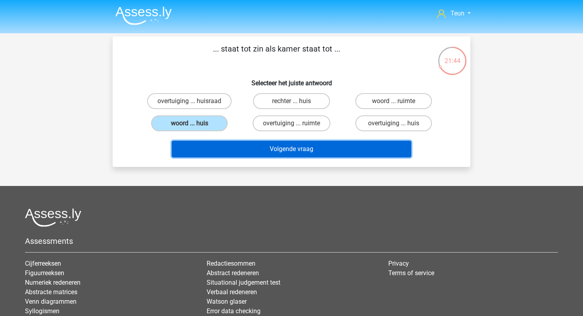
click at [225, 150] on button "Volgende vraag" at bounding box center [292, 149] width 240 height 17
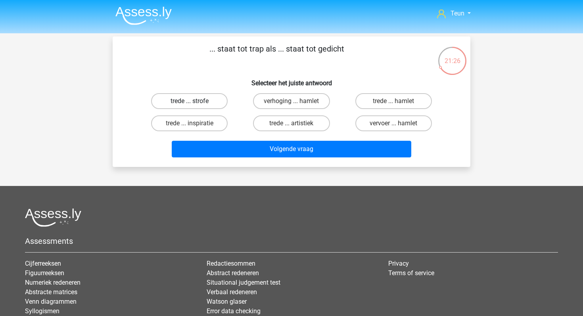
click at [220, 104] on label "trede ... strofe" at bounding box center [189, 101] width 77 height 16
click at [195, 104] on input "trede ... strofe" at bounding box center [192, 103] width 5 height 5
radio input "true"
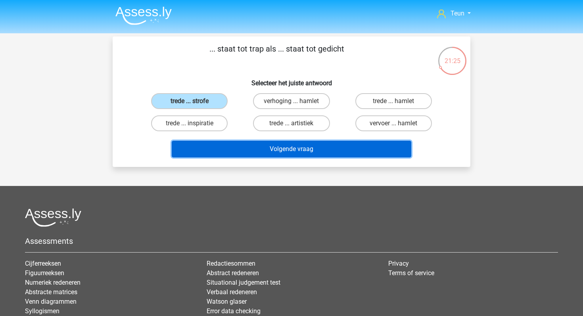
click at [234, 147] on button "Volgende vraag" at bounding box center [292, 149] width 240 height 17
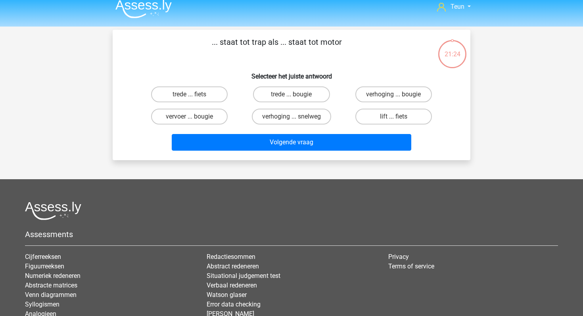
scroll to position [2, 0]
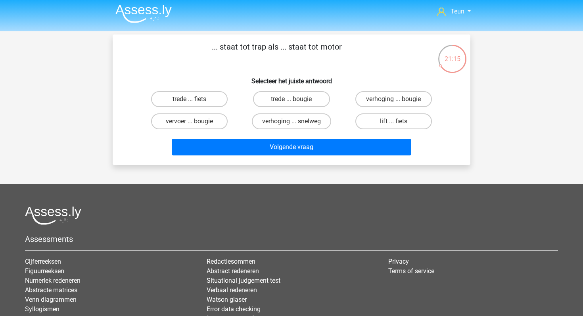
click at [294, 100] on input "trede ... bougie" at bounding box center [294, 101] width 5 height 5
radio input "true"
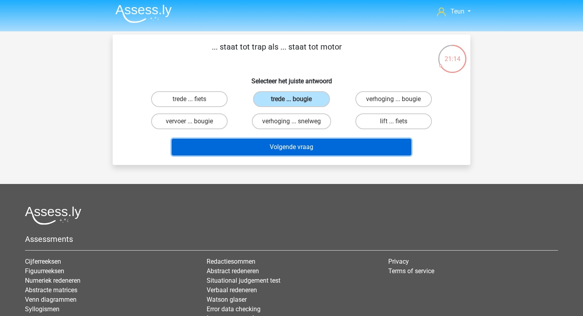
click at [291, 145] on button "Volgende vraag" at bounding box center [292, 147] width 240 height 17
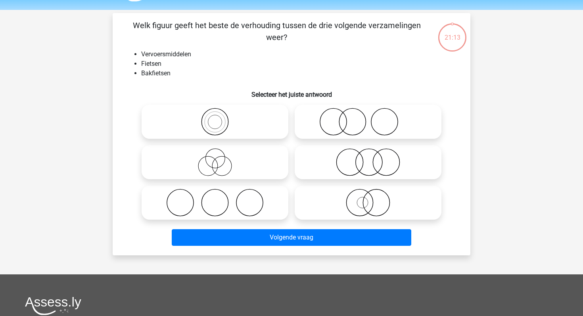
scroll to position [10, 0]
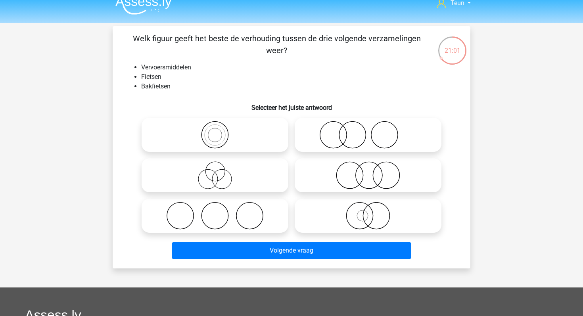
click at [219, 132] on icon at bounding box center [215, 135] width 140 height 28
click at [219, 131] on input "radio" at bounding box center [217, 128] width 5 height 5
radio input "true"
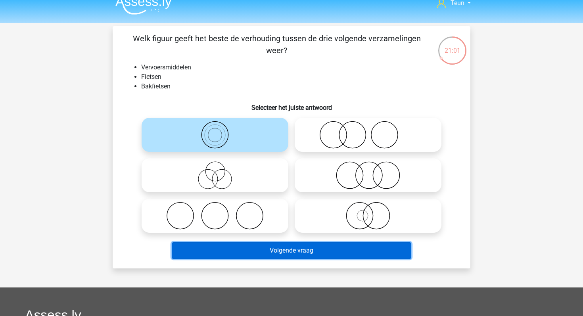
click at [263, 253] on button "Volgende vraag" at bounding box center [292, 250] width 240 height 17
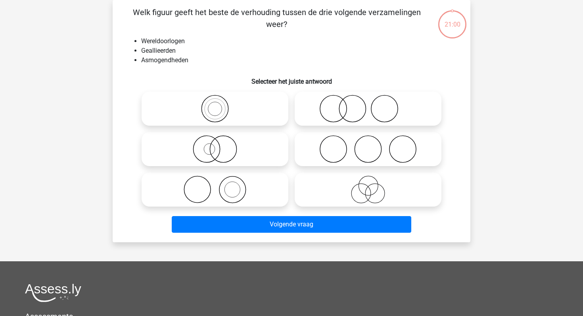
scroll to position [0, 0]
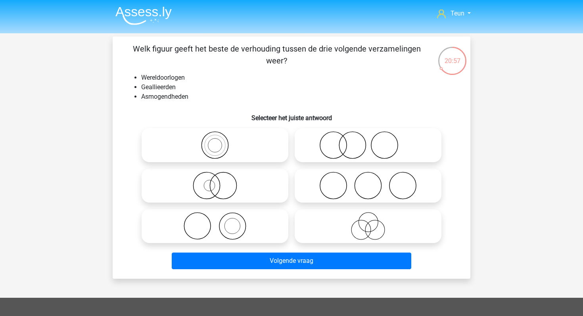
click at [338, 194] on icon at bounding box center [368, 186] width 140 height 28
click at [368, 182] on input "radio" at bounding box center [370, 179] width 5 height 5
radio input "true"
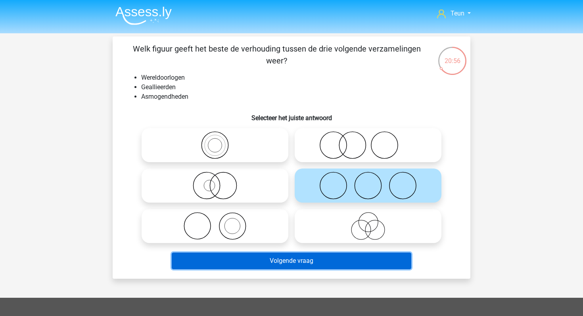
click at [294, 254] on button "Volgende vraag" at bounding box center [292, 261] width 240 height 17
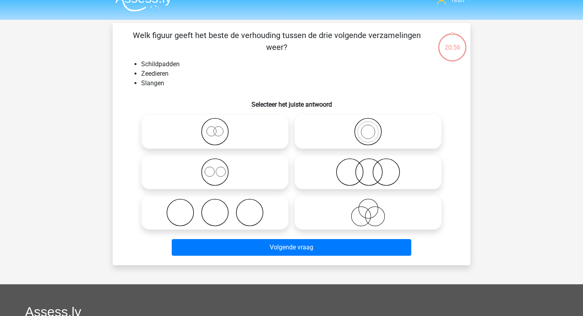
scroll to position [10, 0]
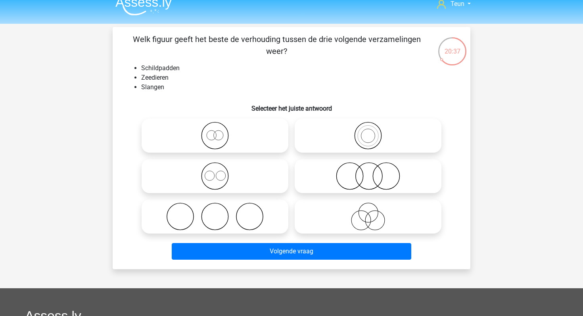
click at [360, 178] on icon at bounding box center [368, 176] width 140 height 28
click at [368, 172] on input "radio" at bounding box center [370, 169] width 5 height 5
radio input "true"
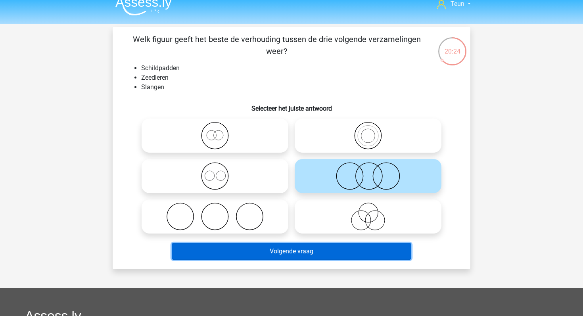
click at [305, 247] on button "Volgende vraag" at bounding box center [292, 251] width 240 height 17
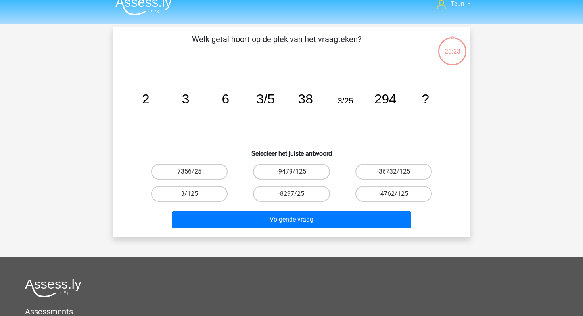
scroll to position [3, 0]
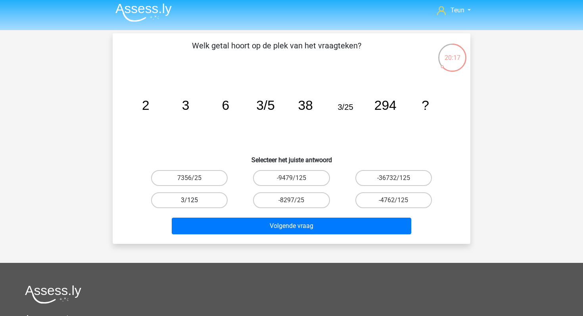
click at [220, 201] on label "3/125" at bounding box center [189, 200] width 77 height 16
click at [195, 201] on input "3/125" at bounding box center [192, 202] width 5 height 5
radio input "true"
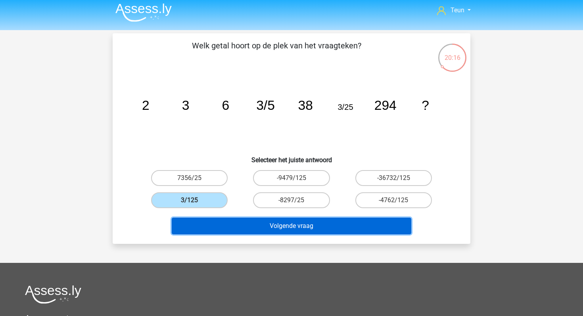
click at [245, 228] on button "Volgende vraag" at bounding box center [292, 226] width 240 height 17
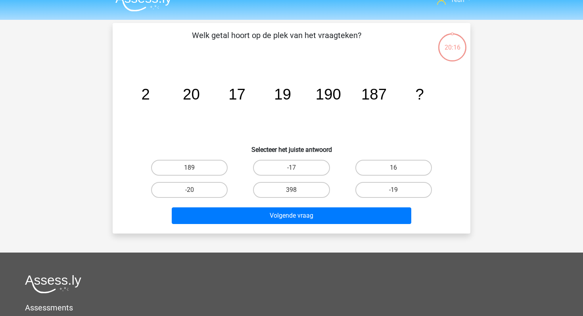
scroll to position [9, 0]
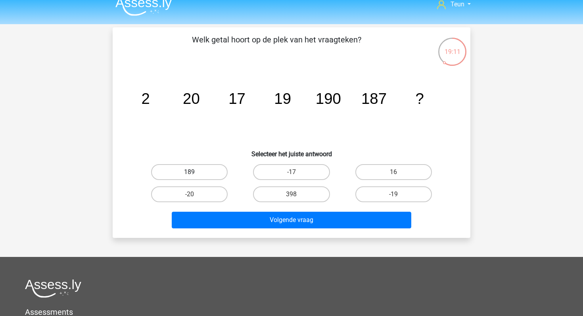
click at [209, 173] on label "189" at bounding box center [189, 172] width 77 height 16
click at [195, 173] on input "189" at bounding box center [192, 174] width 5 height 5
radio input "true"
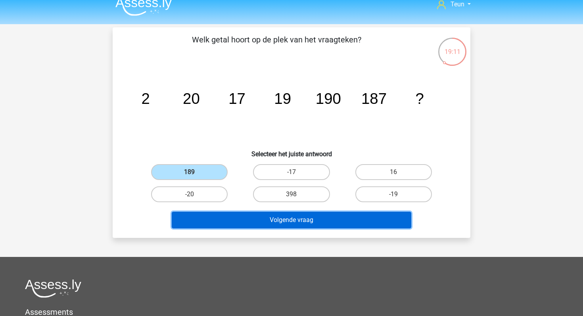
click at [223, 221] on button "Volgende vraag" at bounding box center [292, 220] width 240 height 17
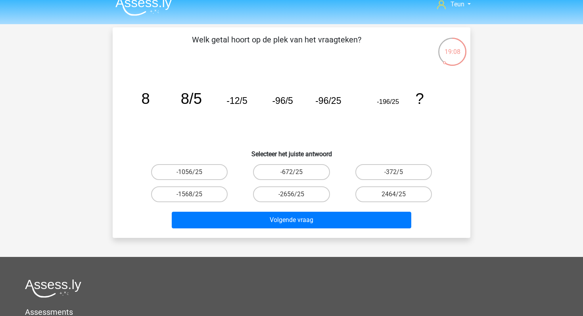
scroll to position [0, 0]
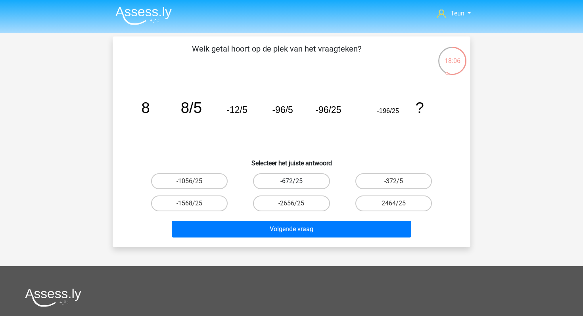
click at [269, 180] on label "-672/25" at bounding box center [291, 181] width 77 height 16
click at [292, 181] on input "-672/25" at bounding box center [294, 183] width 5 height 5
radio input "true"
click at [269, 245] on div "Welk getal hoort op de plek van het vraagteken? image/svg+xml 8 8/5 -12/5 -96/5…" at bounding box center [292, 141] width 358 height 211
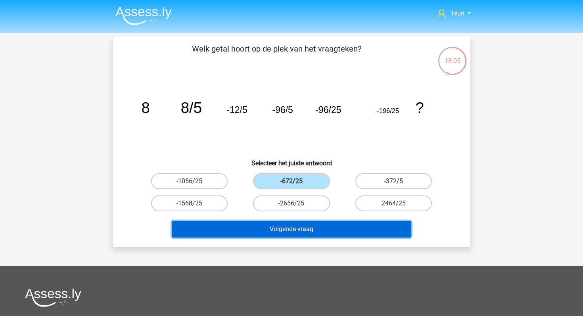
click at [277, 232] on button "Volgende vraag" at bounding box center [292, 229] width 240 height 17
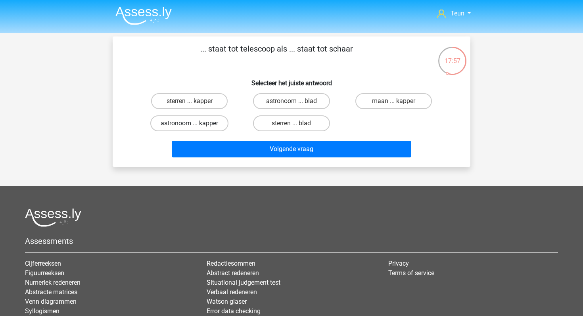
click at [207, 121] on label "astronoom ... kapper" at bounding box center [189, 123] width 78 height 16
click at [195, 123] on input "astronoom ... kapper" at bounding box center [192, 125] width 5 height 5
radio input "true"
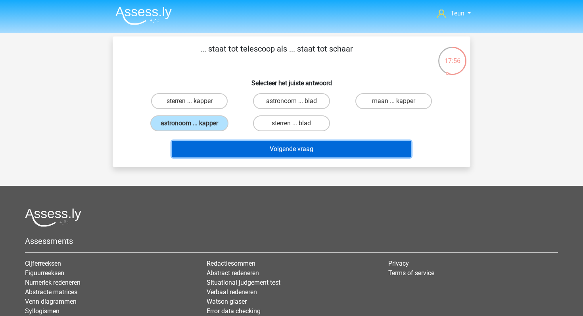
click at [247, 151] on button "Volgende vraag" at bounding box center [292, 149] width 240 height 17
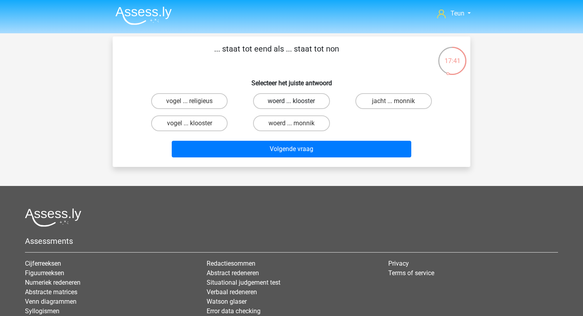
click at [276, 101] on label "woerd ... klooster" at bounding box center [291, 101] width 77 height 16
click at [292, 101] on input "woerd ... klooster" at bounding box center [294, 103] width 5 height 5
radio input "true"
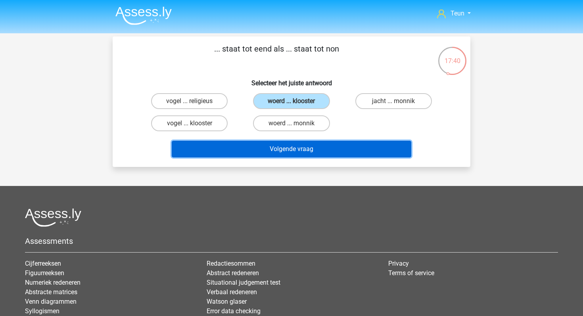
click at [270, 154] on button "Volgende vraag" at bounding box center [292, 149] width 240 height 17
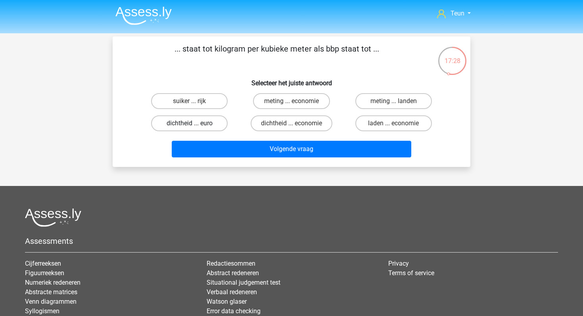
click at [217, 123] on label "dichtheid ... euro" at bounding box center [189, 123] width 77 height 16
click at [195, 123] on input "dichtheid ... euro" at bounding box center [192, 125] width 5 height 5
radio input "true"
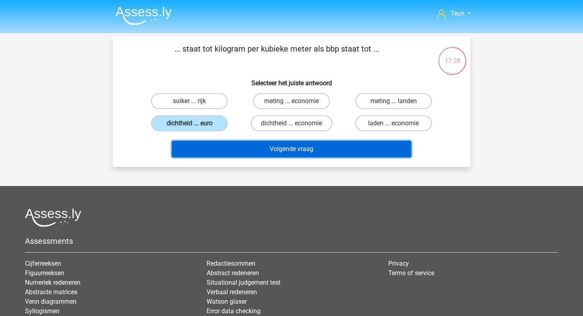
click at [244, 157] on button "Volgende vraag" at bounding box center [292, 149] width 240 height 17
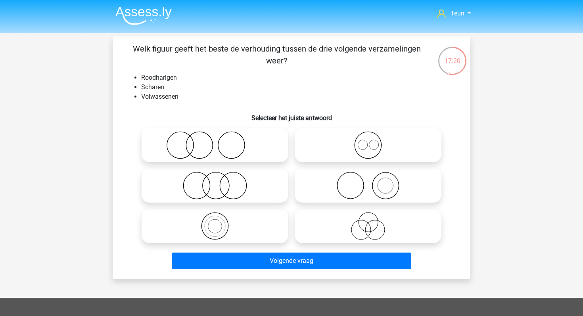
click at [246, 148] on icon at bounding box center [215, 145] width 140 height 28
click at [220, 141] on input "radio" at bounding box center [217, 138] width 5 height 5
radio input "true"
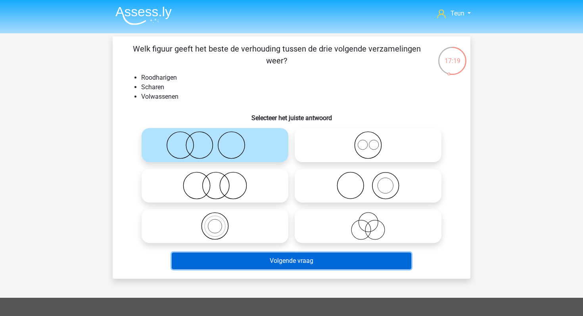
click at [273, 257] on button "Volgende vraag" at bounding box center [292, 261] width 240 height 17
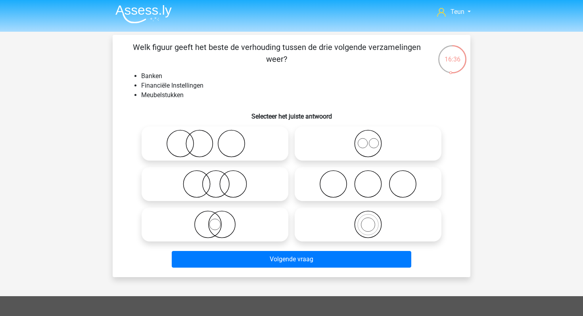
scroll to position [1, 0]
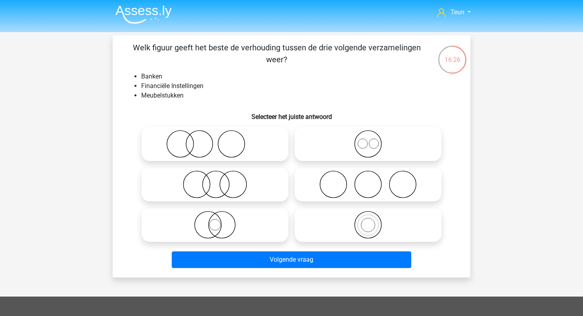
click at [238, 194] on icon at bounding box center [215, 185] width 140 height 28
click at [220, 180] on input "radio" at bounding box center [217, 177] width 5 height 5
radio input "true"
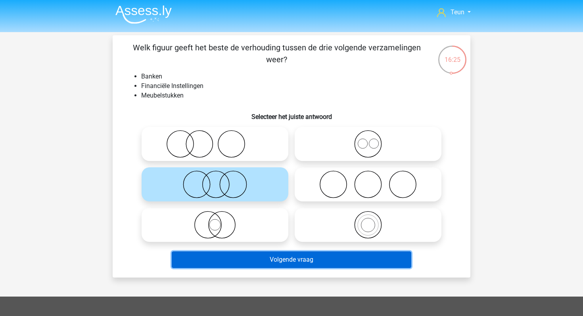
click at [252, 260] on button "Volgende vraag" at bounding box center [292, 260] width 240 height 17
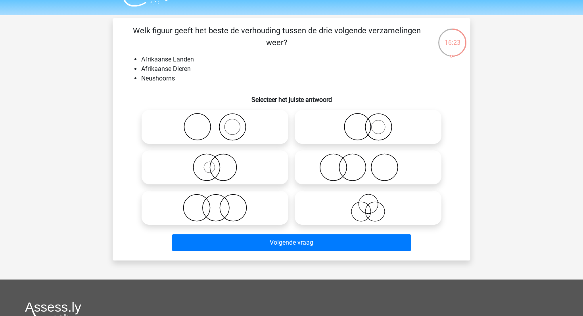
scroll to position [16, 0]
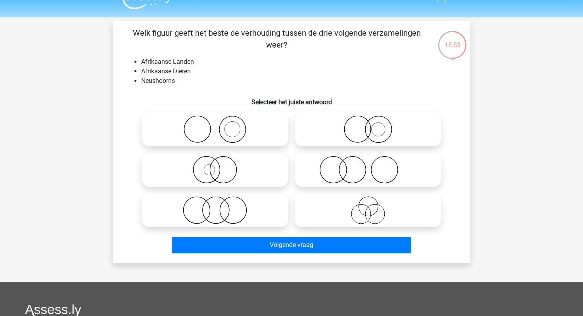
click at [344, 180] on circle at bounding box center [352, 170] width 27 height 27
click at [368, 166] on input "radio" at bounding box center [370, 163] width 5 height 5
radio input "true"
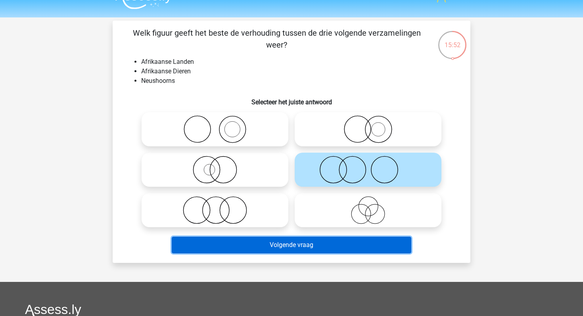
click at [311, 243] on button "Volgende vraag" at bounding box center [292, 245] width 240 height 17
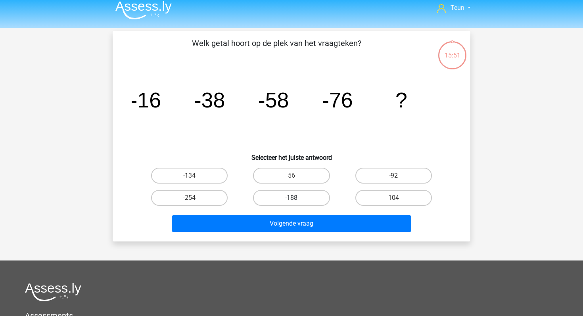
scroll to position [0, 0]
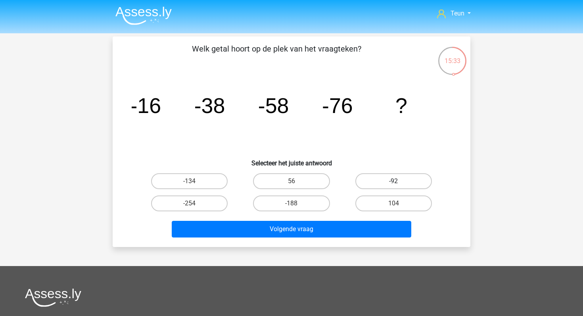
click at [368, 178] on label "-92" at bounding box center [393, 181] width 77 height 16
click at [394, 181] on input "-92" at bounding box center [396, 183] width 5 height 5
radio input "true"
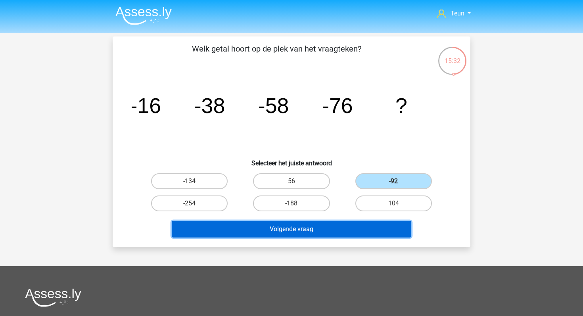
click at [286, 230] on button "Volgende vraag" at bounding box center [292, 229] width 240 height 17
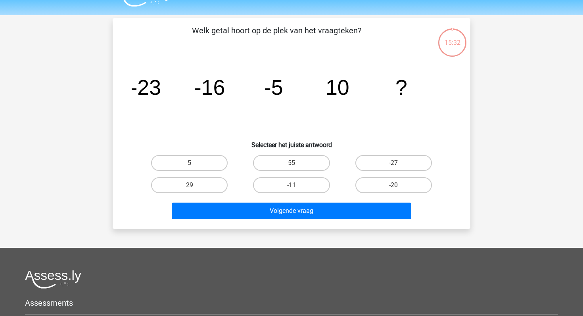
scroll to position [15, 0]
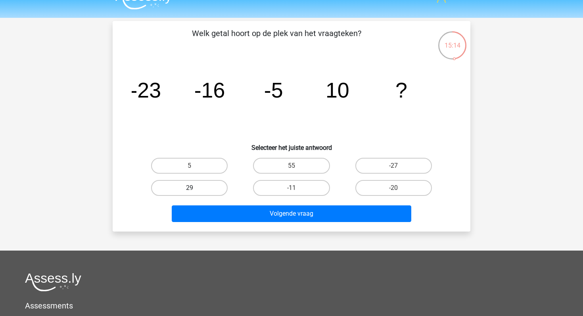
click at [206, 180] on label "29" at bounding box center [189, 188] width 77 height 16
click at [195, 188] on input "29" at bounding box center [192, 190] width 5 height 5
radio input "true"
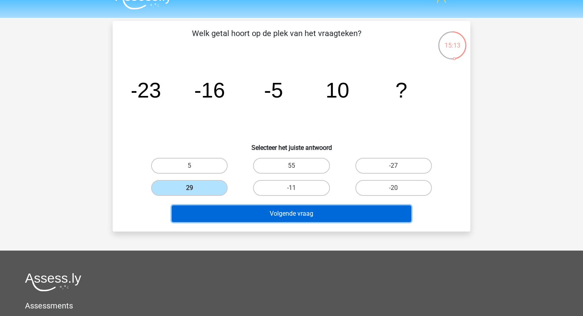
click at [216, 217] on button "Volgende vraag" at bounding box center [292, 213] width 240 height 17
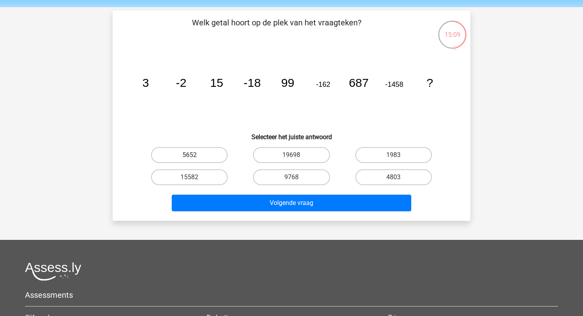
scroll to position [25, 0]
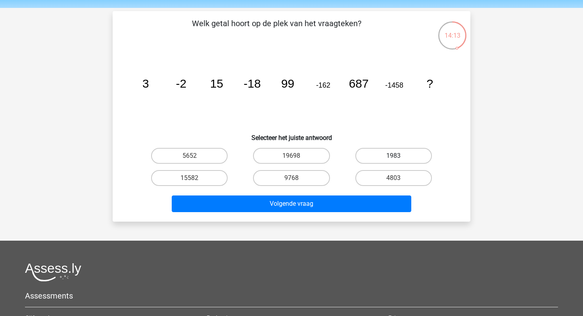
click at [390, 159] on label "1983" at bounding box center [393, 156] width 77 height 16
click at [394, 159] on input "1983" at bounding box center [396, 158] width 5 height 5
radio input "true"
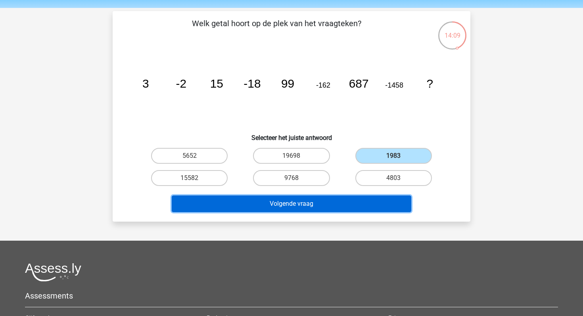
click at [349, 200] on button "Volgende vraag" at bounding box center [292, 204] width 240 height 17
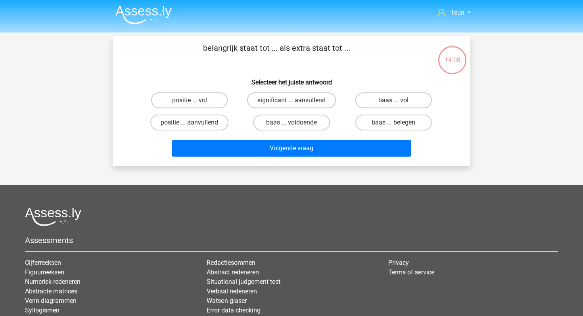
scroll to position [0, 0]
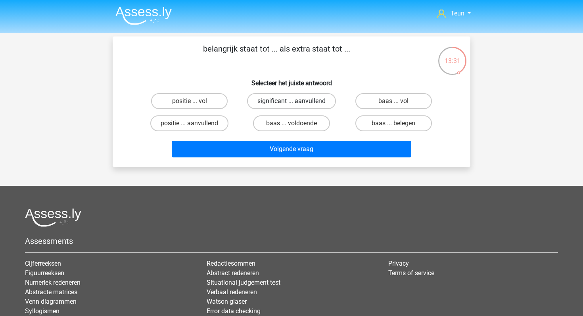
click at [261, 100] on label "significant ... aanvullend" at bounding box center [291, 101] width 89 height 16
click at [292, 101] on input "significant ... aanvullend" at bounding box center [294, 103] width 5 height 5
radio input "true"
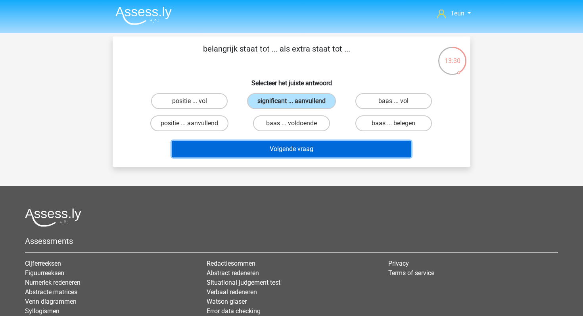
click at [265, 148] on button "Volgende vraag" at bounding box center [292, 149] width 240 height 17
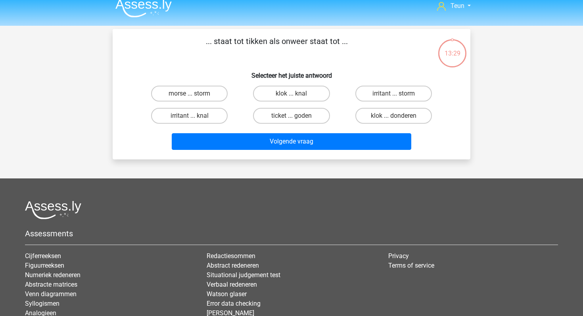
scroll to position [7, 0]
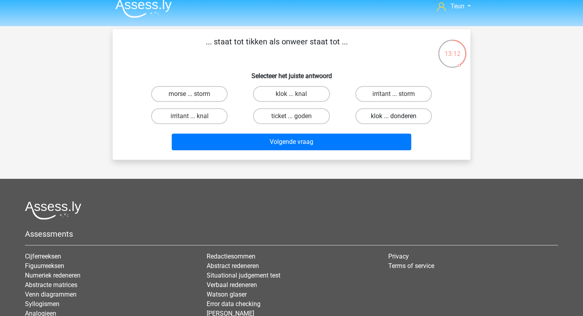
click at [365, 116] on label "klok ... donderen" at bounding box center [393, 116] width 77 height 16
click at [394, 116] on input "klok ... donderen" at bounding box center [396, 118] width 5 height 5
radio input "true"
click at [328, 154] on div "... staat tot tikken als onweer staat tot ... Selecteer het juiste antwoord mor…" at bounding box center [292, 94] width 358 height 131
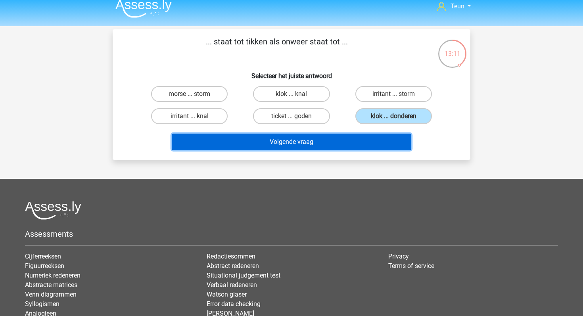
click at [311, 144] on button "Volgende vraag" at bounding box center [292, 142] width 240 height 17
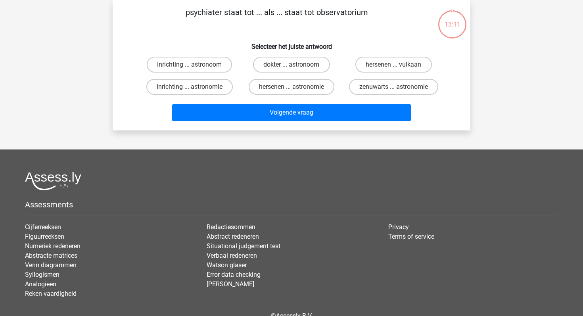
scroll to position [8, 0]
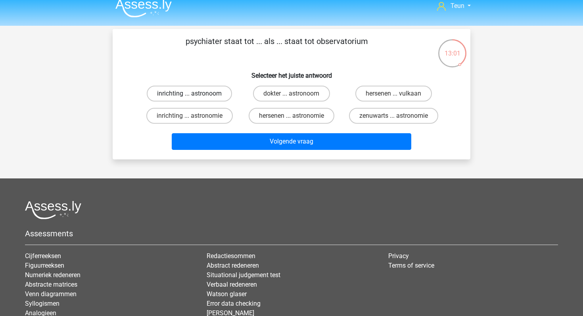
click at [218, 97] on label "inrichting ... astronoom" at bounding box center [189, 94] width 85 height 16
click at [195, 97] on input "inrichting ... astronoom" at bounding box center [192, 96] width 5 height 5
radio input "true"
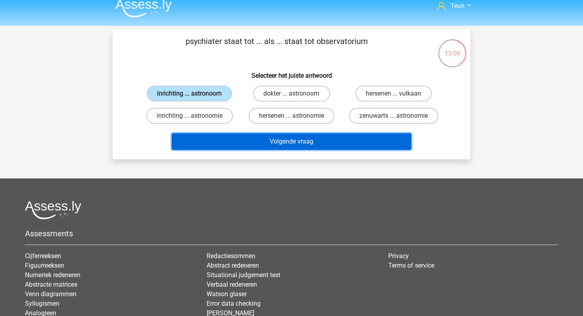
click at [229, 142] on button "Volgende vraag" at bounding box center [292, 141] width 240 height 17
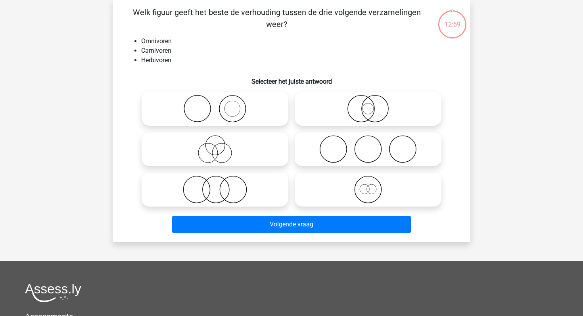
scroll to position [11, 0]
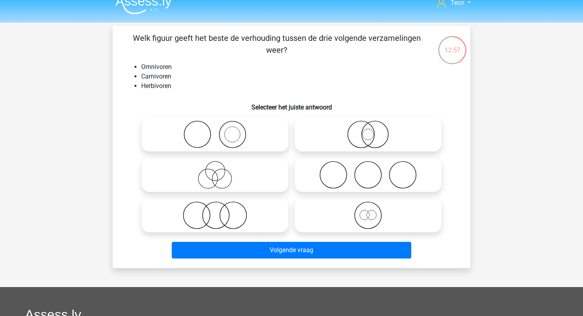
click at [318, 169] on icon at bounding box center [368, 175] width 140 height 28
click at [368, 169] on input "radio" at bounding box center [370, 168] width 5 height 5
radio input "true"
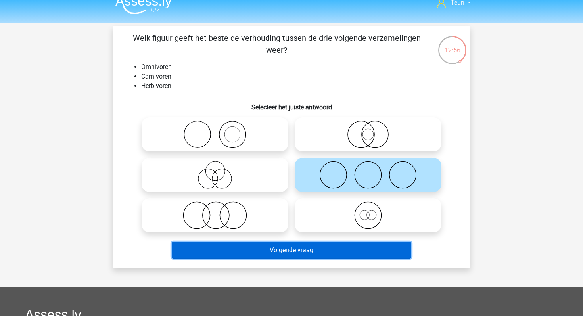
click at [284, 248] on button "Volgende vraag" at bounding box center [292, 250] width 240 height 17
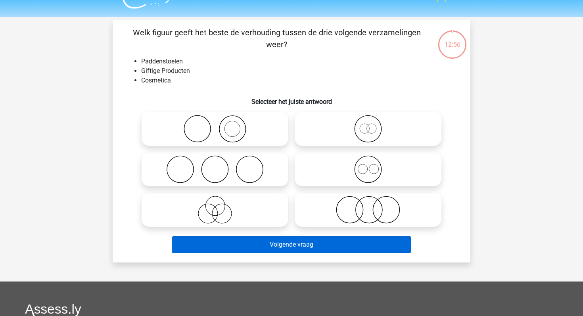
scroll to position [16, 0]
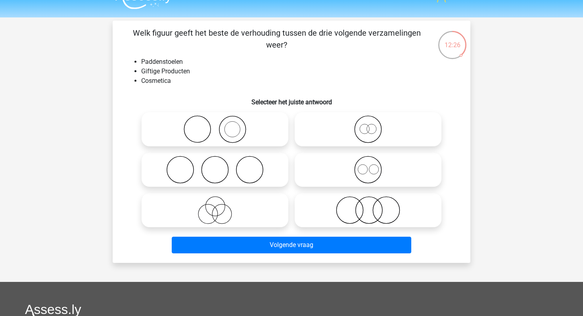
click at [343, 203] on icon at bounding box center [368, 210] width 140 height 28
click at [368, 203] on input "radio" at bounding box center [370, 203] width 5 height 5
radio input "true"
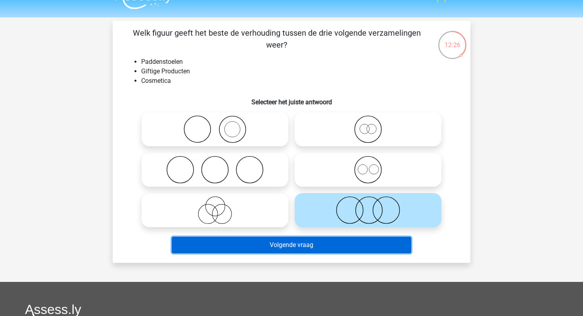
click at [323, 238] on button "Volgende vraag" at bounding box center [292, 245] width 240 height 17
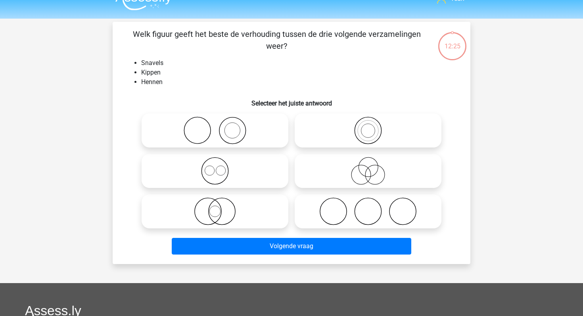
scroll to position [13, 0]
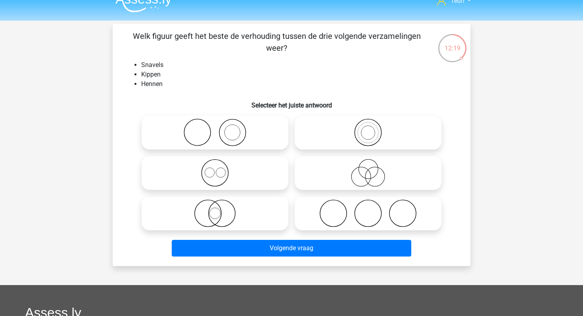
click at [337, 205] on icon at bounding box center [368, 214] width 140 height 28
click at [368, 205] on input "radio" at bounding box center [370, 206] width 5 height 5
radio input "true"
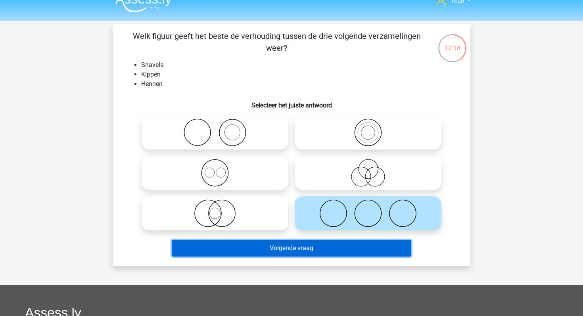
click at [311, 244] on button "Volgende vraag" at bounding box center [292, 248] width 240 height 17
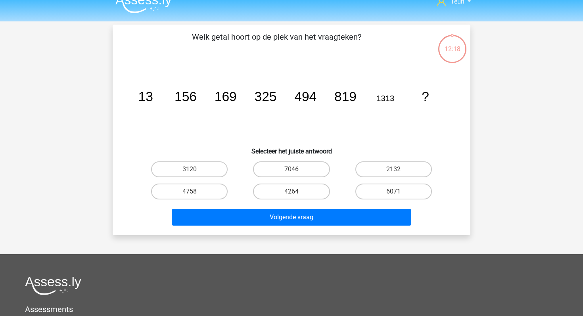
scroll to position [0, 0]
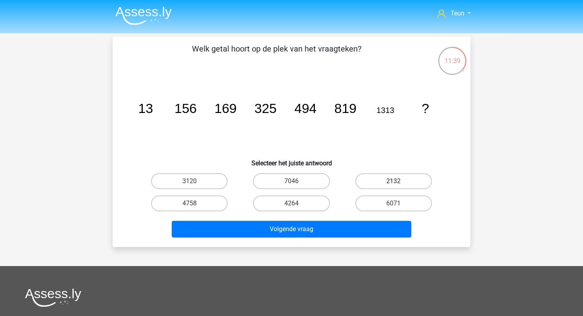
click at [398, 180] on label "2132" at bounding box center [393, 181] width 77 height 16
click at [398, 181] on input "2132" at bounding box center [396, 183] width 5 height 5
radio input "true"
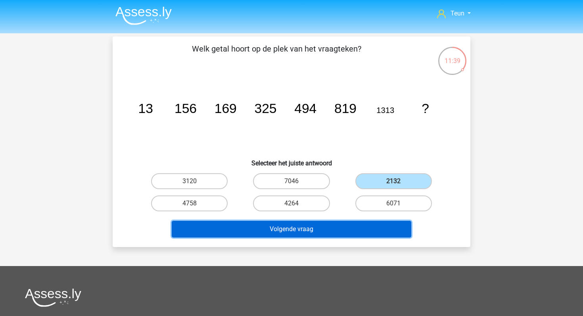
click at [319, 227] on button "Volgende vraag" at bounding box center [292, 229] width 240 height 17
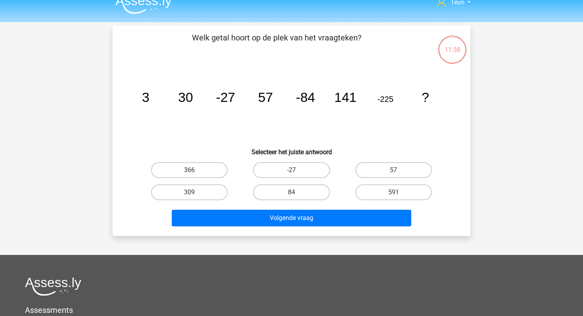
scroll to position [11, 0]
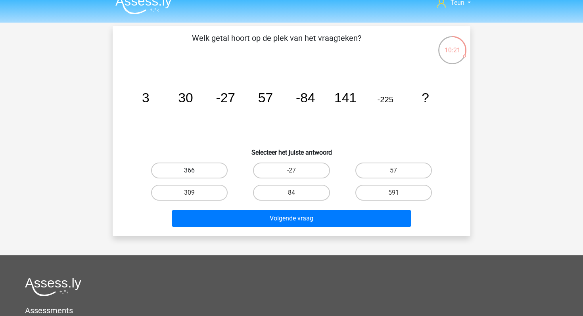
click at [176, 177] on label "366" at bounding box center [189, 171] width 77 height 16
click at [190, 176] on input "366" at bounding box center [192, 173] width 5 height 5
radio input "true"
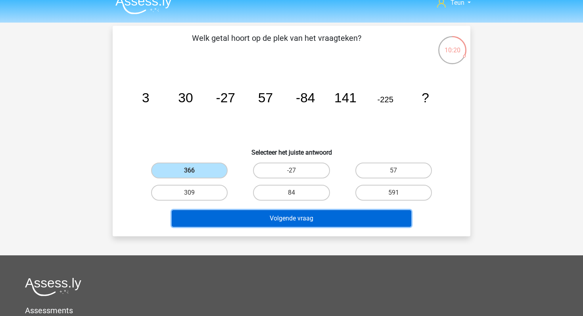
click at [213, 215] on button "Volgende vraag" at bounding box center [292, 218] width 240 height 17
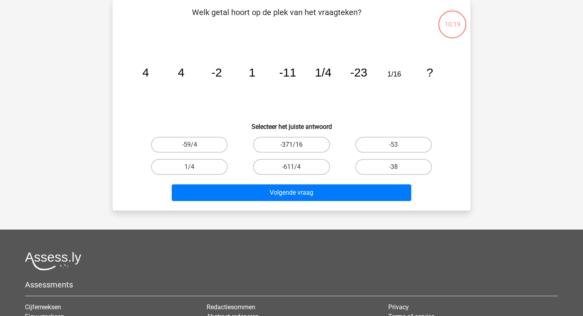
scroll to position [0, 0]
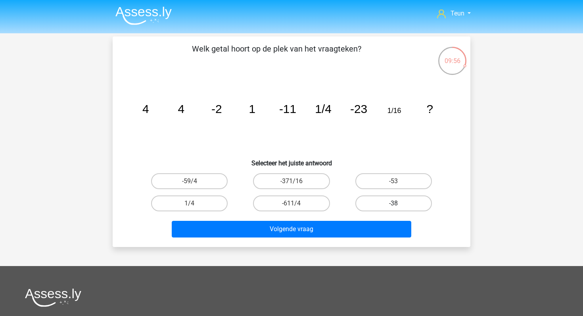
click at [372, 204] on label "-38" at bounding box center [393, 204] width 77 height 16
click at [394, 204] on input "-38" at bounding box center [396, 206] width 5 height 5
radio input "true"
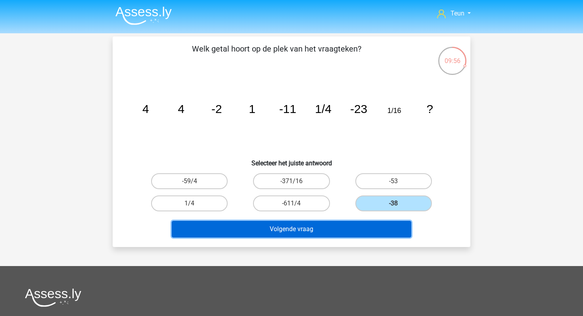
click at [338, 234] on button "Volgende vraag" at bounding box center [292, 229] width 240 height 17
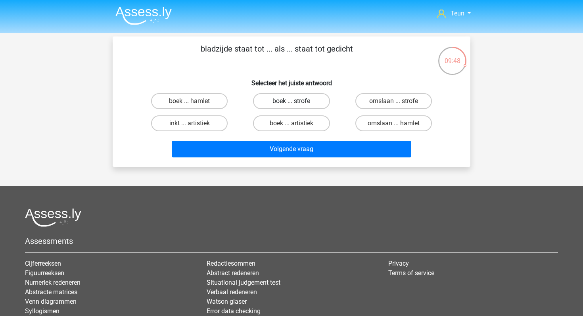
click at [292, 100] on label "boek ... strofe" at bounding box center [291, 101] width 77 height 16
click at [292, 101] on input "boek ... strofe" at bounding box center [294, 103] width 5 height 5
radio input "true"
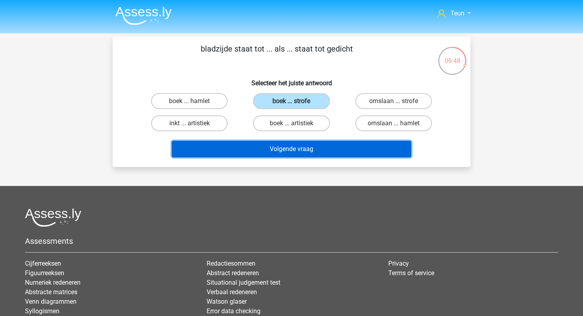
click at [292, 153] on button "Volgende vraag" at bounding box center [292, 149] width 240 height 17
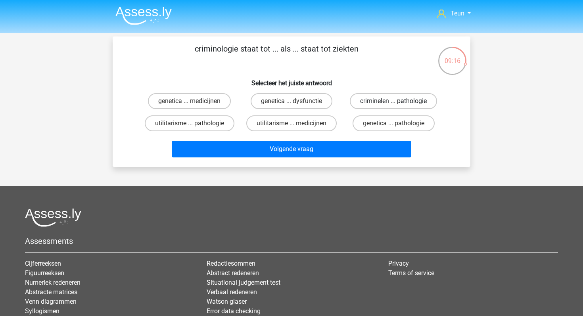
click at [386, 98] on label "criminelen ... pathologie" at bounding box center [393, 101] width 87 height 16
click at [394, 101] on input "criminelen ... pathologie" at bounding box center [396, 103] width 5 height 5
radio input "true"
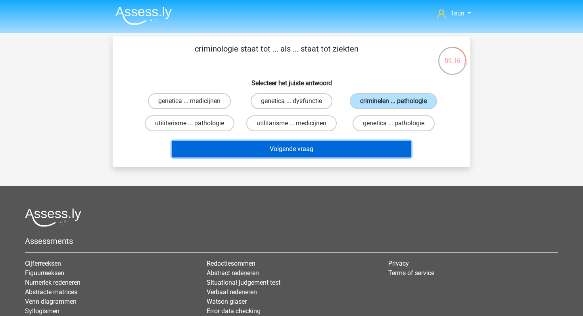
click at [302, 153] on button "Volgende vraag" at bounding box center [292, 149] width 240 height 17
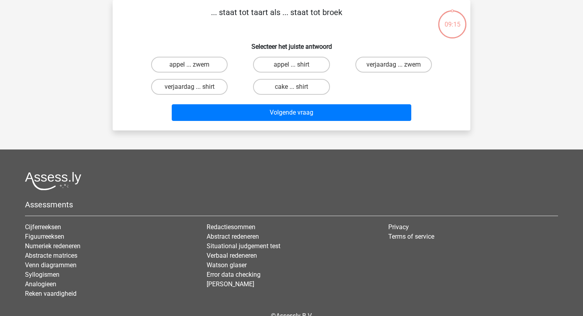
scroll to position [8, 0]
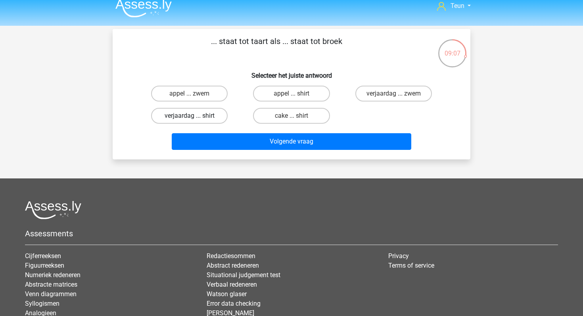
click at [217, 114] on label "verjaardag ... shirt" at bounding box center [189, 116] width 77 height 16
click at [195, 116] on input "verjaardag ... shirt" at bounding box center [192, 118] width 5 height 5
radio input "true"
click at [377, 91] on label "verjaardag ... zwem" at bounding box center [393, 94] width 77 height 16
click at [394, 94] on input "verjaardag ... zwem" at bounding box center [396, 96] width 5 height 5
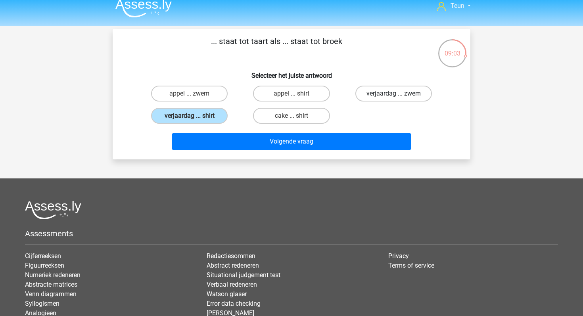
radio input "true"
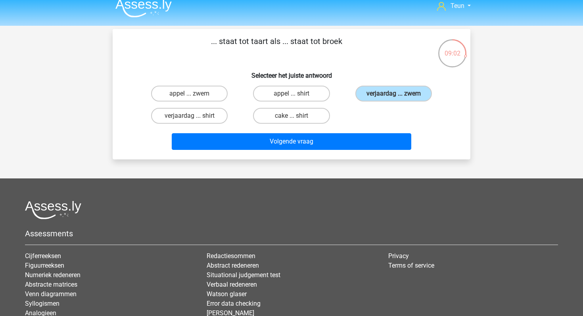
click at [337, 152] on div "Volgende vraag" at bounding box center [291, 143] width 306 height 20
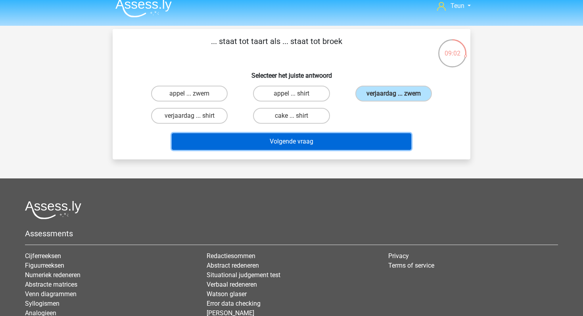
click at [341, 142] on button "Volgende vraag" at bounding box center [292, 141] width 240 height 17
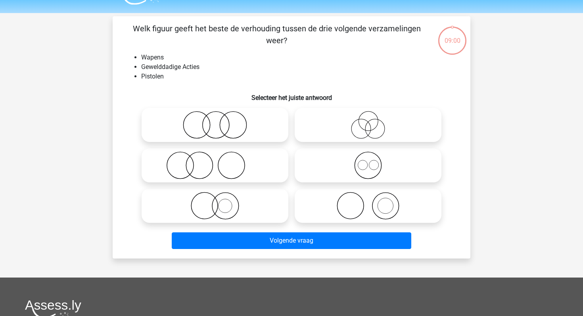
scroll to position [17, 0]
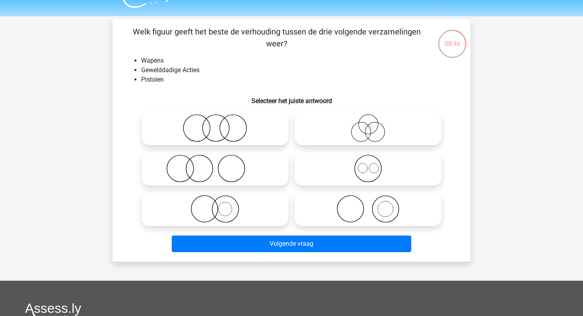
click at [392, 211] on icon at bounding box center [368, 209] width 140 height 28
click at [373, 205] on input "radio" at bounding box center [370, 202] width 5 height 5
radio input "true"
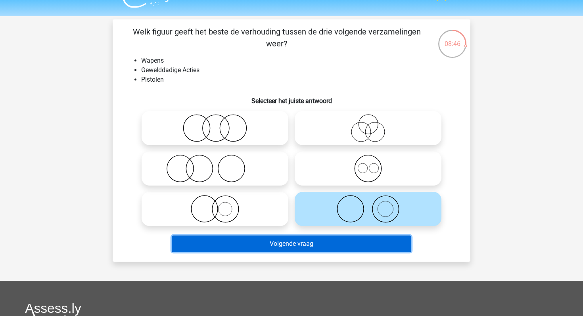
click at [361, 243] on button "Volgende vraag" at bounding box center [292, 244] width 240 height 17
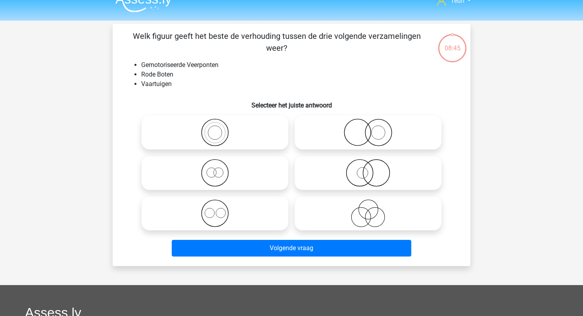
scroll to position [4, 0]
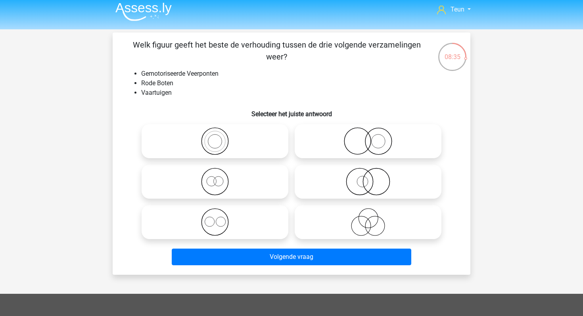
click at [249, 186] on icon at bounding box center [215, 182] width 140 height 28
click at [220, 178] on input "radio" at bounding box center [217, 175] width 5 height 5
radio input "true"
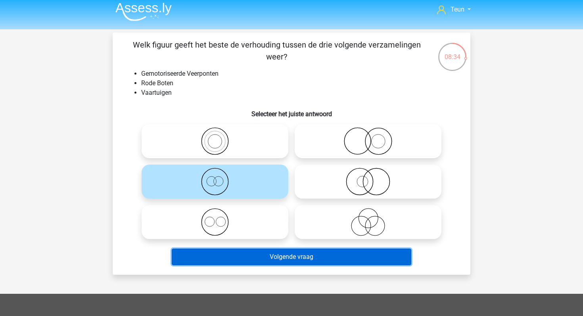
click at [250, 257] on button "Volgende vraag" at bounding box center [292, 257] width 240 height 17
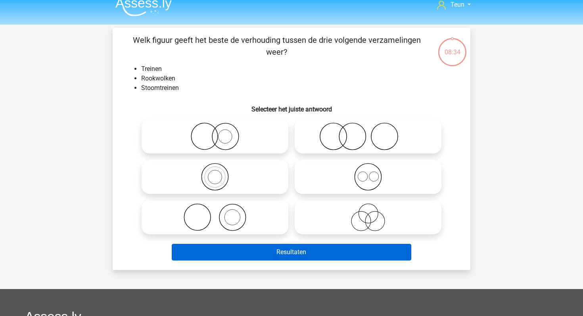
scroll to position [8, 0]
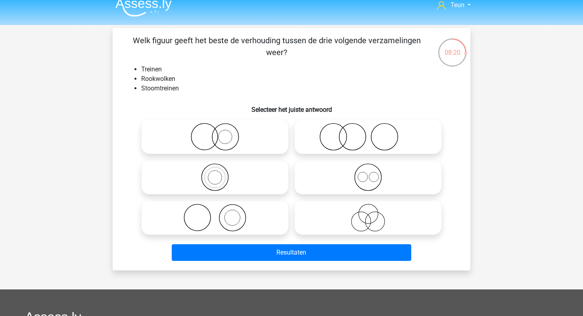
click at [225, 220] on circle at bounding box center [232, 217] width 15 height 15
click at [220, 214] on input "radio" at bounding box center [217, 211] width 5 height 5
radio input "true"
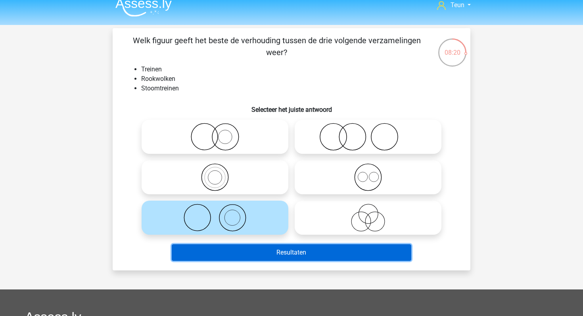
click at [242, 248] on button "Resultaten" at bounding box center [292, 252] width 240 height 17
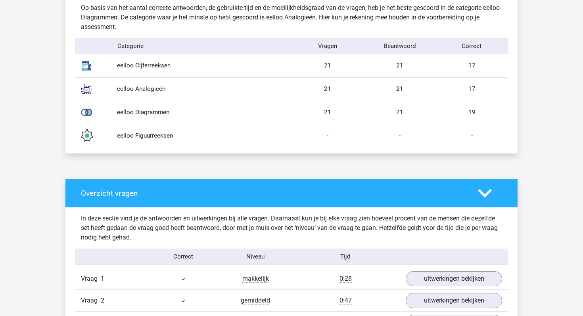
scroll to position [452, 0]
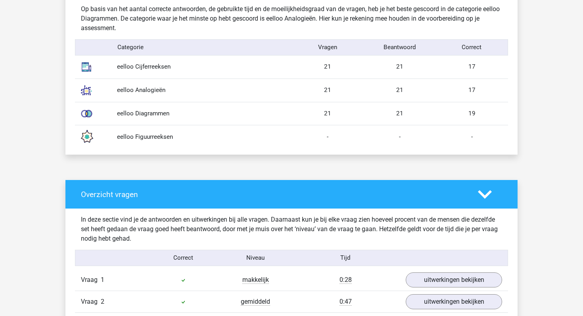
click at [337, 133] on div "-" at bounding box center [328, 136] width 72 height 9
click at [324, 133] on div "-" at bounding box center [328, 136] width 72 height 9
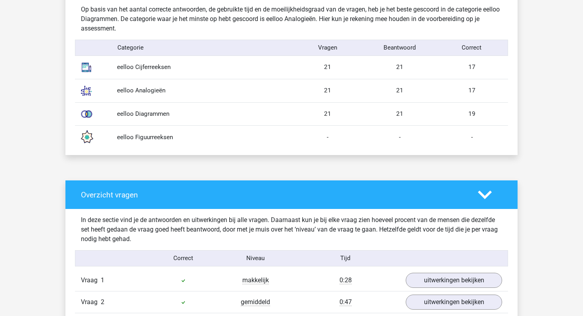
scroll to position [455, 0]
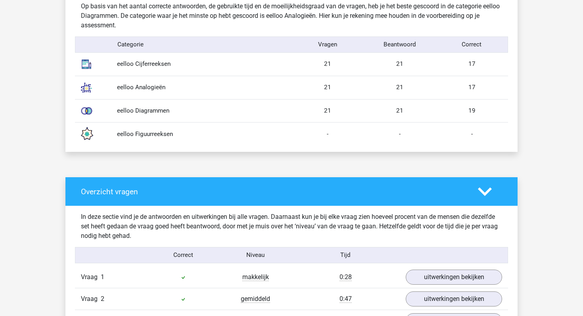
click at [324, 133] on div "-" at bounding box center [328, 134] width 72 height 9
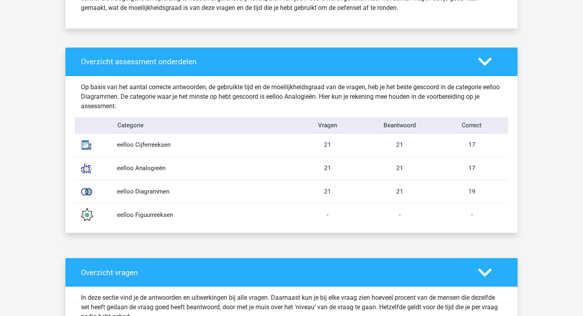
scroll to position [357, 0]
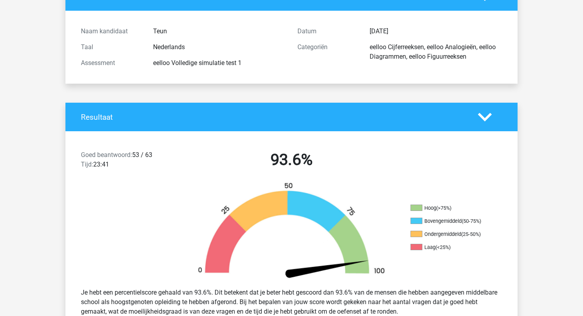
scroll to position [0, 0]
